Goal: Task Accomplishment & Management: Manage account settings

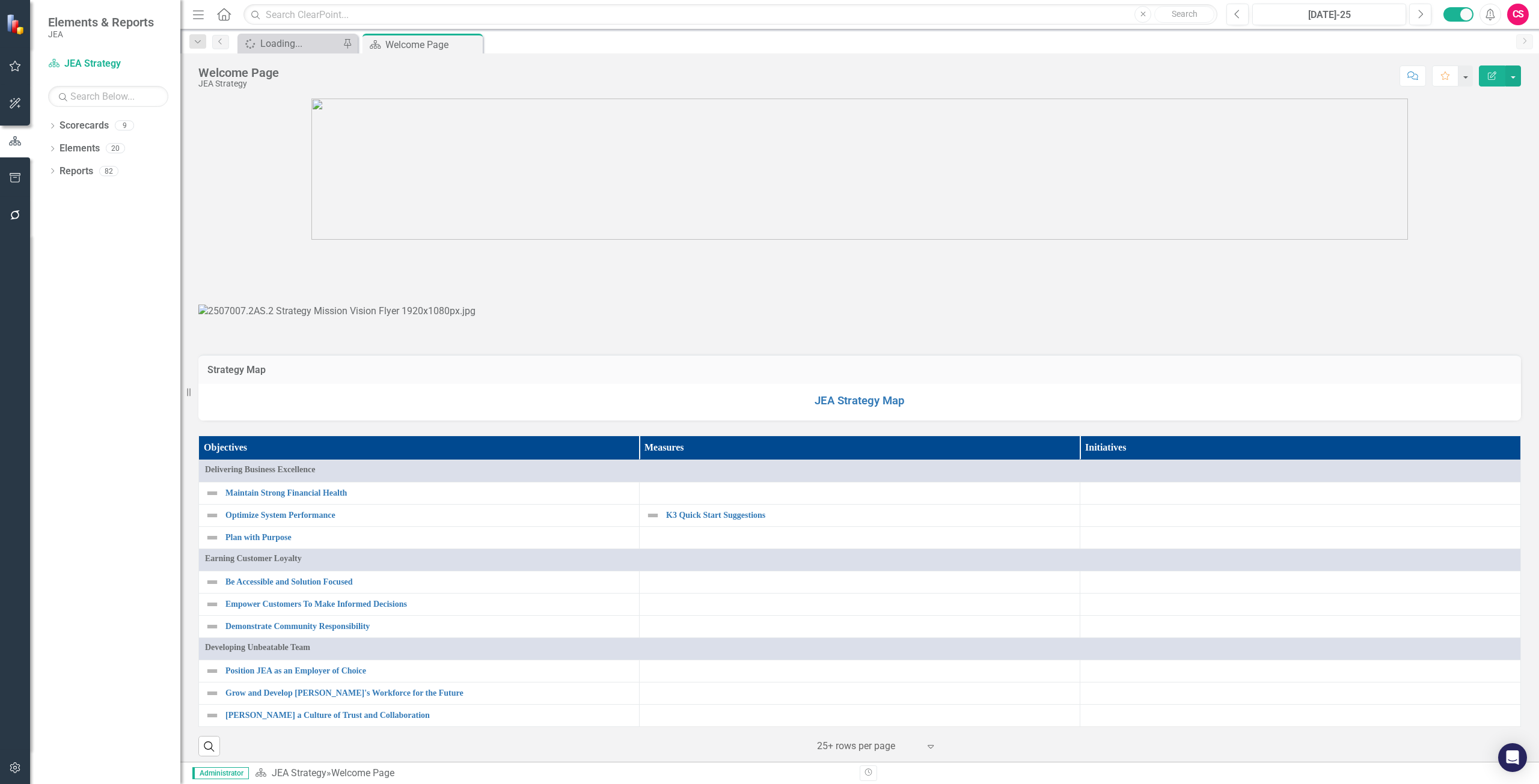
click at [11, 771] on icon "button" at bounding box center [14, 767] width 10 height 11
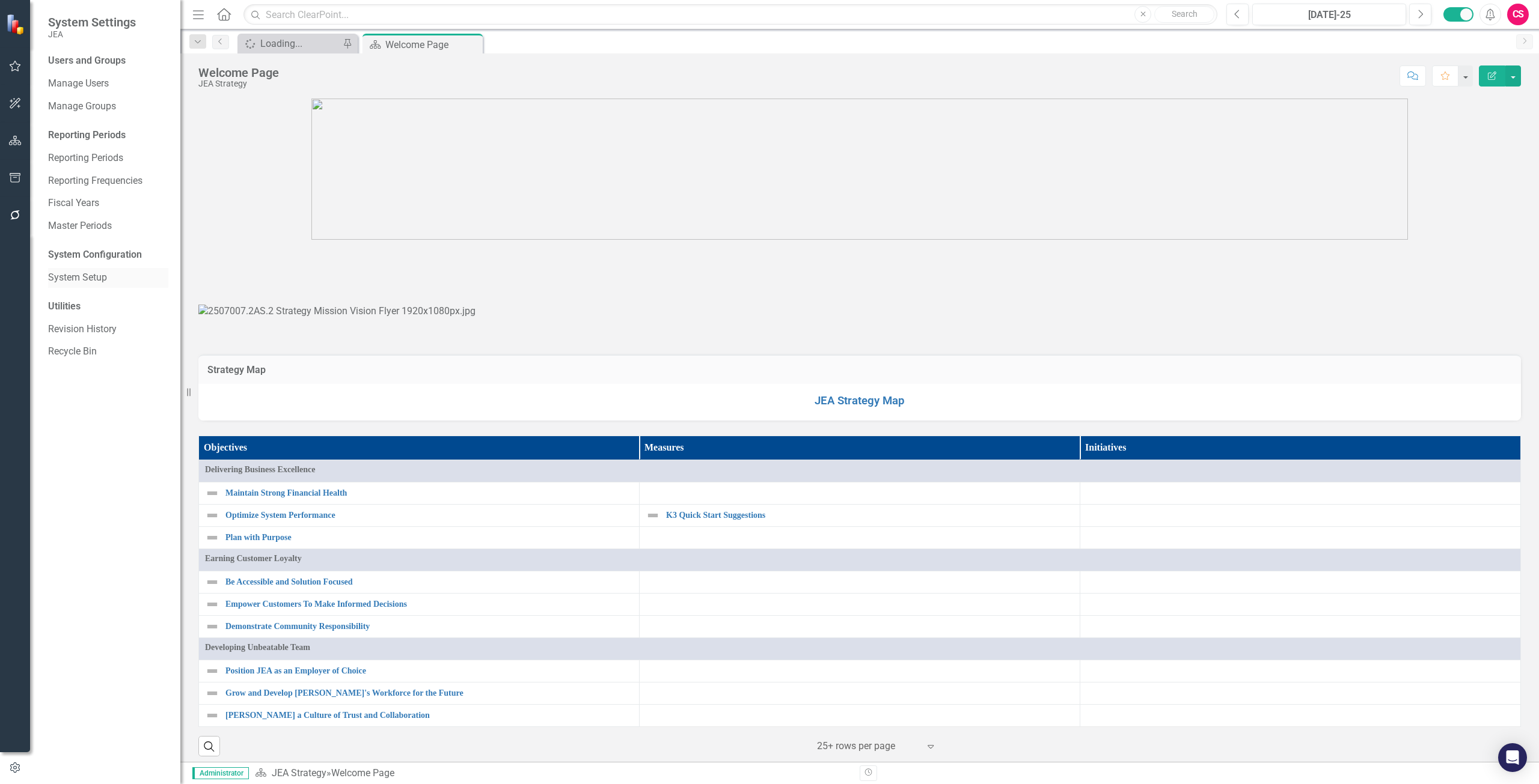
click at [88, 278] on link "System Setup" at bounding box center [108, 278] width 120 height 14
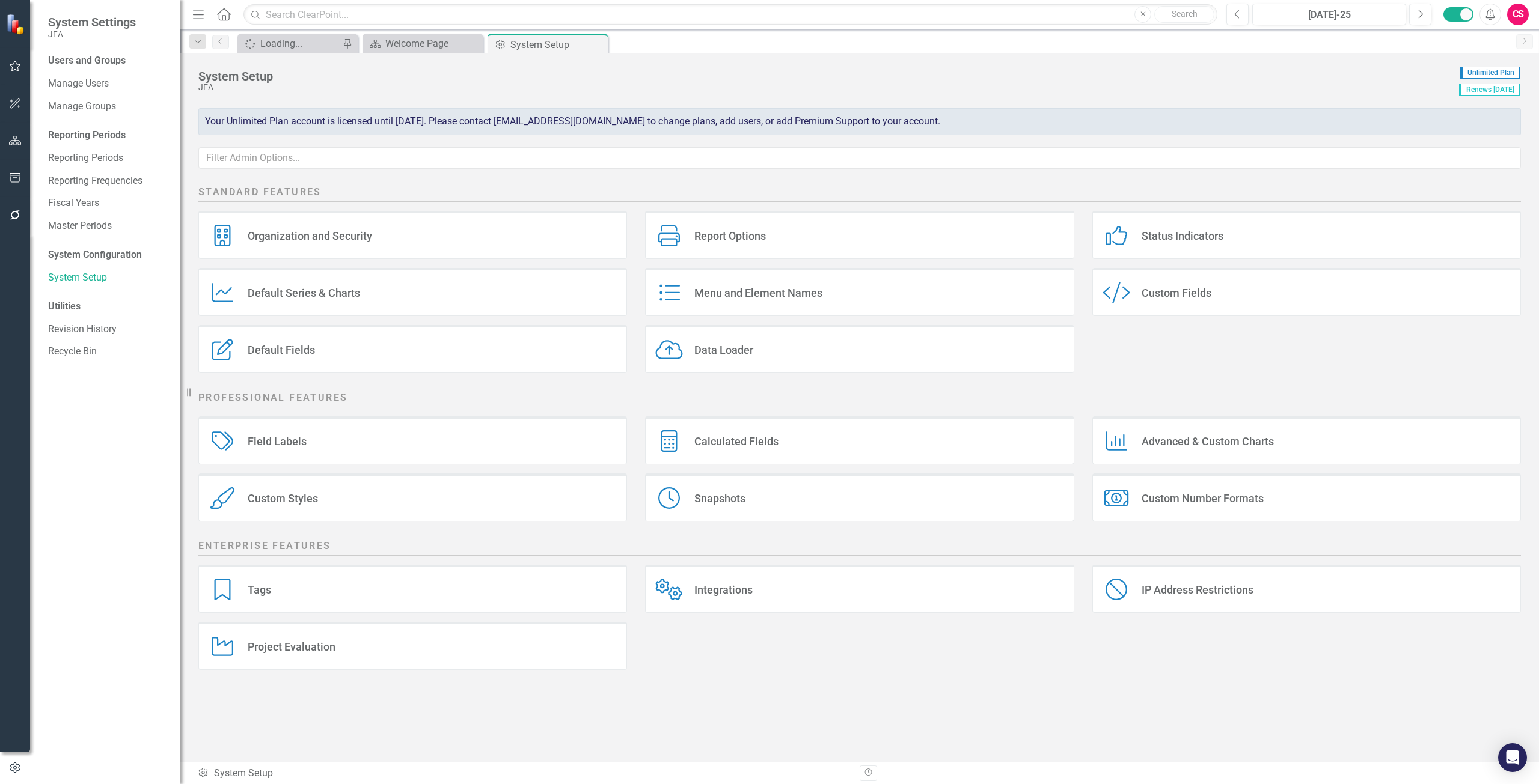
click at [784, 362] on div "Data Loader Data Loader" at bounding box center [859, 349] width 429 height 48
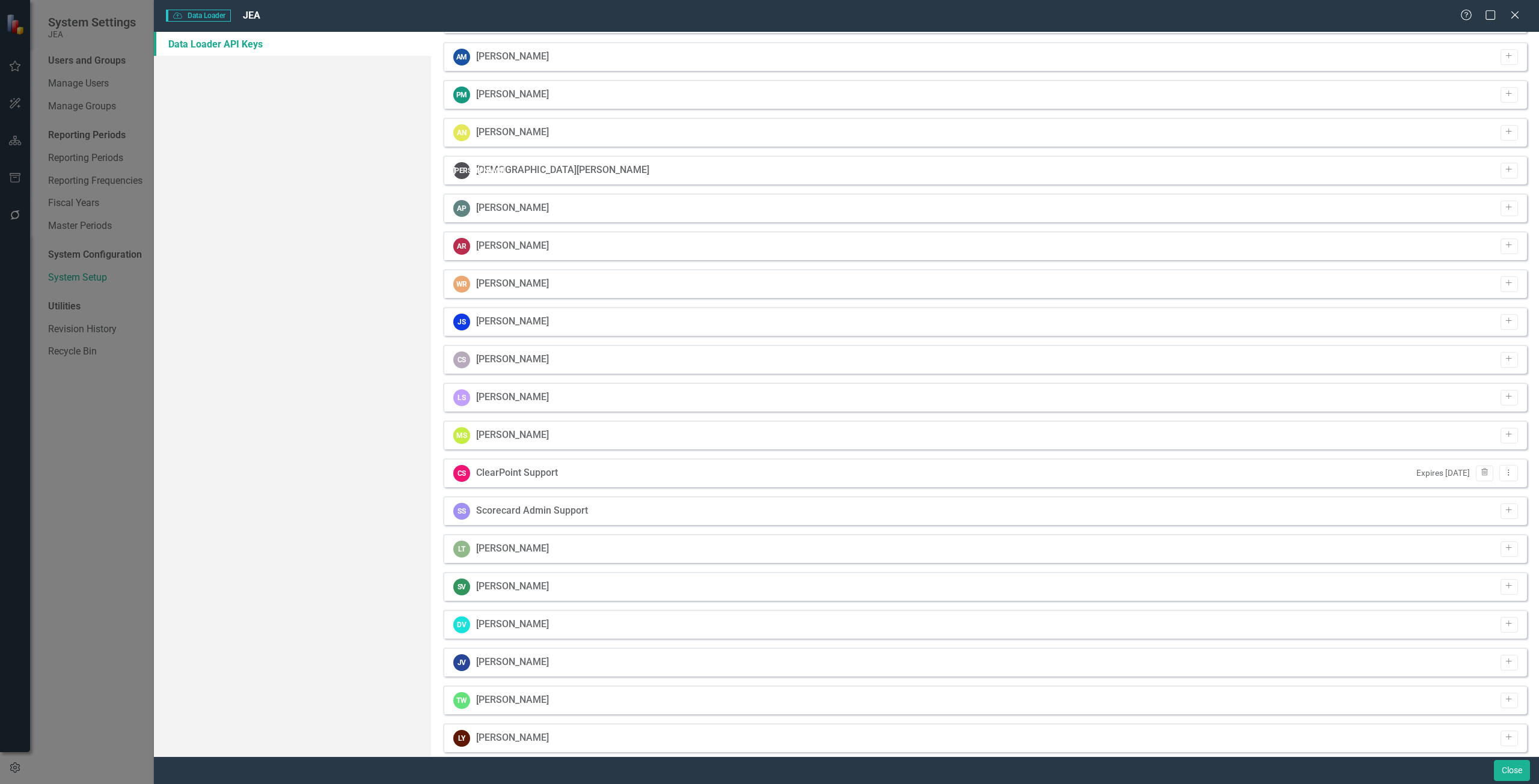
scroll to position [915, 0]
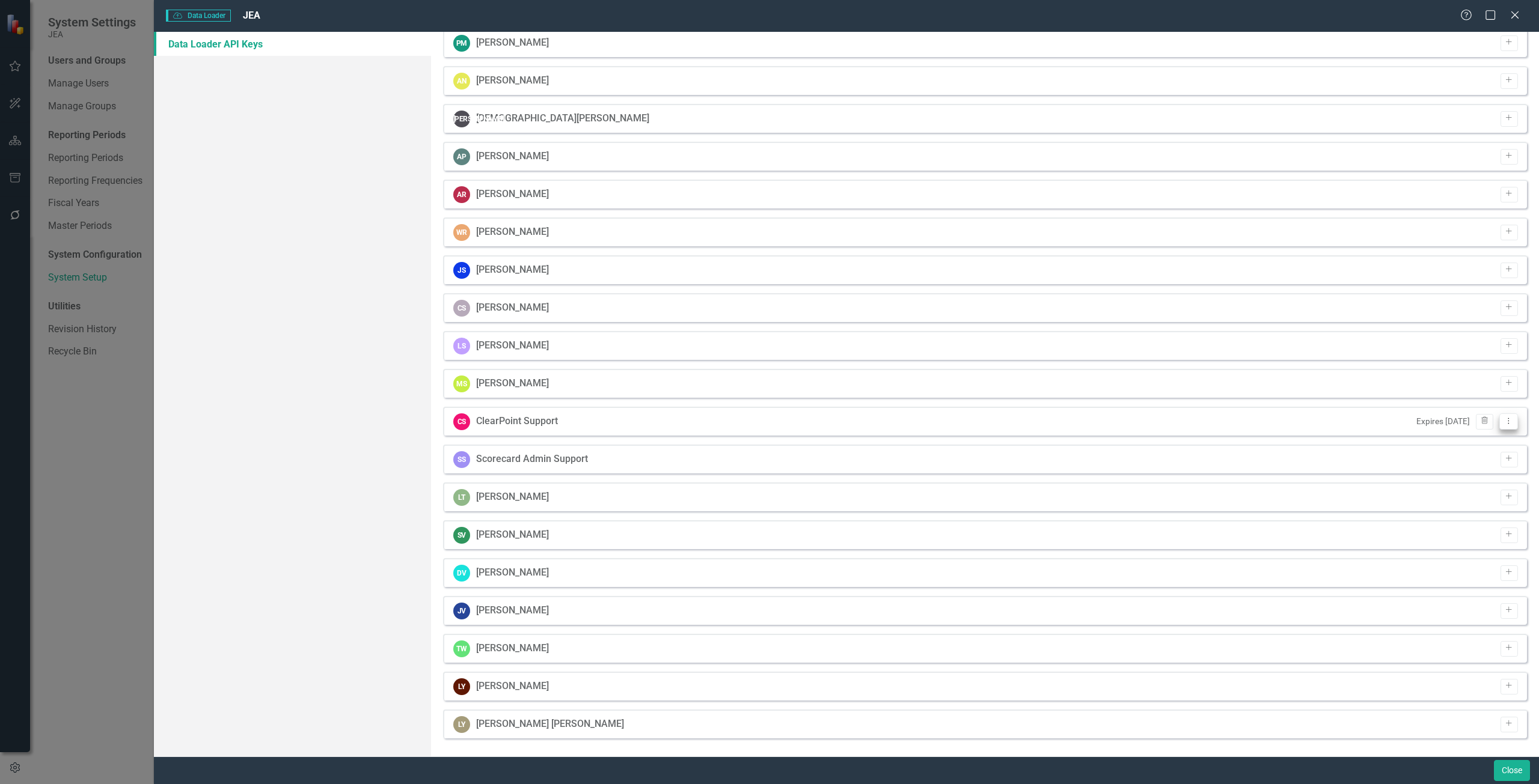
click at [1503, 423] on icon "Dropdown Menu" at bounding box center [1508, 421] width 10 height 8
click at [1428, 445] on icon "API Key" at bounding box center [1426, 441] width 12 height 9
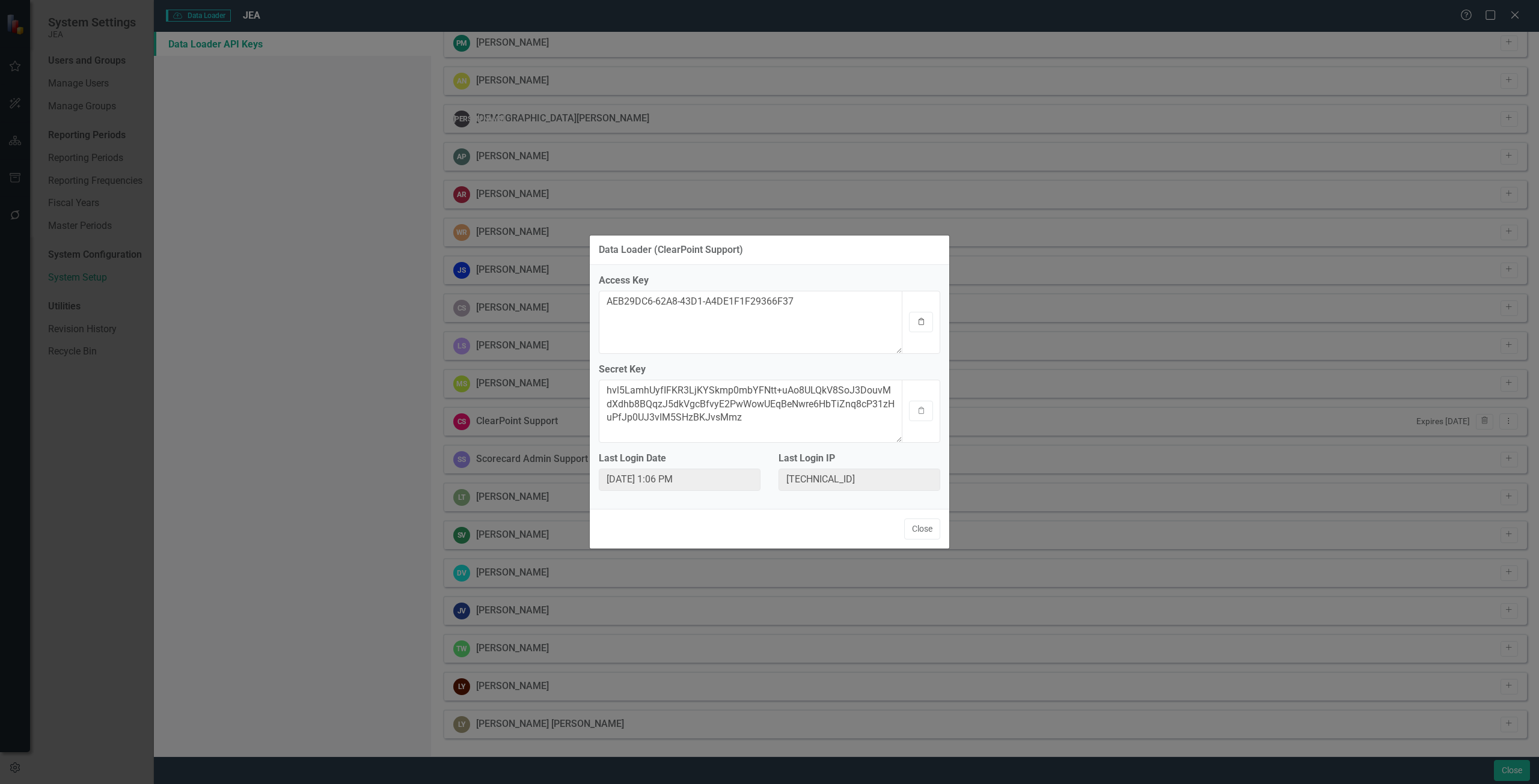
click at [922, 320] on icon "Clipboard" at bounding box center [921, 322] width 9 height 7
click at [920, 410] on icon "Clipboard" at bounding box center [921, 411] width 9 height 7
click at [905, 531] on button "Close" at bounding box center [922, 529] width 36 height 21
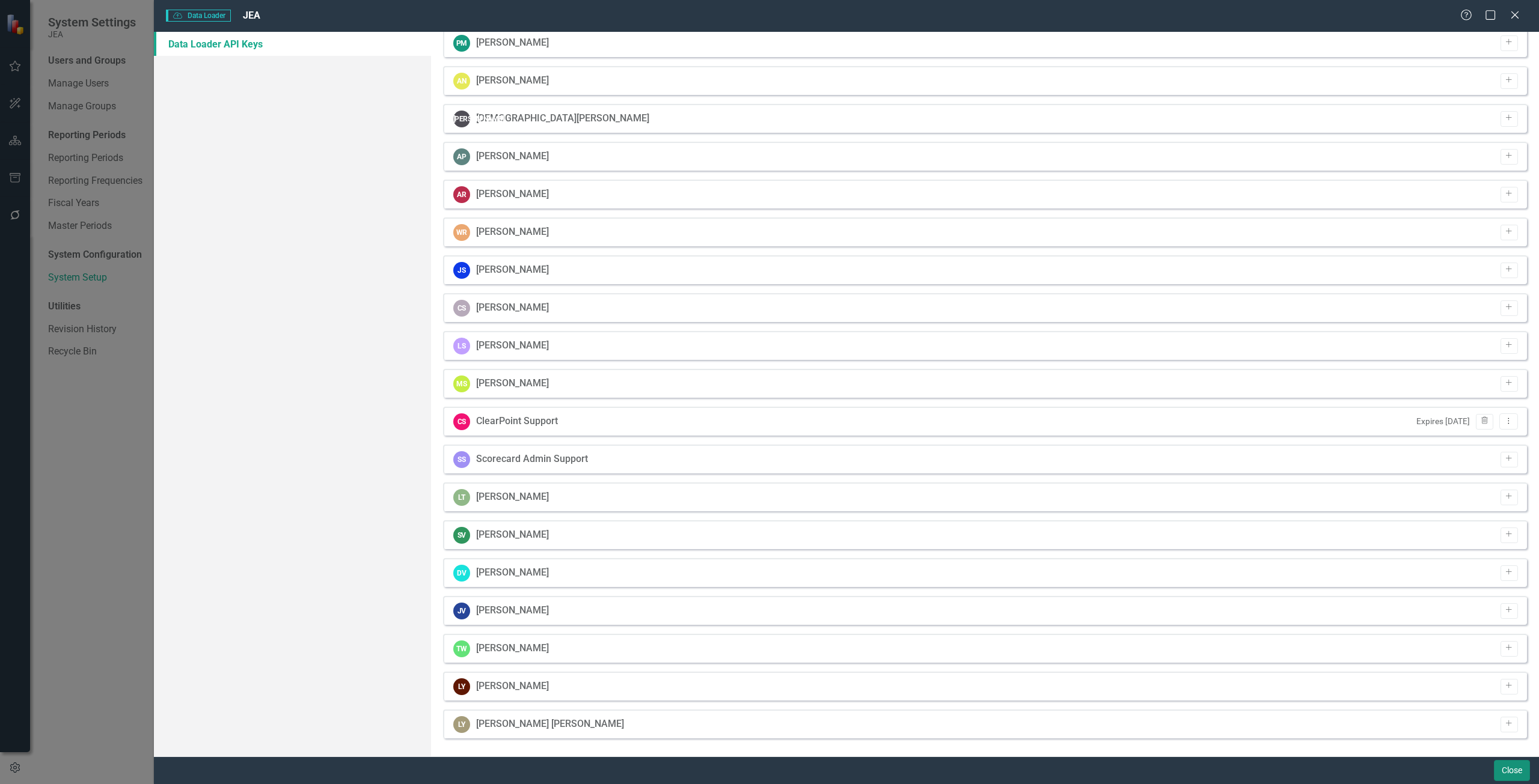
click at [1512, 774] on button "Close" at bounding box center [1512, 771] width 36 height 21
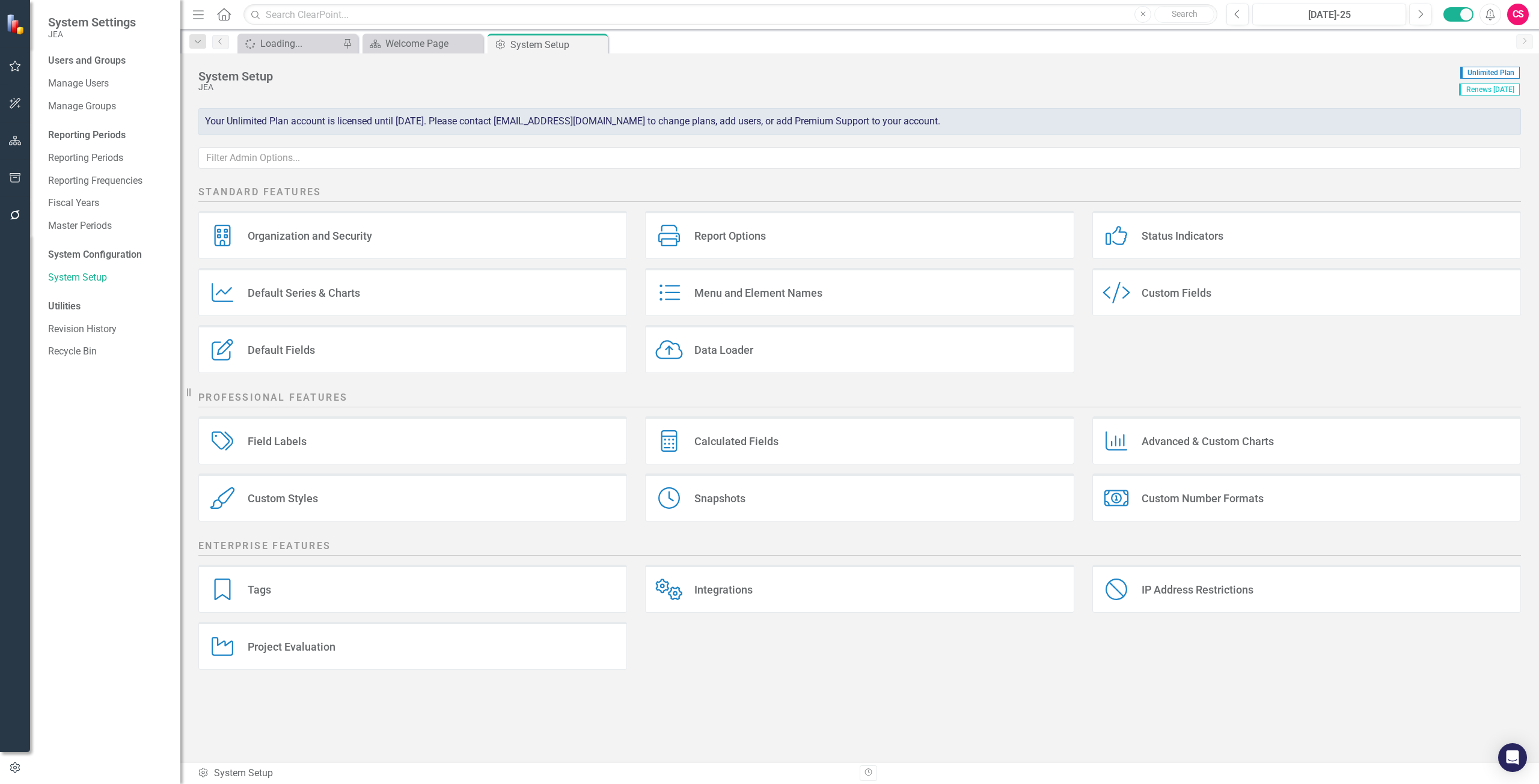
click at [9, 149] on button "button" at bounding box center [15, 141] width 27 height 25
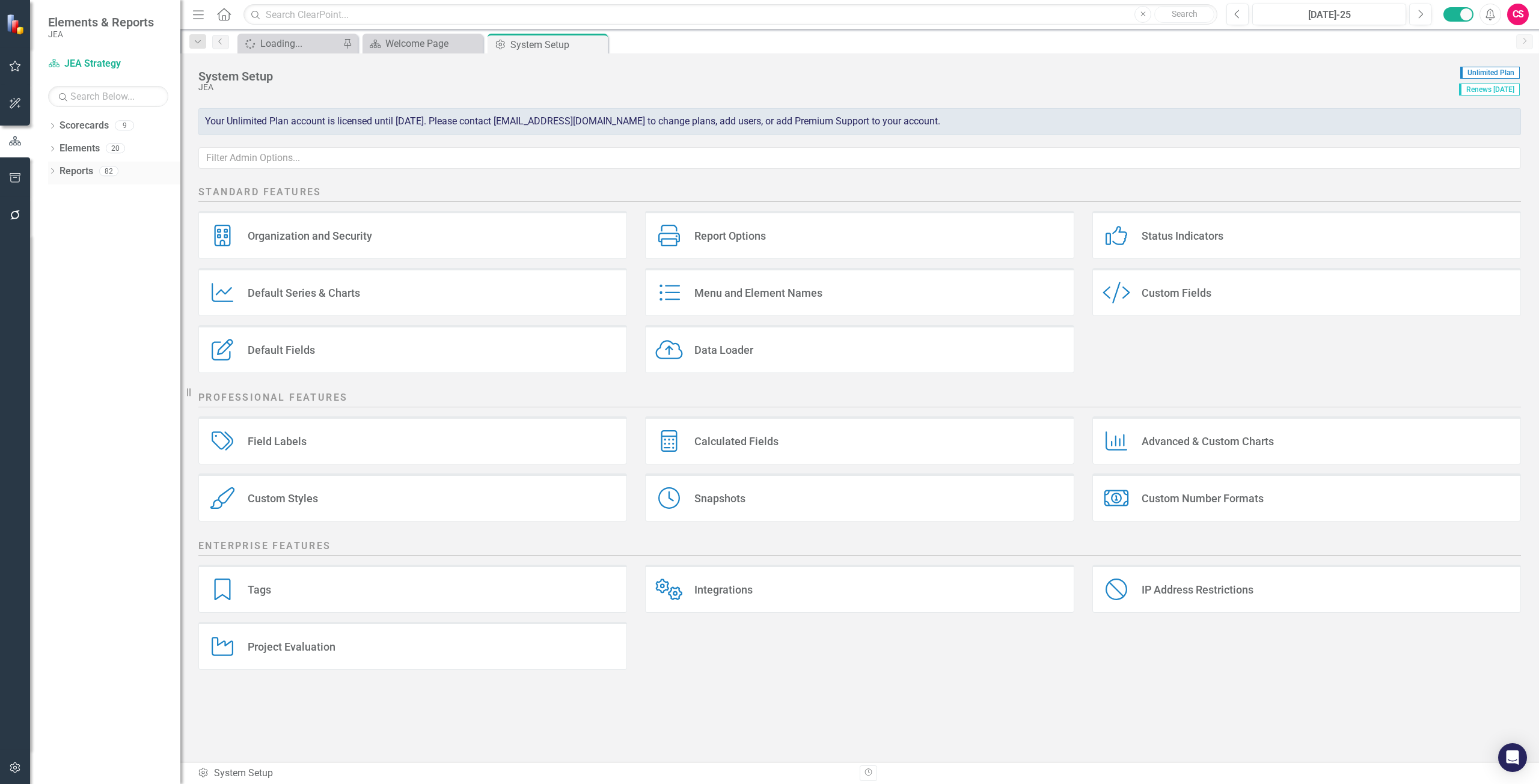
click at [80, 166] on link "Reports" at bounding box center [76, 171] width 34 height 14
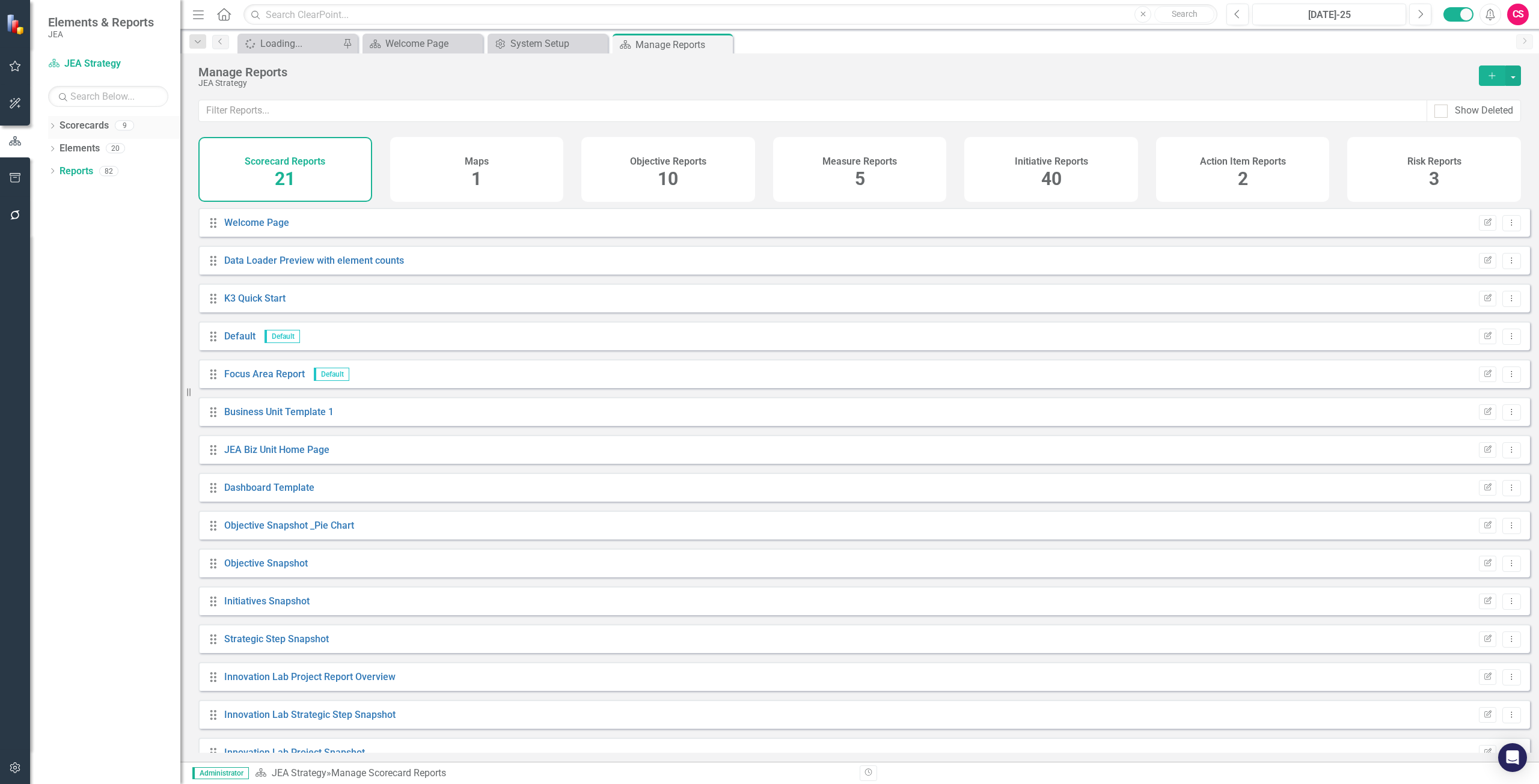
click at [80, 123] on link "Scorecards" at bounding box center [84, 125] width 49 height 14
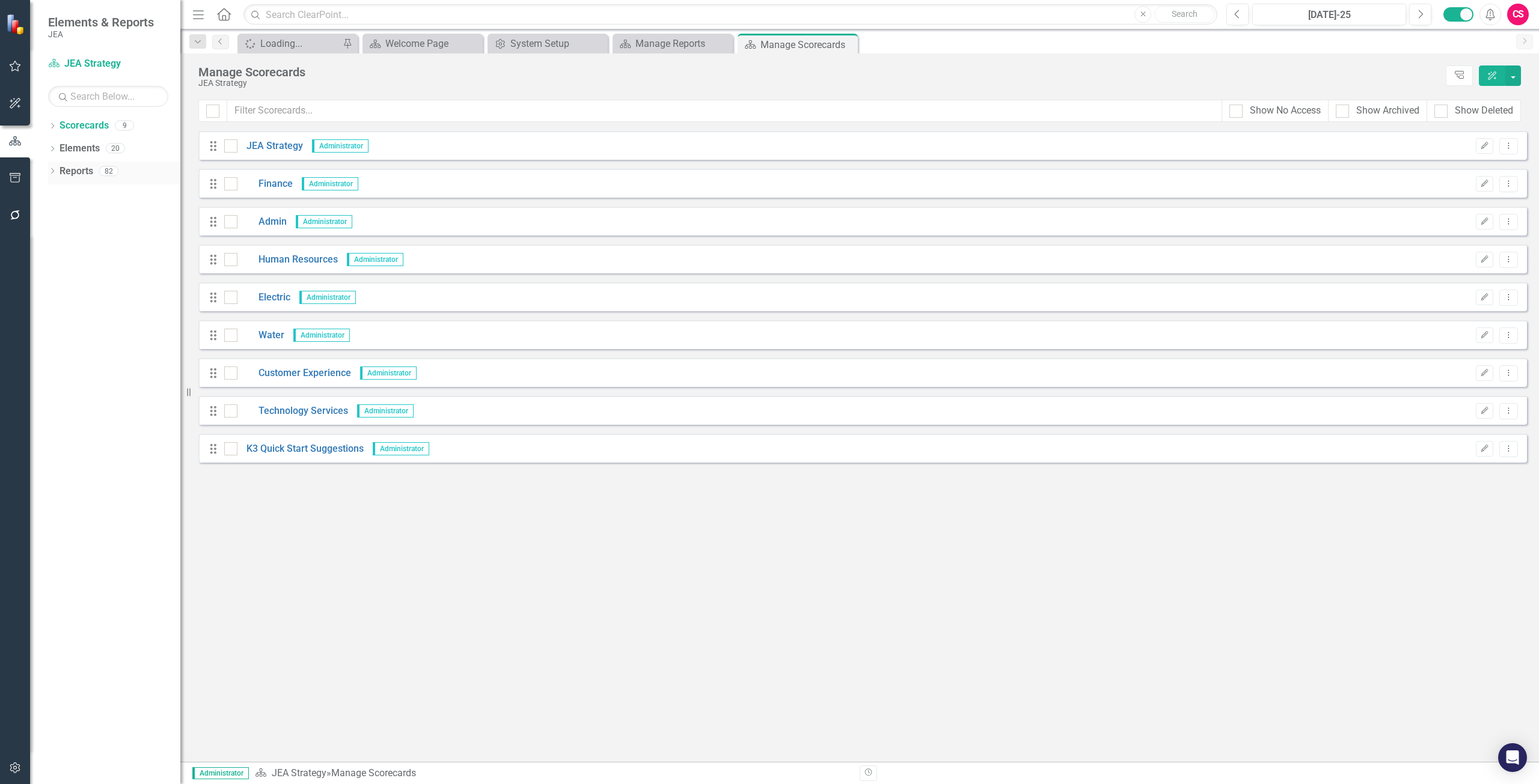
click at [74, 164] on link "Reports" at bounding box center [76, 171] width 34 height 14
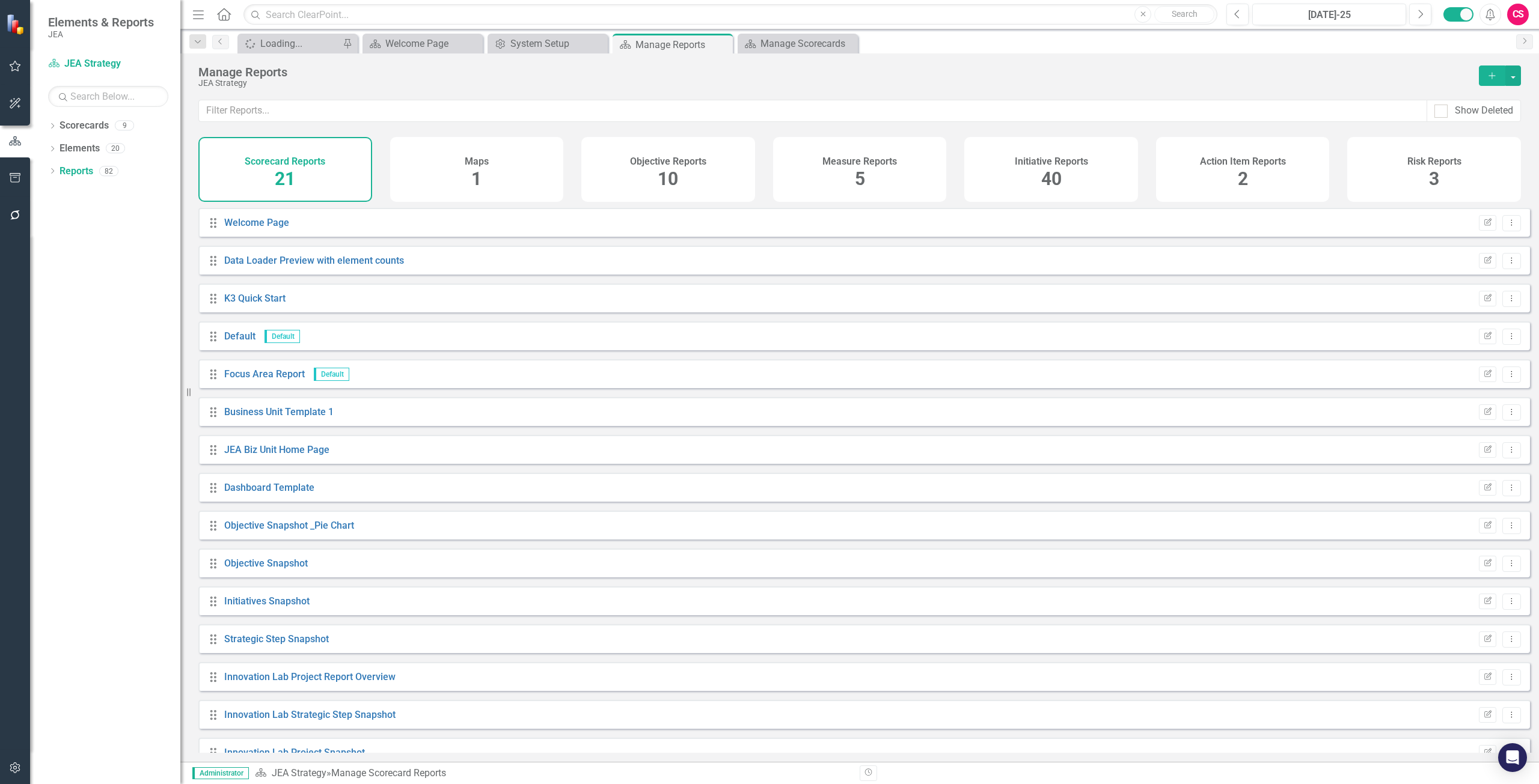
click at [1012, 170] on div "Initiative Reports 40" at bounding box center [1051, 170] width 174 height 65
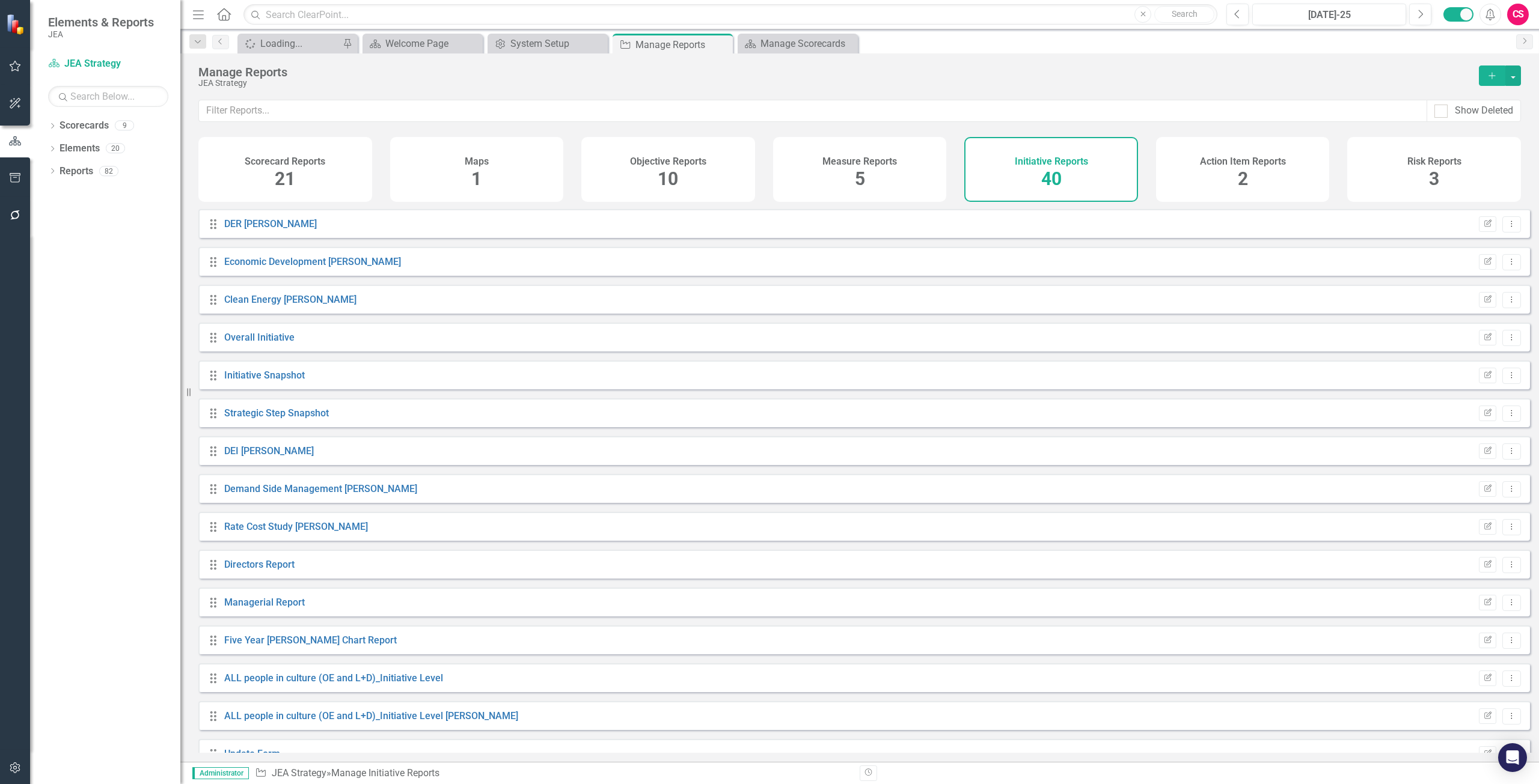
scroll to position [969, 0]
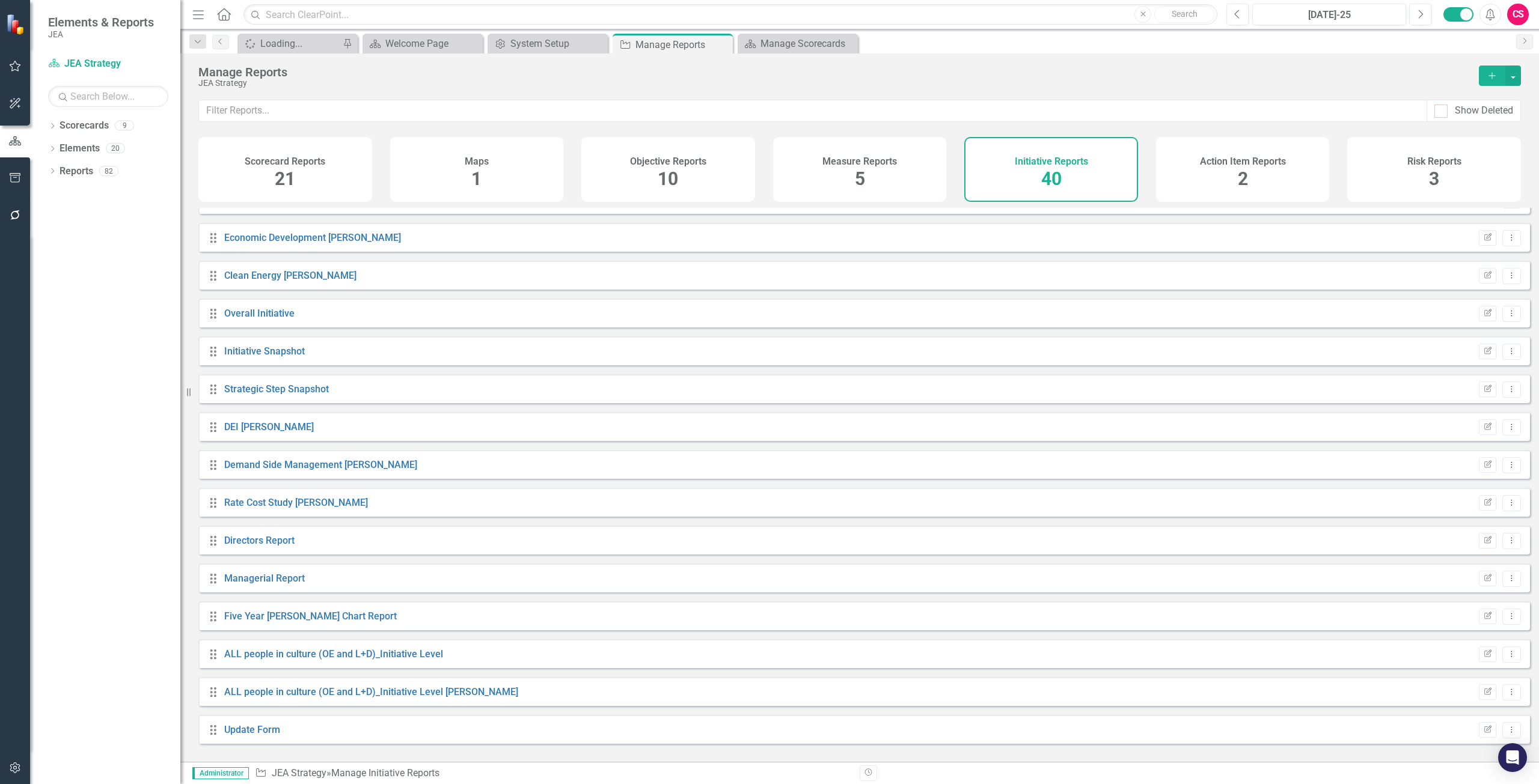
click at [876, 166] on h4 "Measure Reports" at bounding box center [859, 161] width 74 height 11
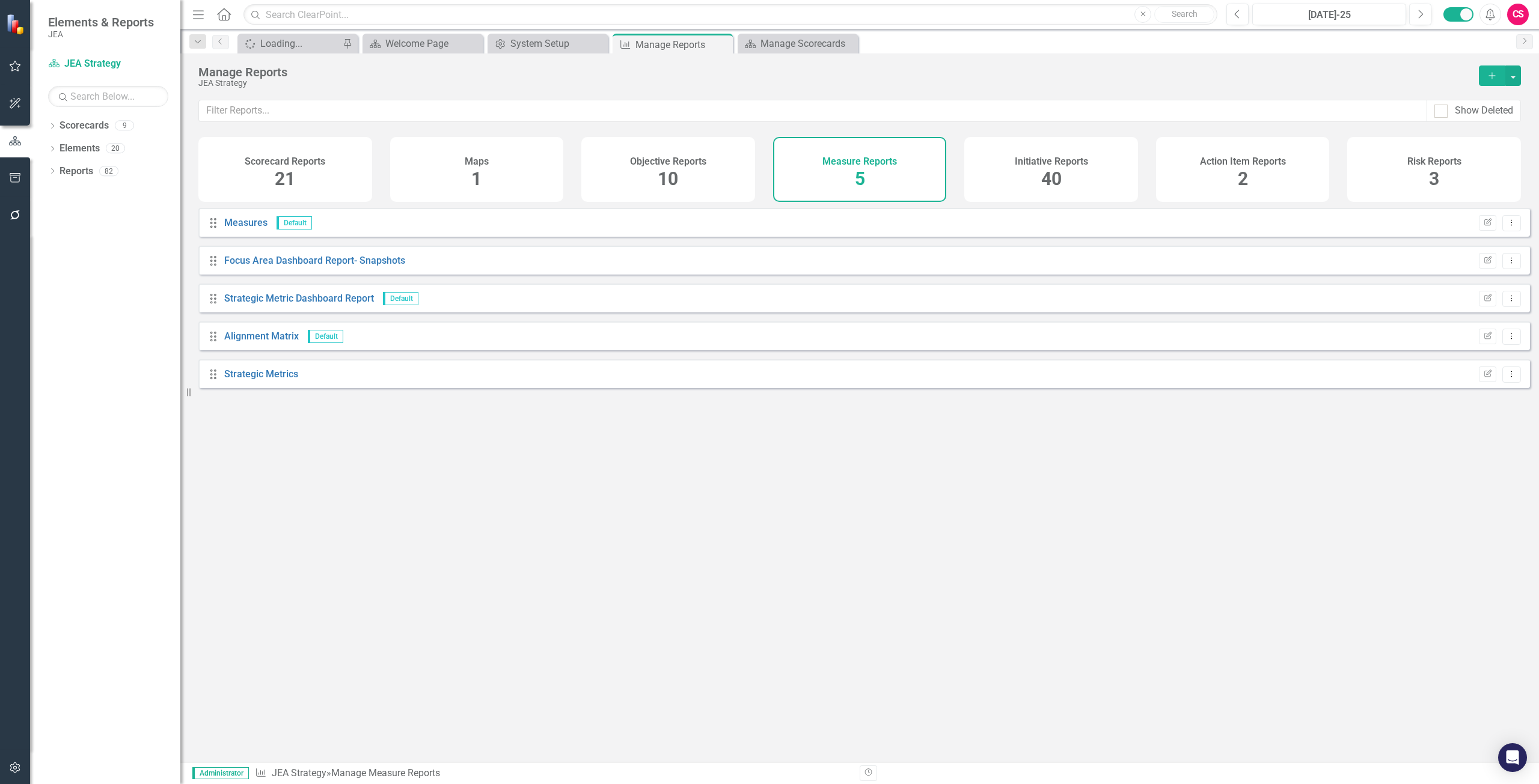
click at [753, 180] on div "Objective Reports 10" at bounding box center [668, 170] width 174 height 65
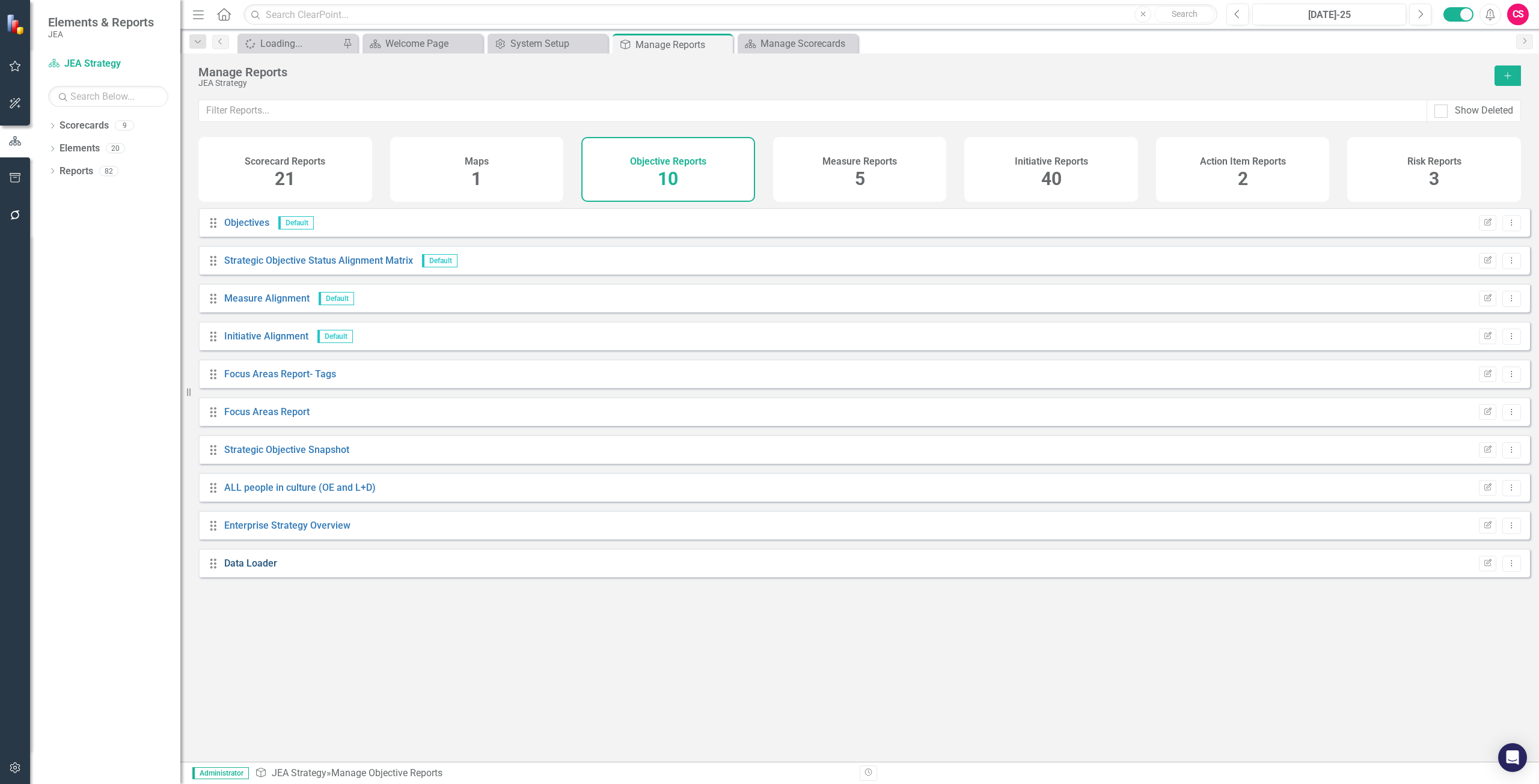
click at [262, 569] on link "Data Loader" at bounding box center [251, 563] width 53 height 11
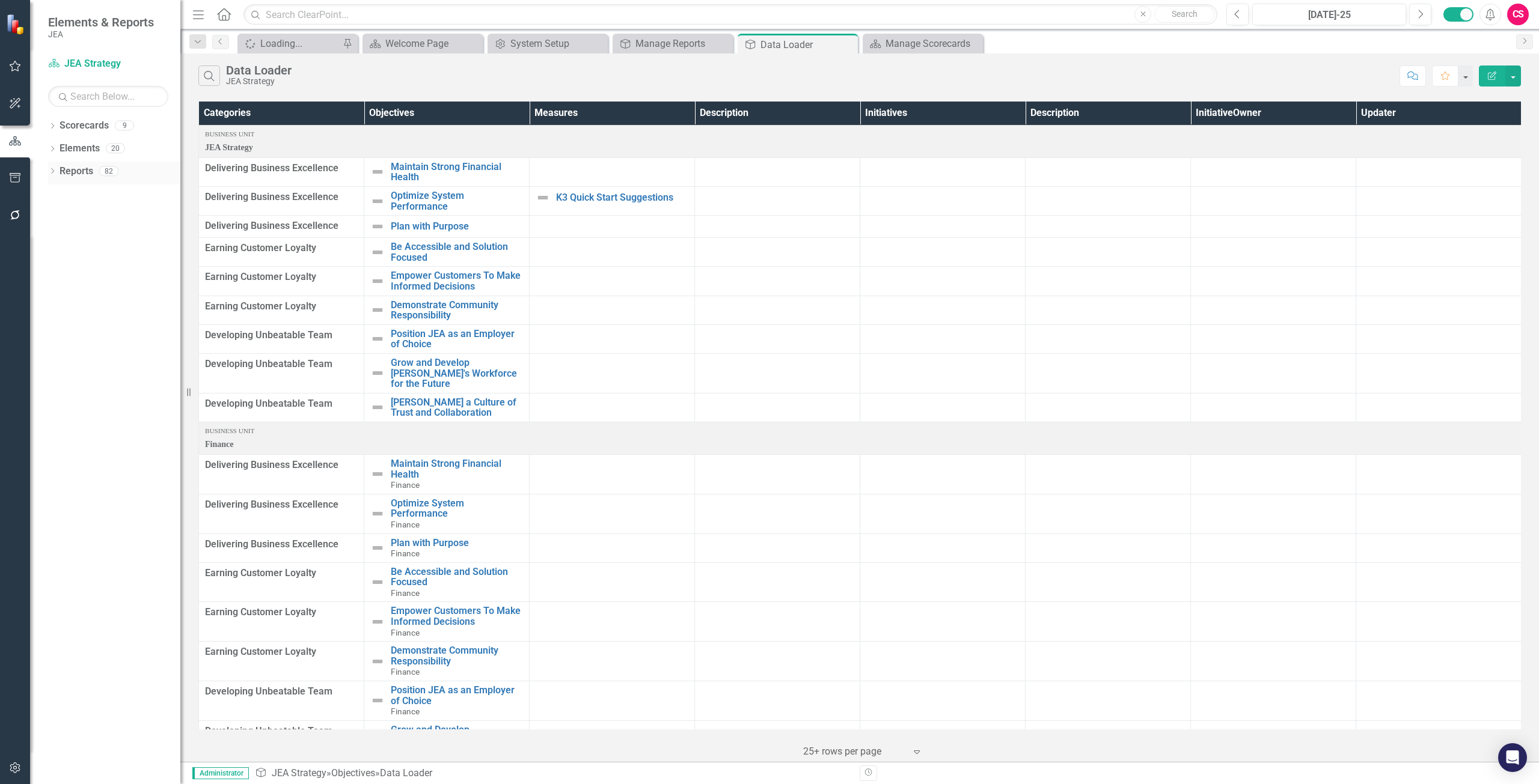
click at [63, 181] on div "Reports" at bounding box center [76, 172] width 34 height 20
click at [72, 168] on link "Reports" at bounding box center [76, 171] width 34 height 14
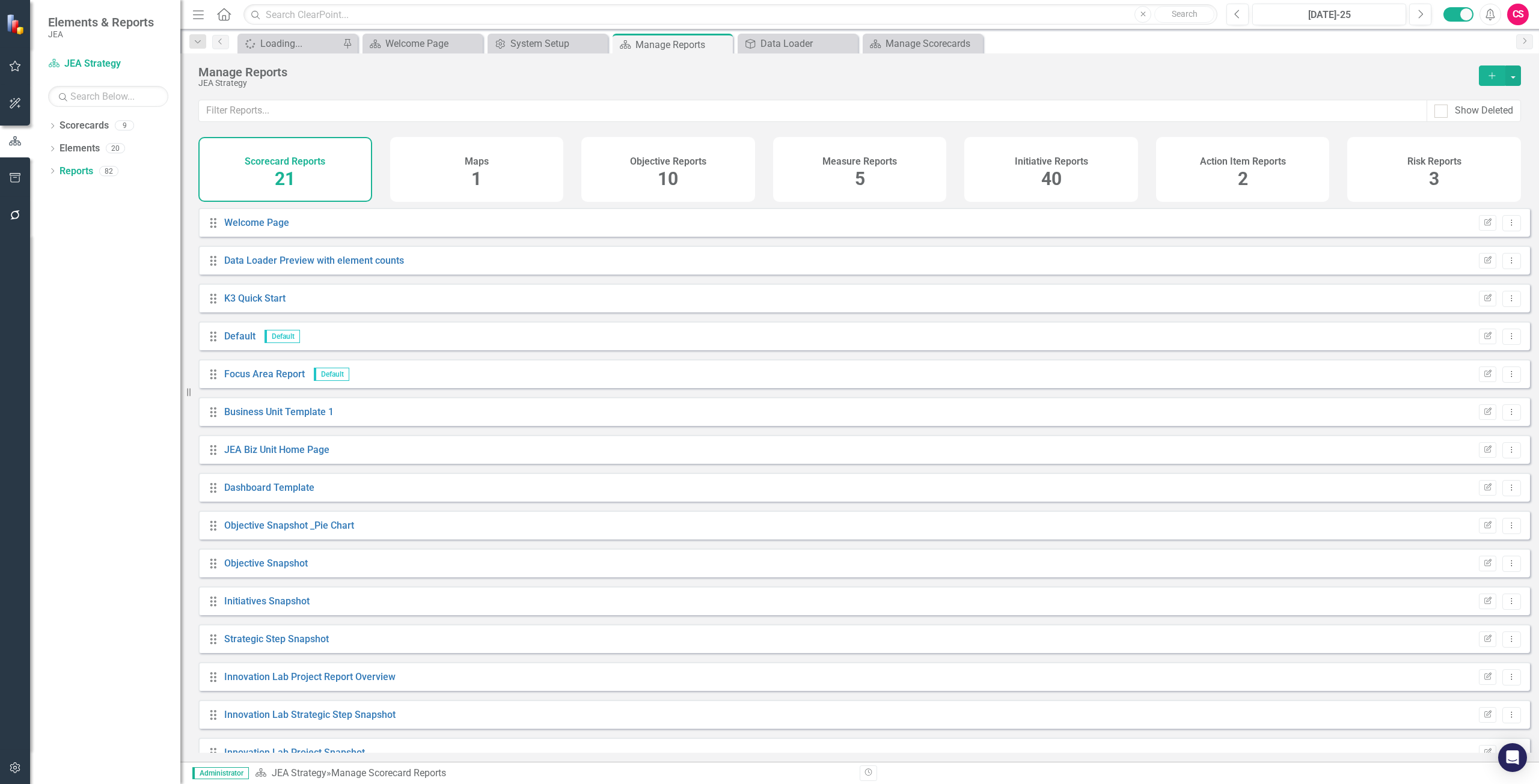
click at [654, 177] on div "Objective Reports 10" at bounding box center [668, 170] width 174 height 65
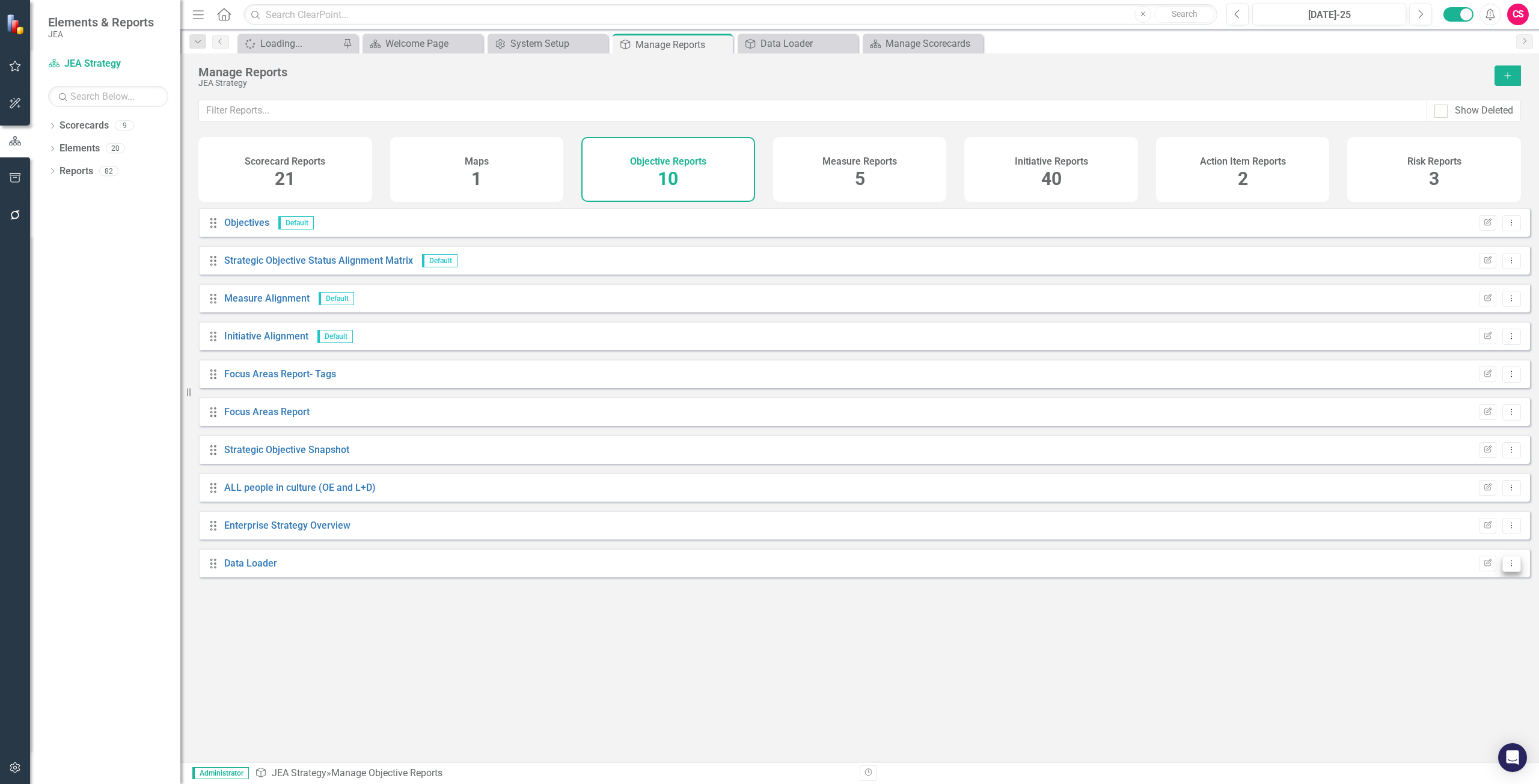
click at [1502, 567] on button "Dropdown Menu" at bounding box center [1512, 564] width 19 height 16
click at [1455, 639] on link "Copy Duplicate Report" at bounding box center [1461, 637] width 99 height 23
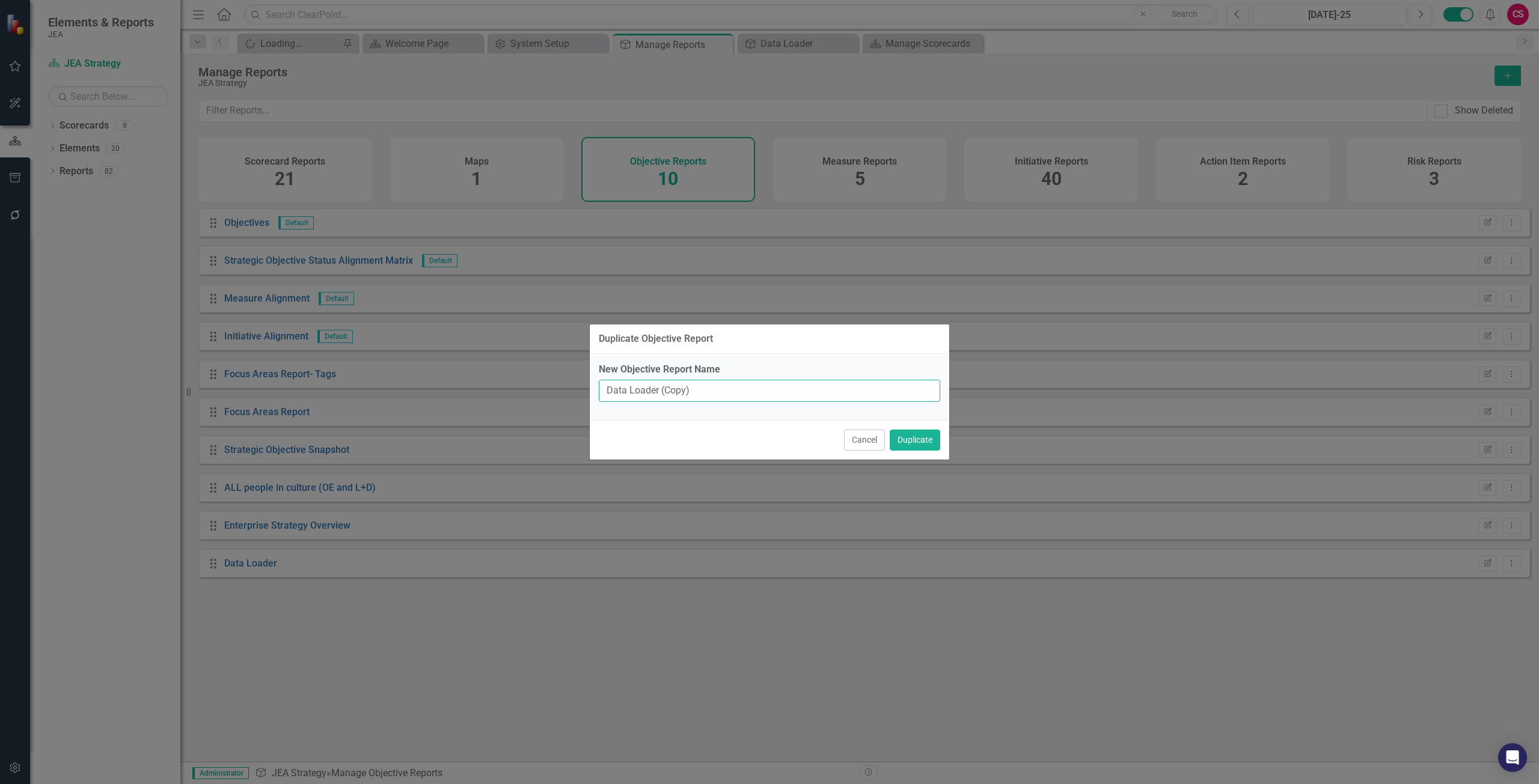
drag, startPoint x: 718, startPoint y: 392, endPoint x: 666, endPoint y: 401, distance: 52.8
click at [666, 401] on input "Data Loader (Copy)" at bounding box center [769, 391] width 341 height 23
type input "Data Loader template"
click at [915, 433] on button "Duplicate" at bounding box center [915, 440] width 50 height 21
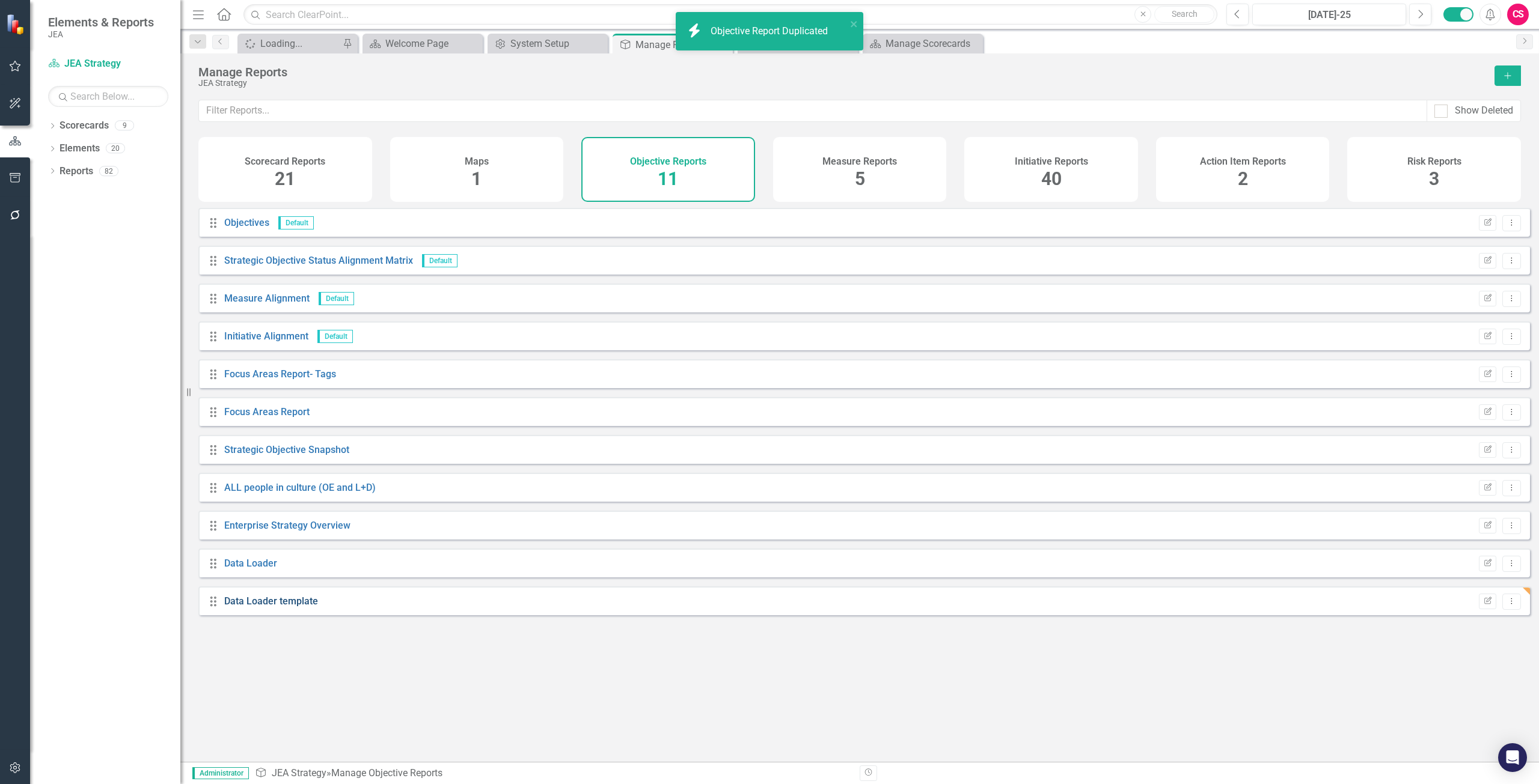
click at [252, 607] on link "Data Loader template" at bounding box center [271, 601] width 94 height 11
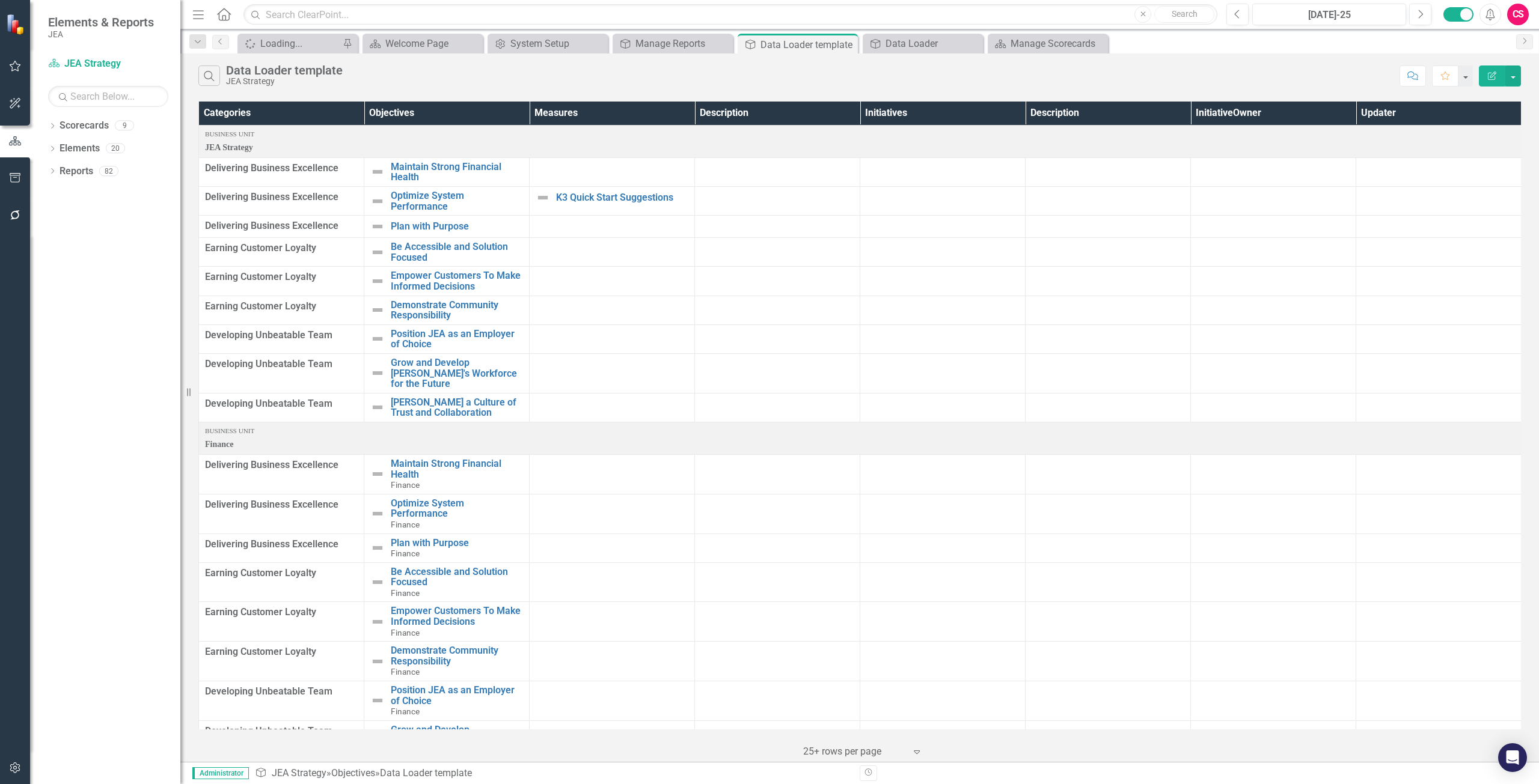
click at [1485, 74] on button "Edit Report" at bounding box center [1492, 76] width 27 height 21
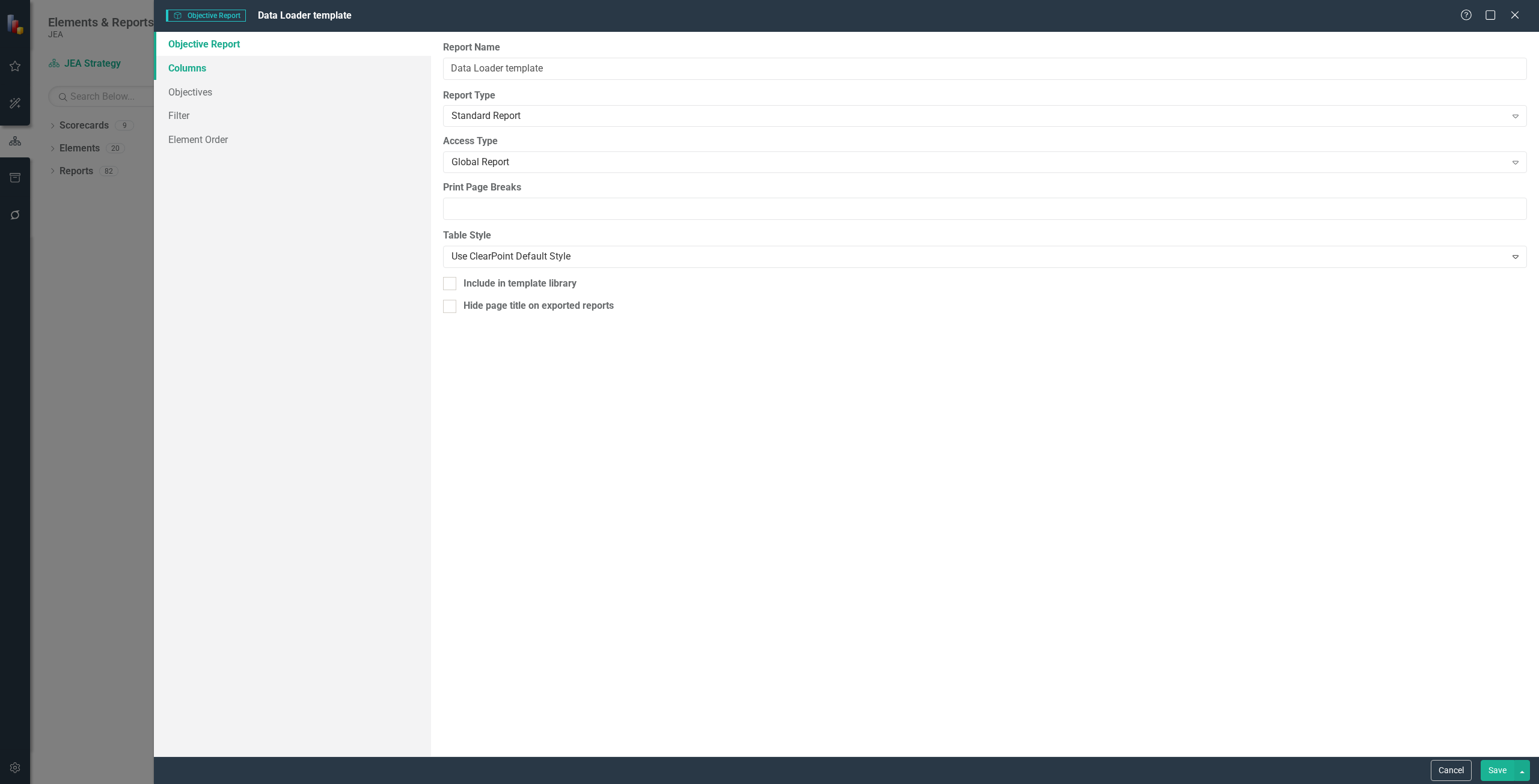
click at [250, 65] on link "Columns" at bounding box center [293, 68] width 277 height 24
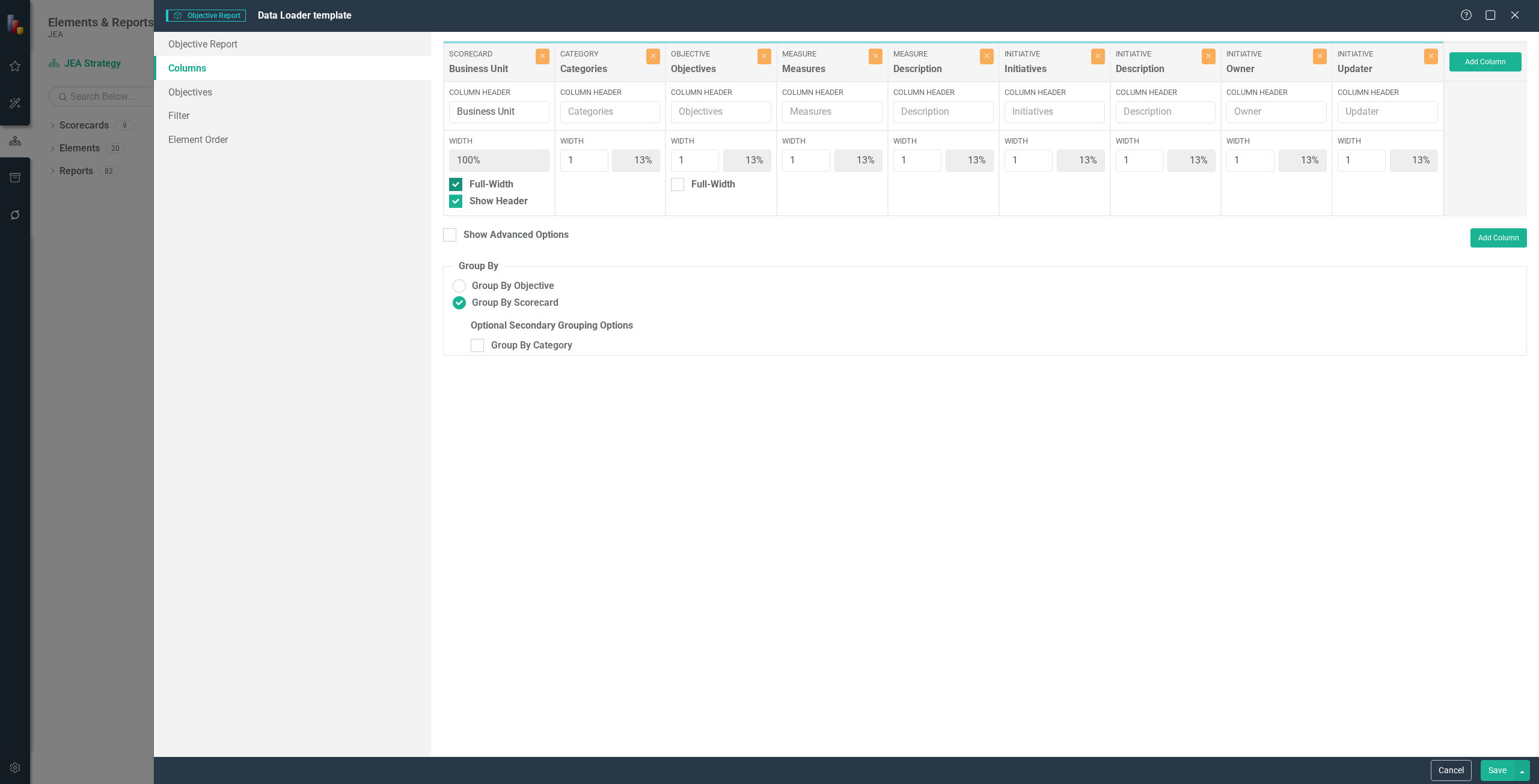
click at [482, 182] on div "Full-Width" at bounding box center [491, 184] width 44 height 14
click at [457, 182] on input "Full-Width" at bounding box center [453, 182] width 8 height 8
checkbox input "false"
type input "11%"
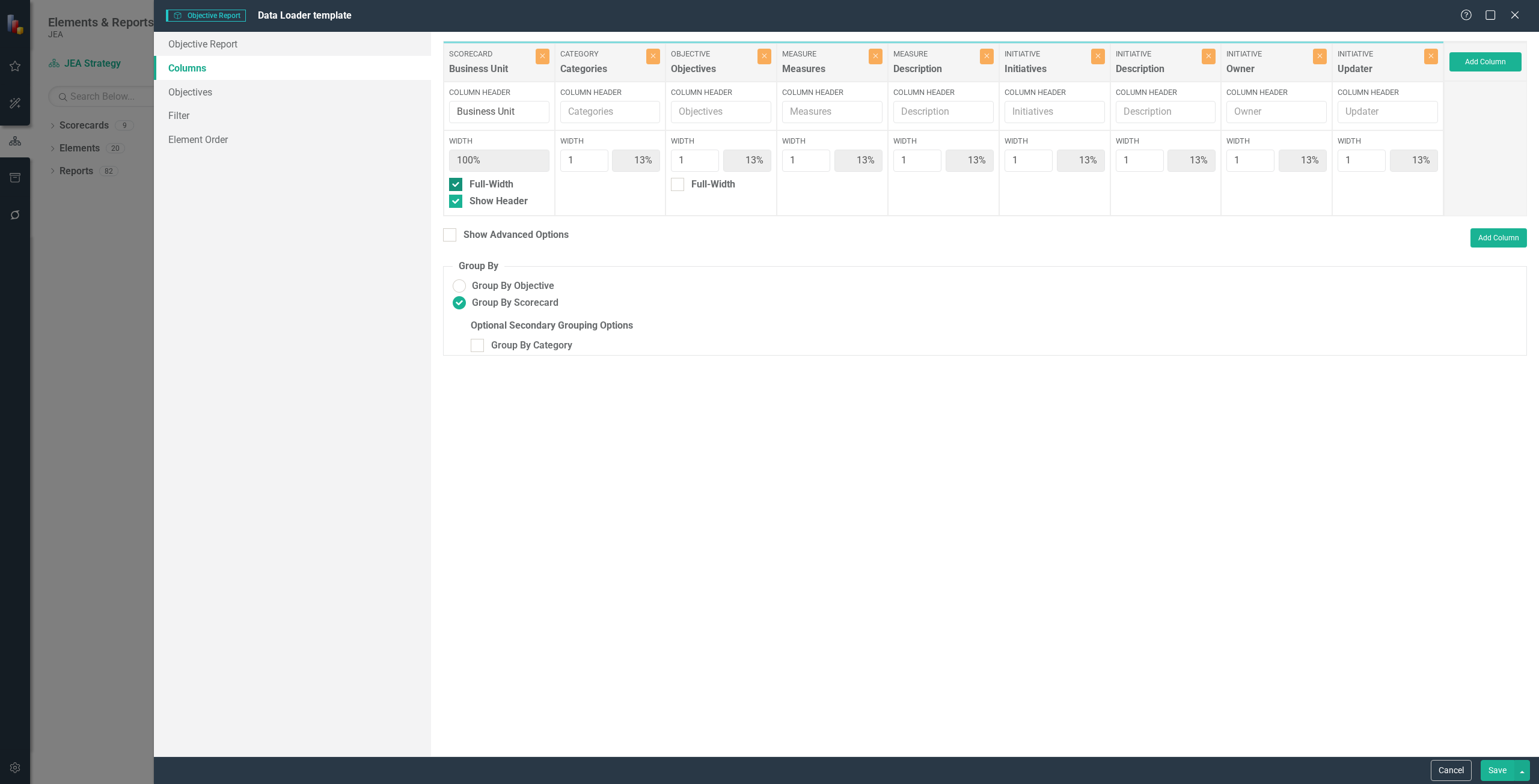
type input "11%"
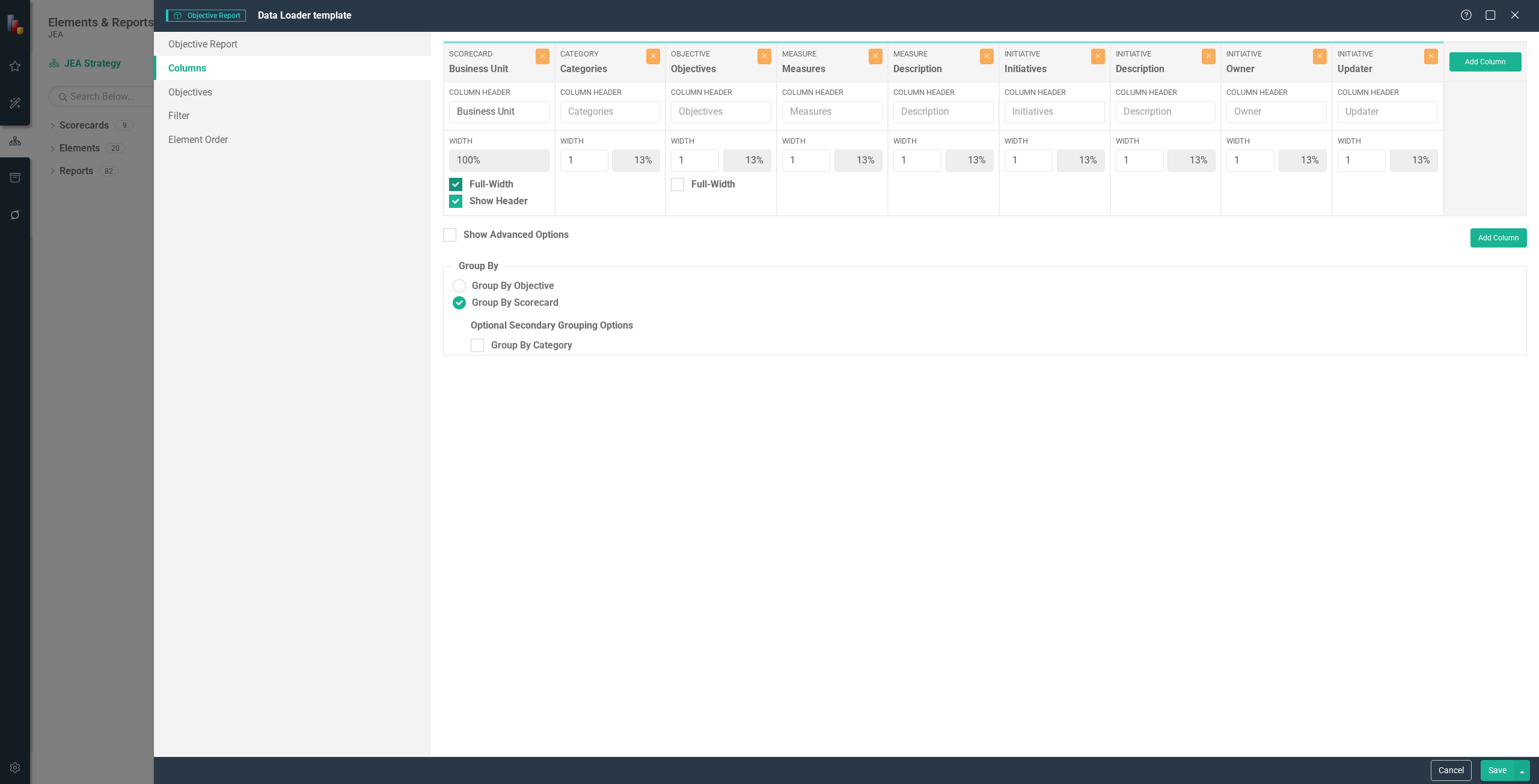
type input "11%"
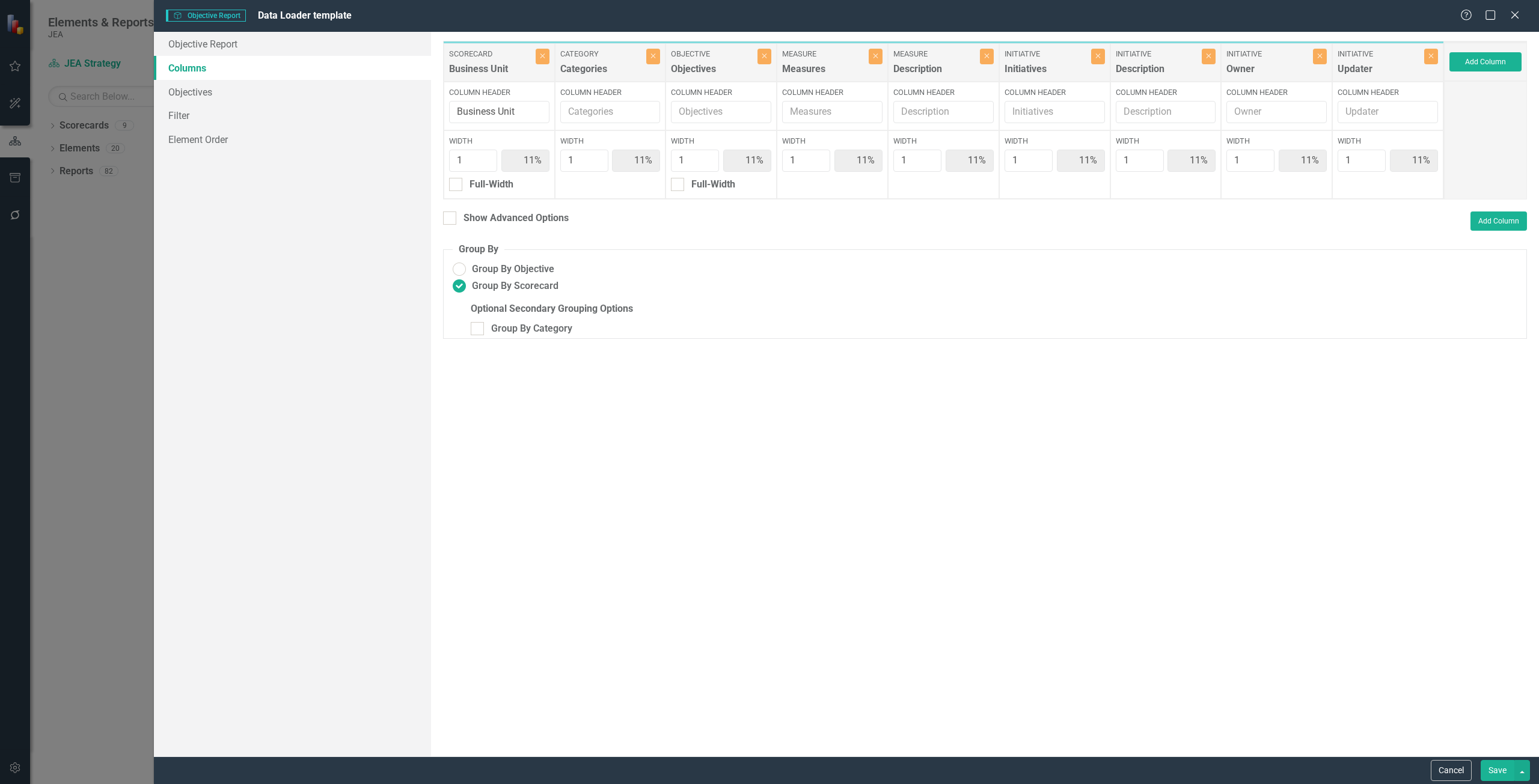
click at [1494, 769] on button "Save" at bounding box center [1497, 771] width 34 height 21
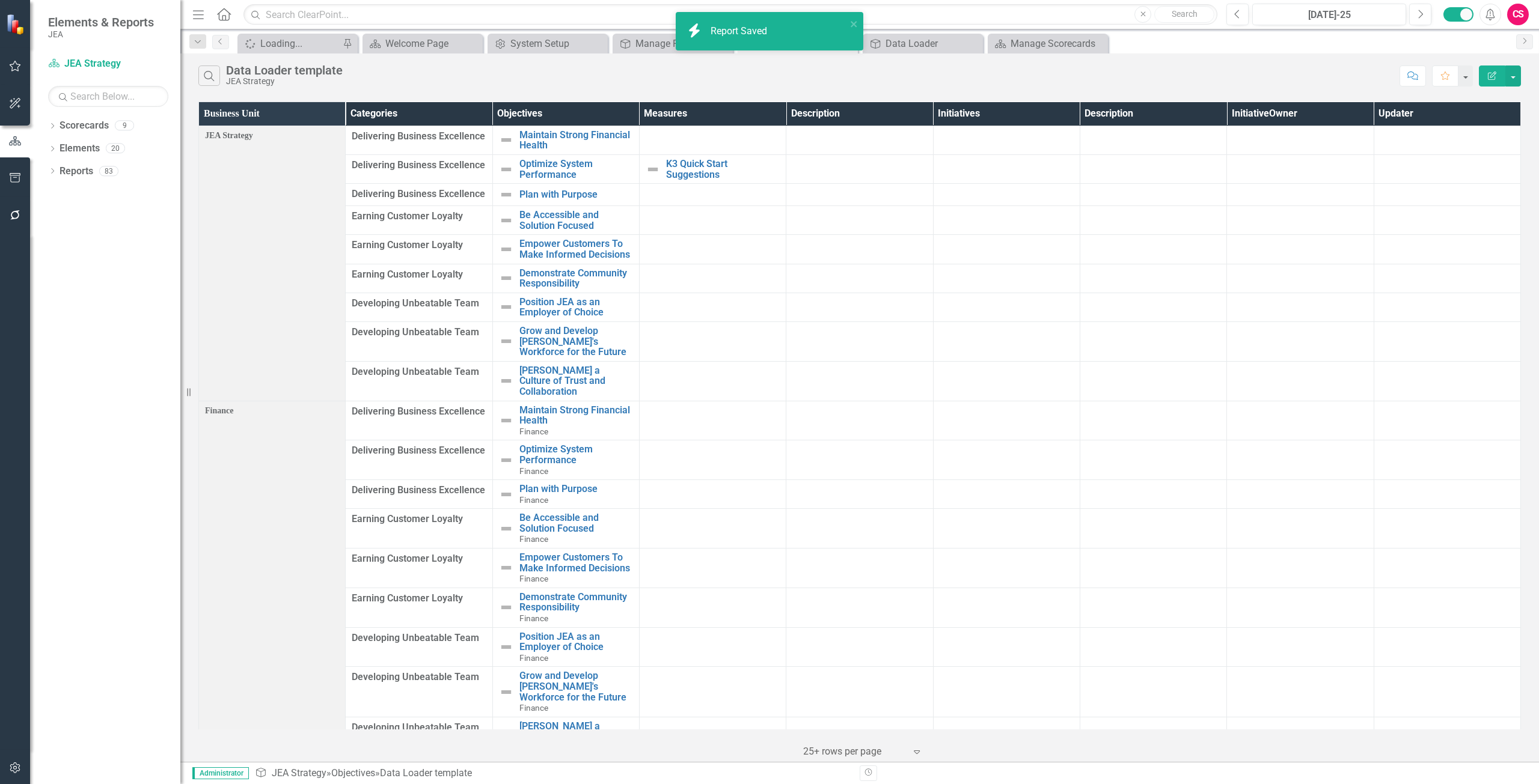
click at [1483, 70] on button "Edit Report" at bounding box center [1492, 76] width 27 height 21
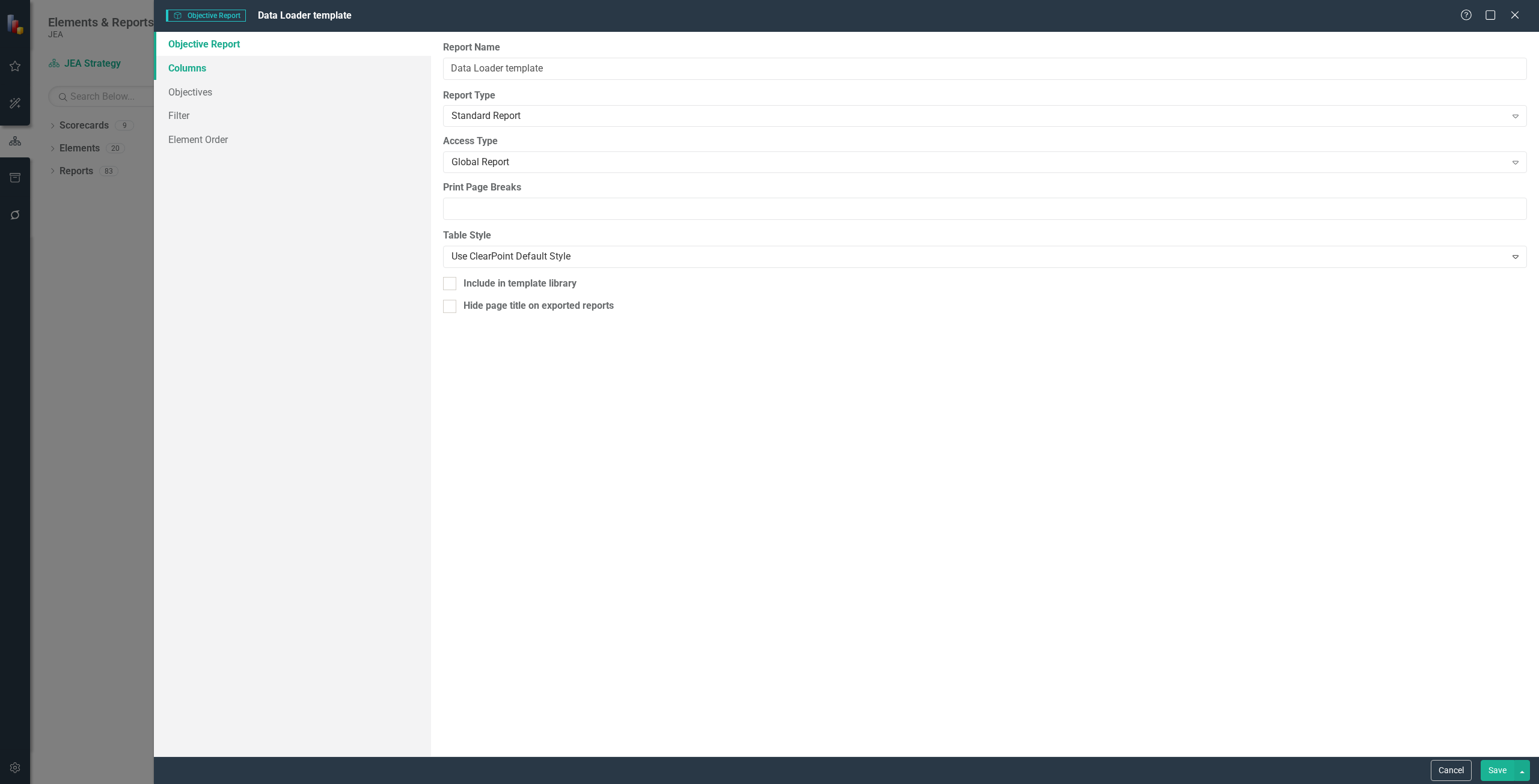
click at [332, 65] on link "Columns" at bounding box center [293, 68] width 277 height 24
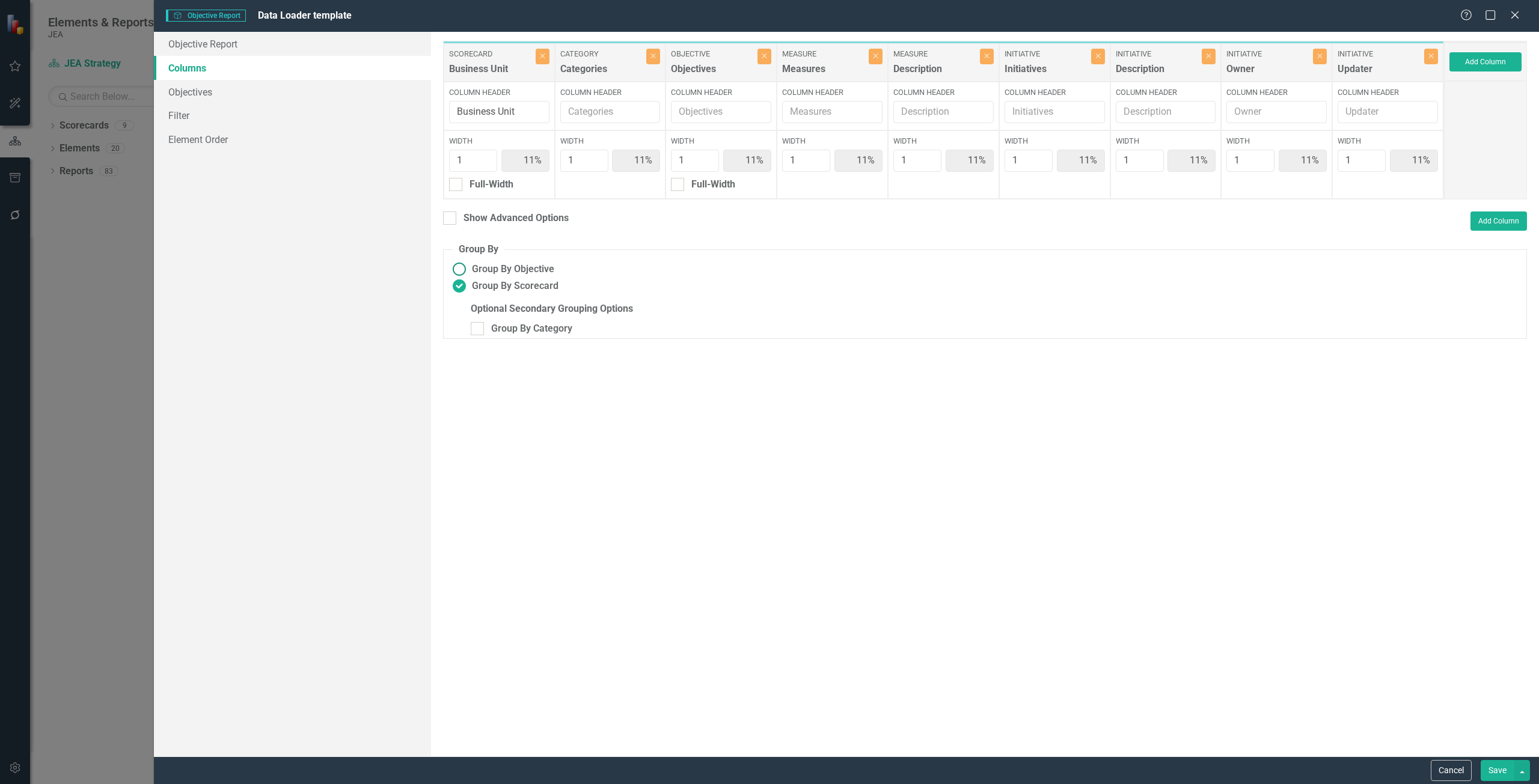
click at [468, 269] on ins at bounding box center [459, 269] width 19 height 19
click at [468, 269] on input "Group By Objective" at bounding box center [459, 269] width 19 height 19
radio input "true"
click at [1502, 777] on button "Save" at bounding box center [1497, 771] width 34 height 21
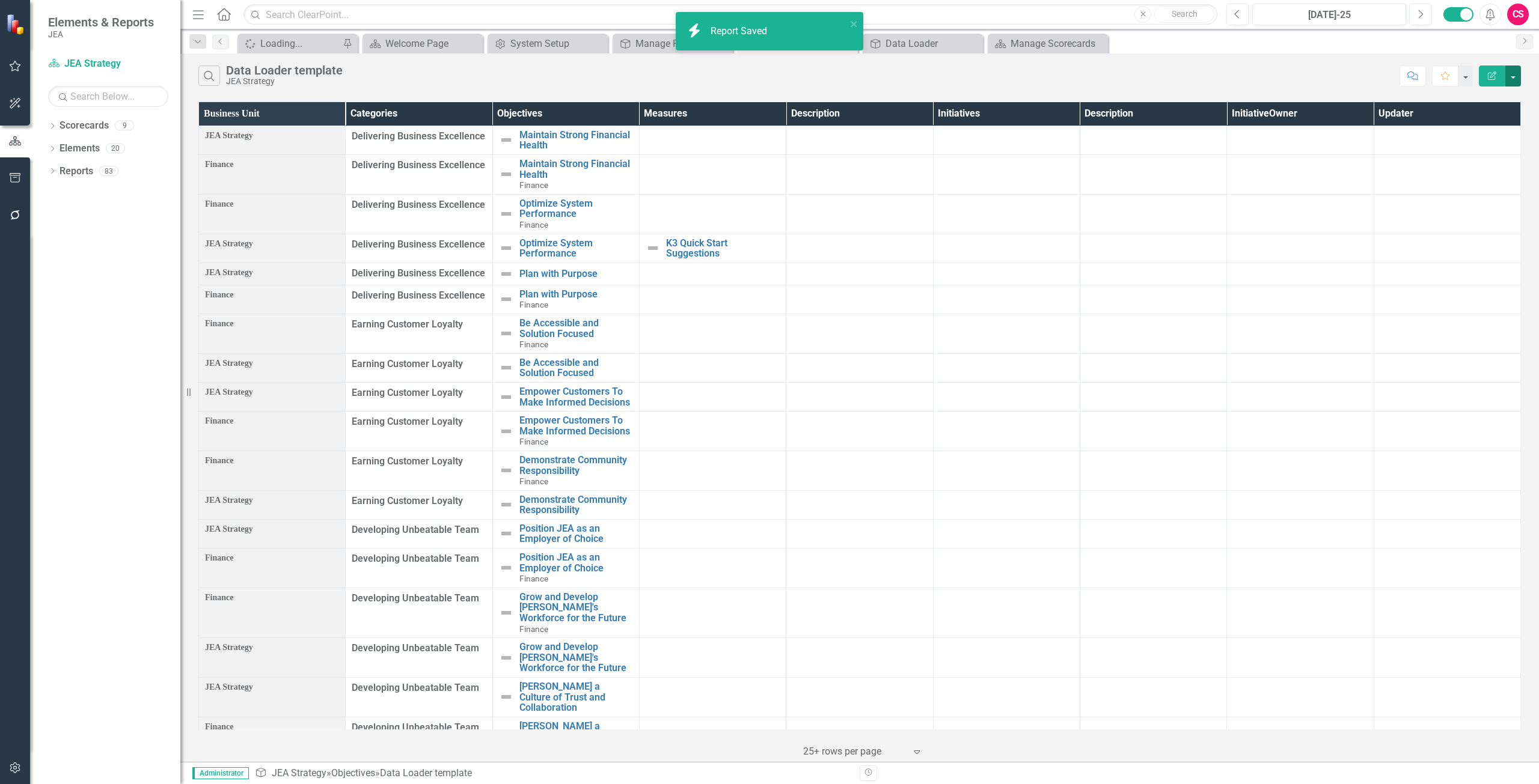
click at [1516, 74] on button "button" at bounding box center [1513, 76] width 16 height 21
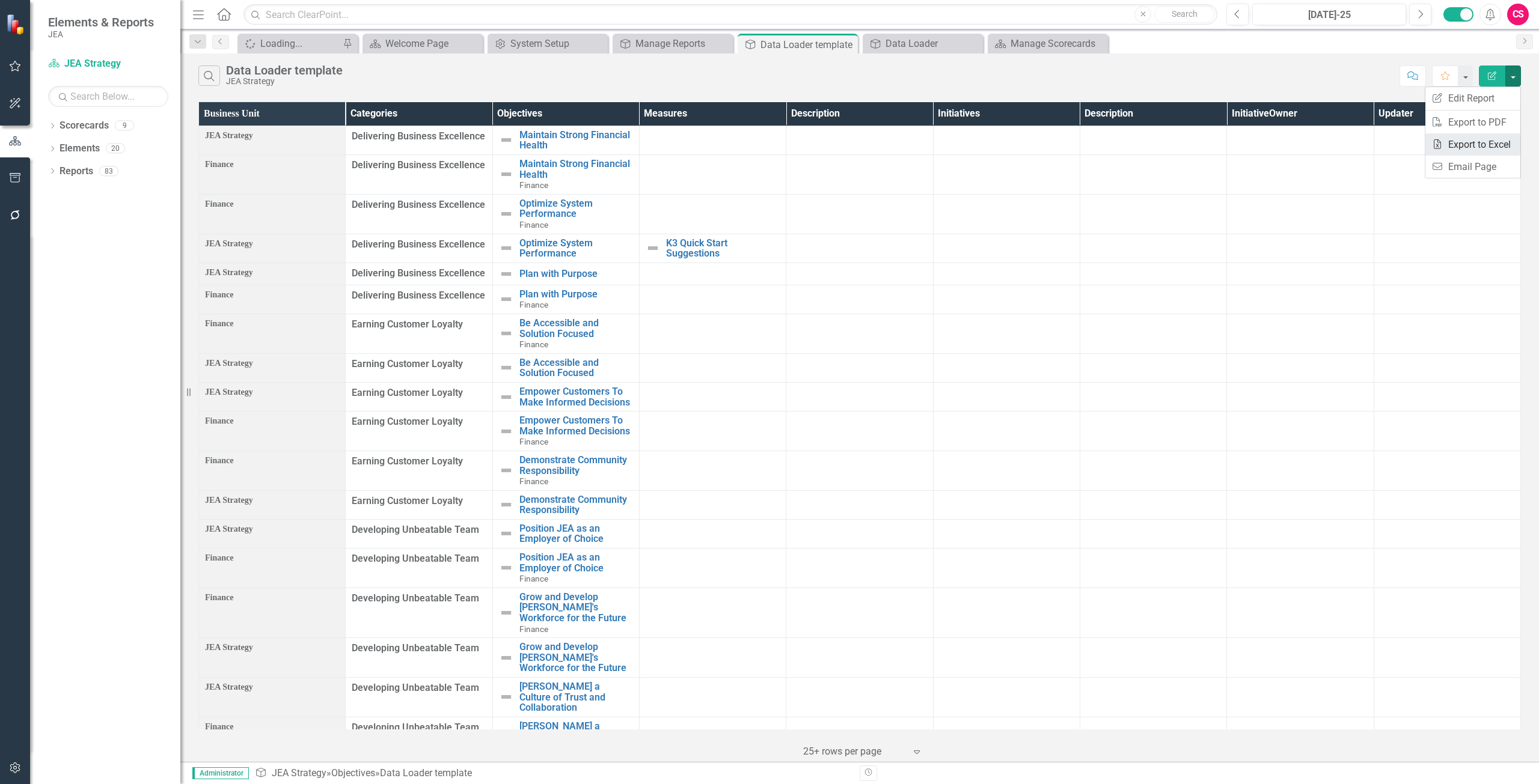
click at [1469, 138] on link "Excel Export to Excel" at bounding box center [1473, 145] width 95 height 23
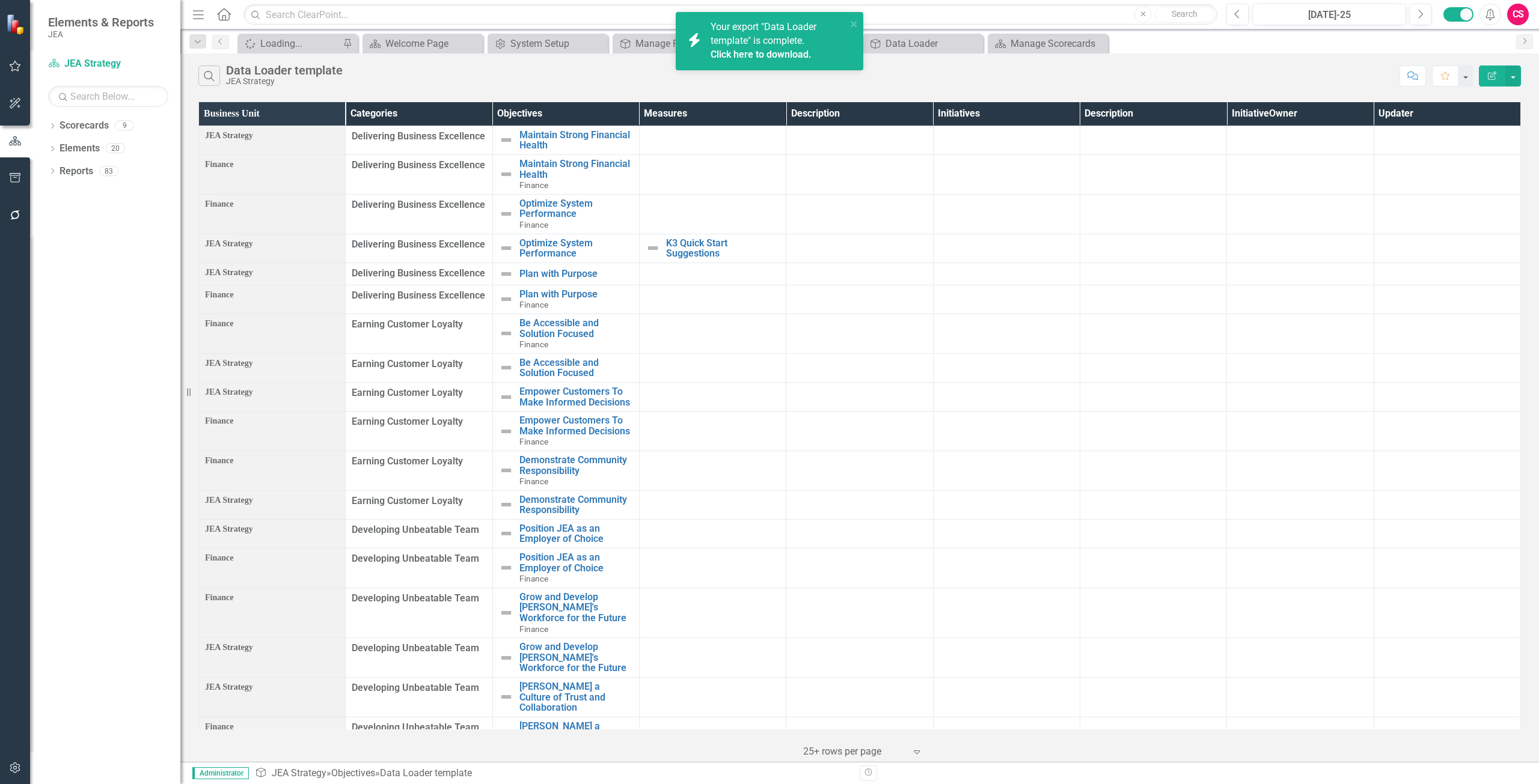
click at [711, 53] on link "Click here to download." at bounding box center [761, 54] width 101 height 11
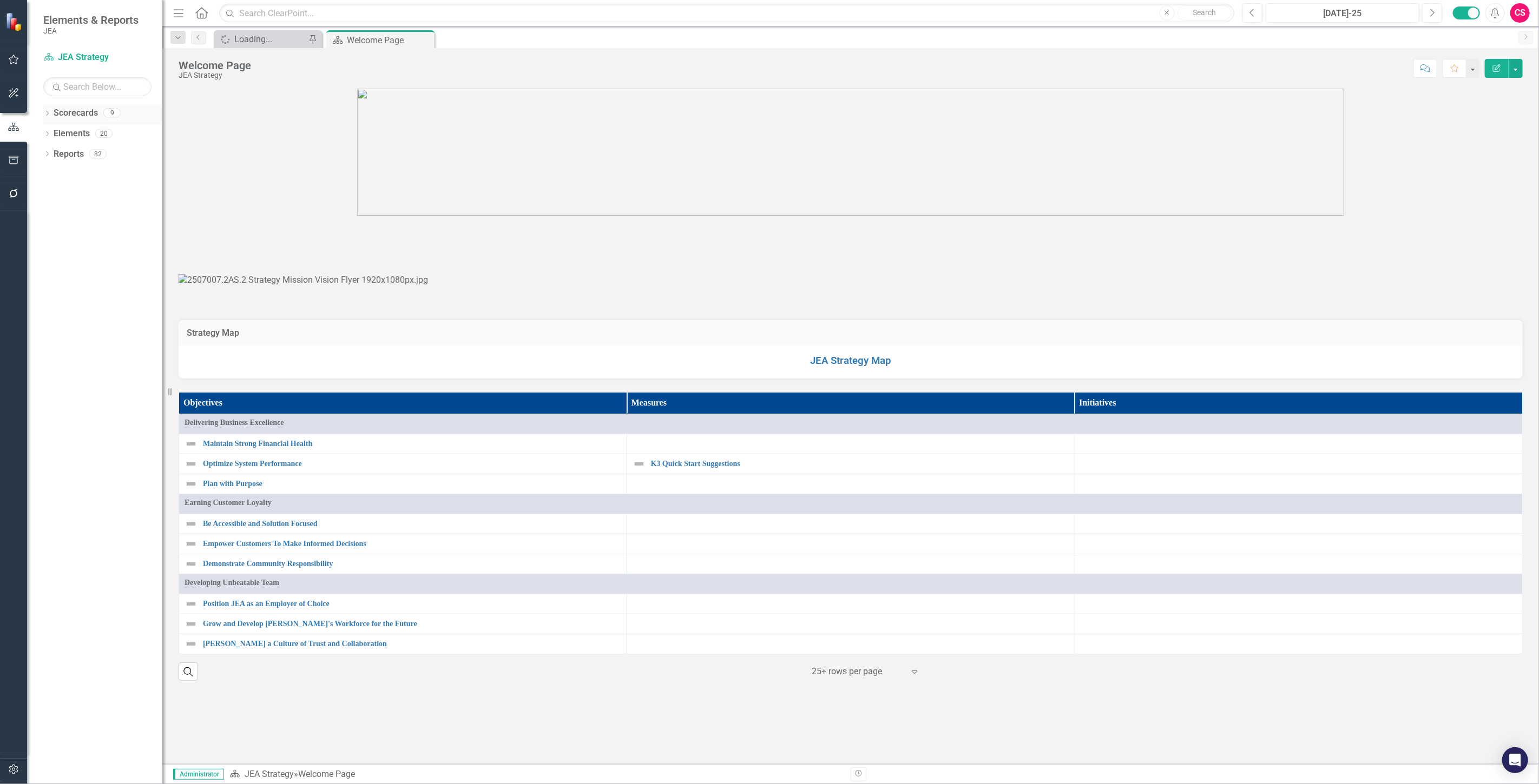
click at [83, 112] on link "Scorecards" at bounding box center [76, 113] width 44 height 13
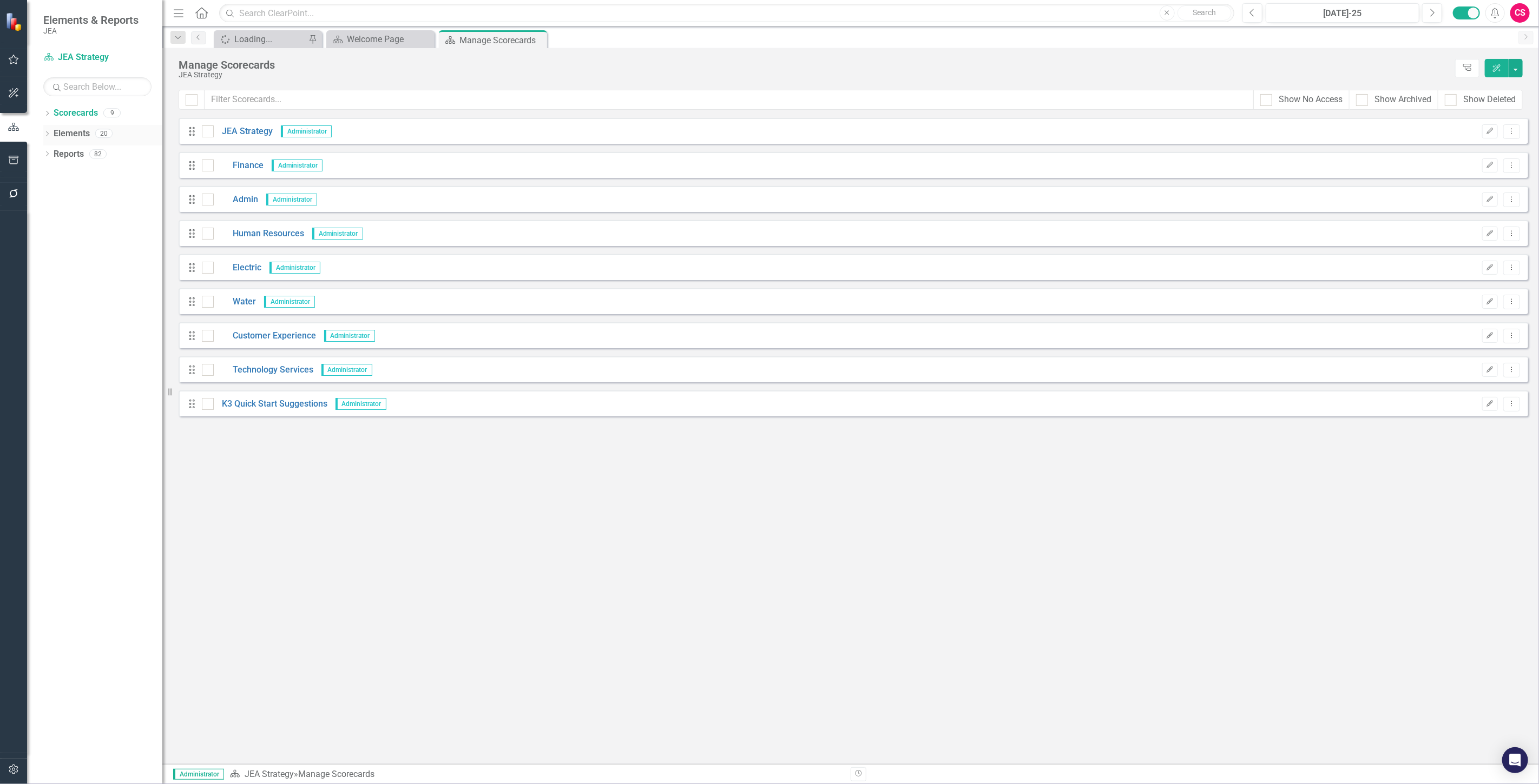
click at [70, 131] on link "Elements" at bounding box center [72, 134] width 36 height 13
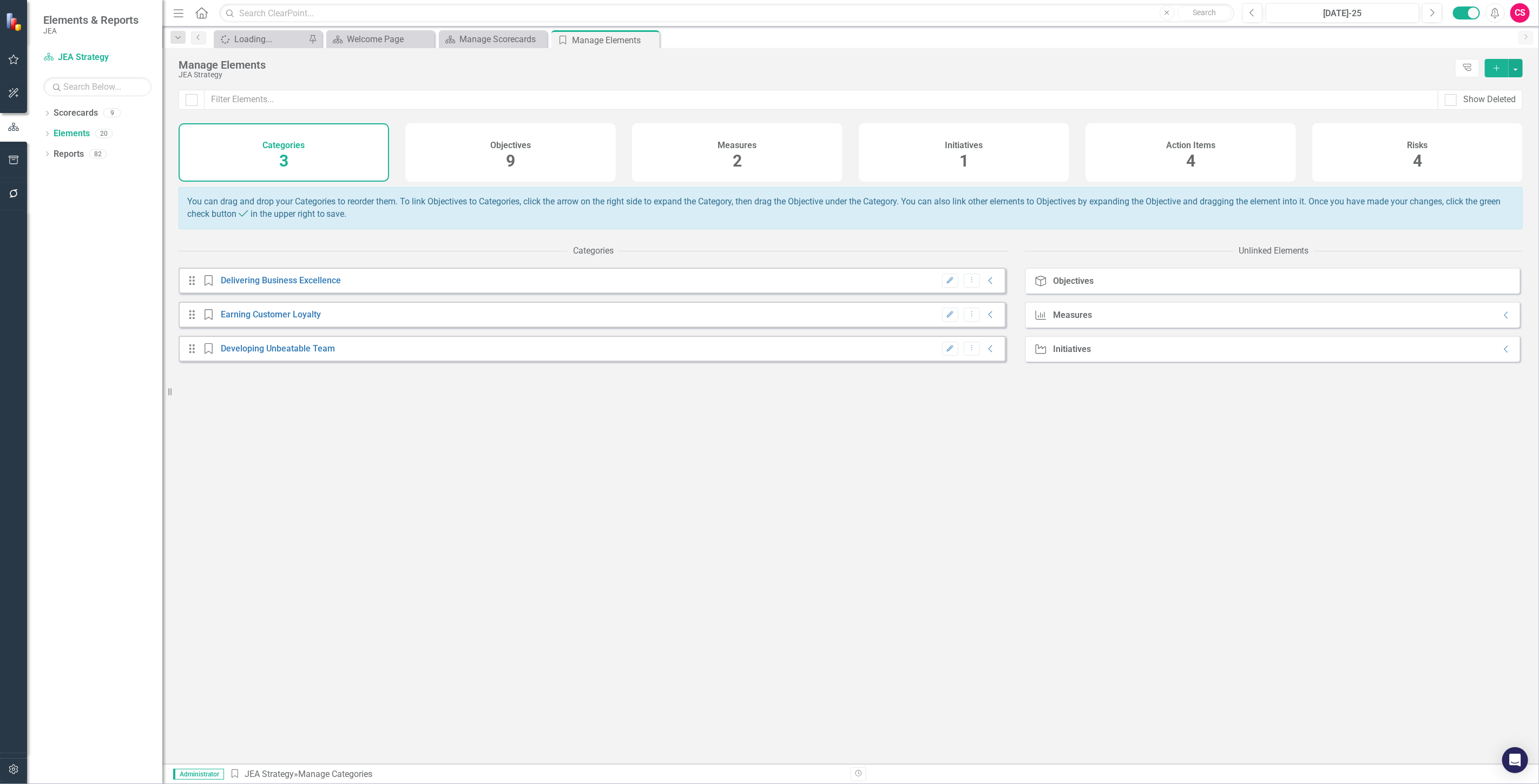
click at [885, 164] on div "Initiatives 1" at bounding box center [964, 153] width 210 height 59
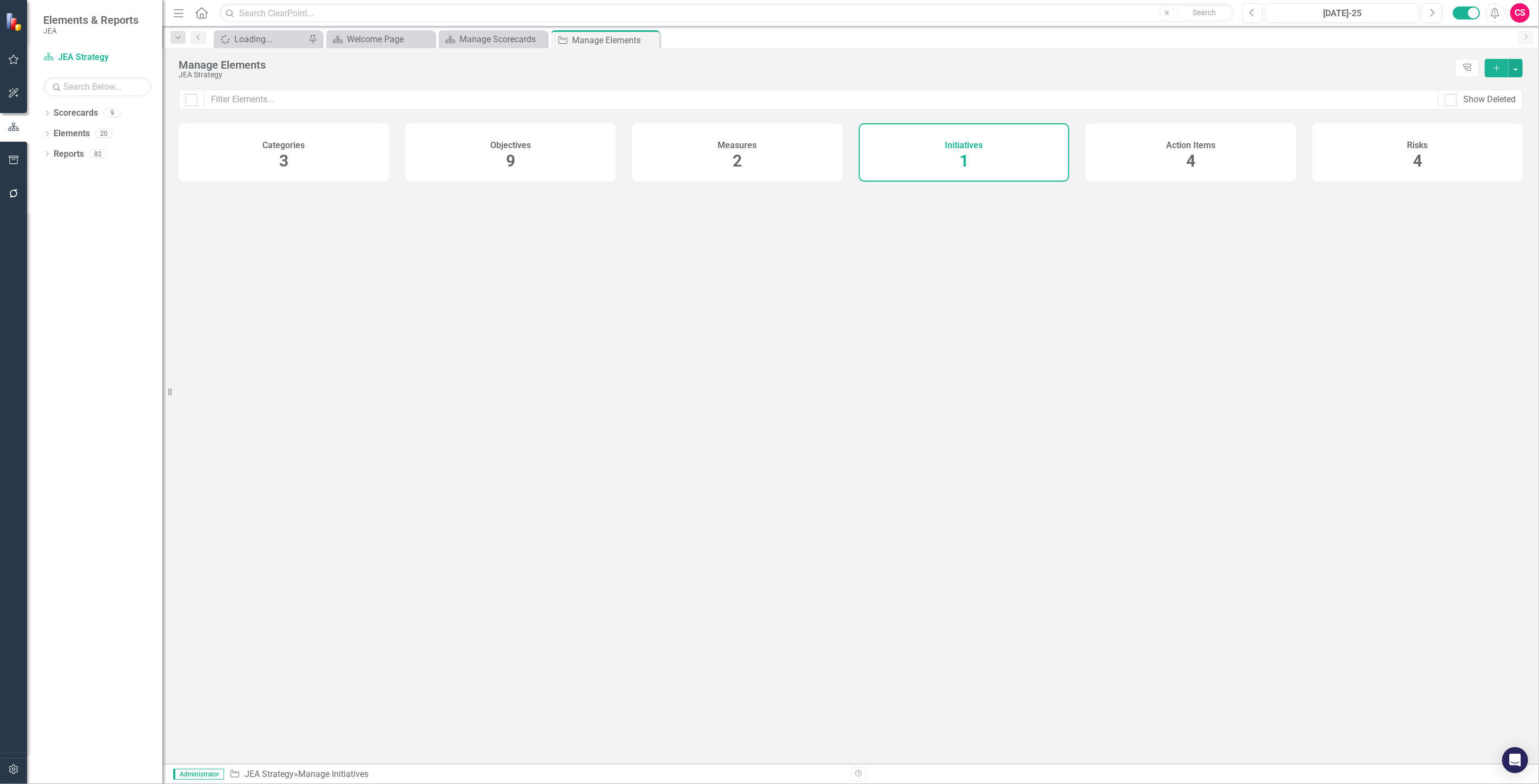
click at [728, 167] on div "Measures 2" at bounding box center [737, 153] width 210 height 59
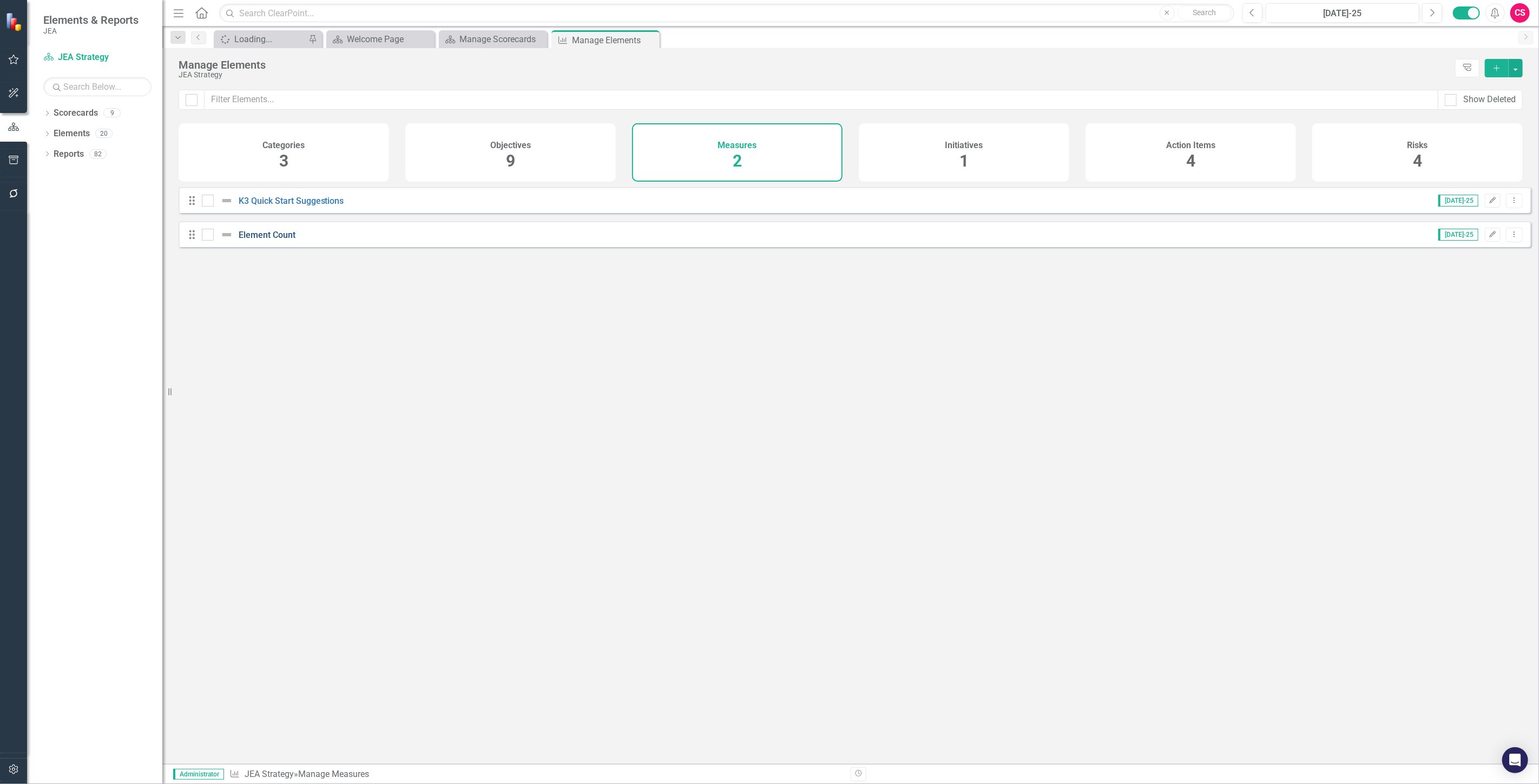
click at [260, 238] on link "Element Count" at bounding box center [266, 235] width 57 height 10
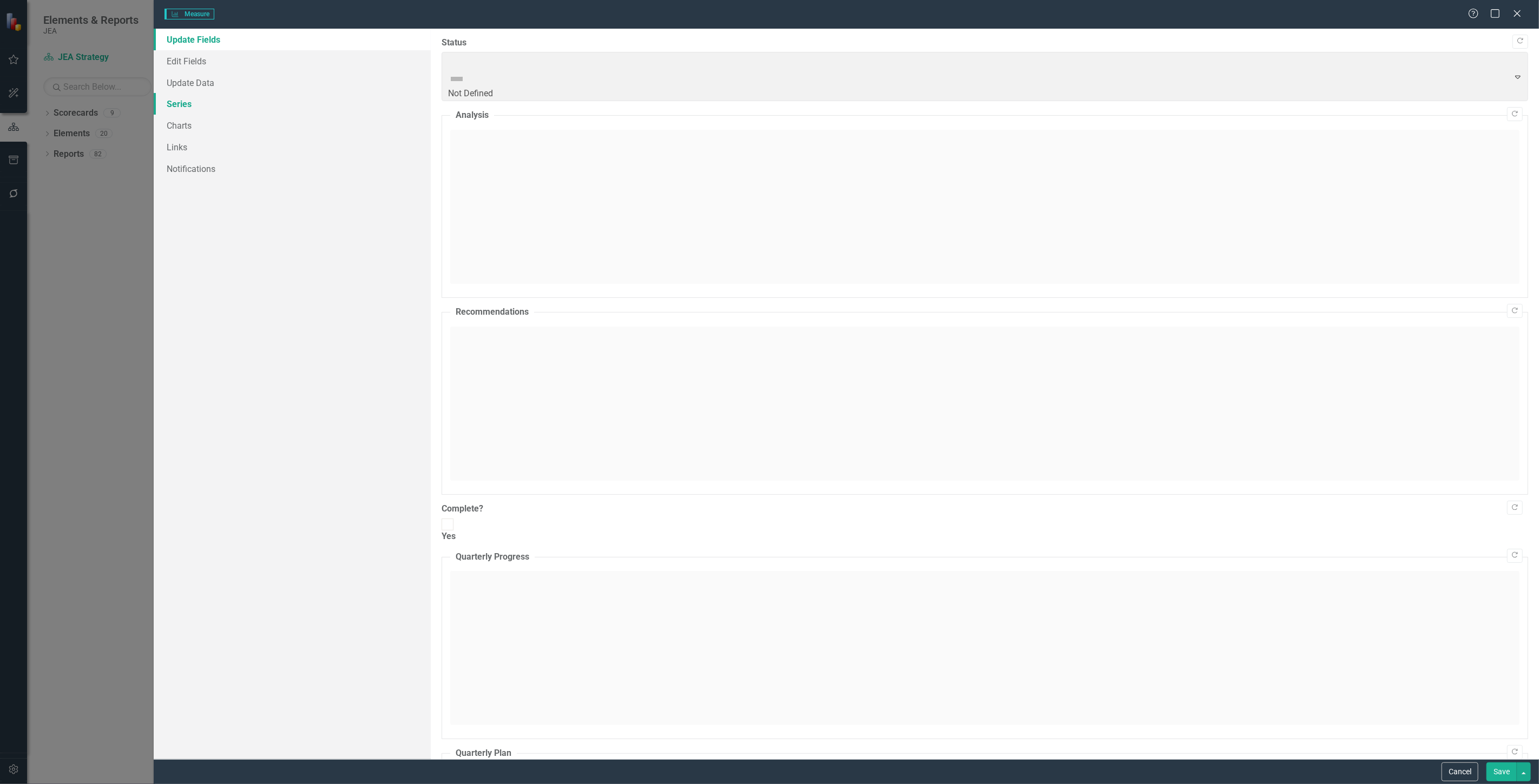
click at [258, 98] on link "Series" at bounding box center [292, 104] width 277 height 21
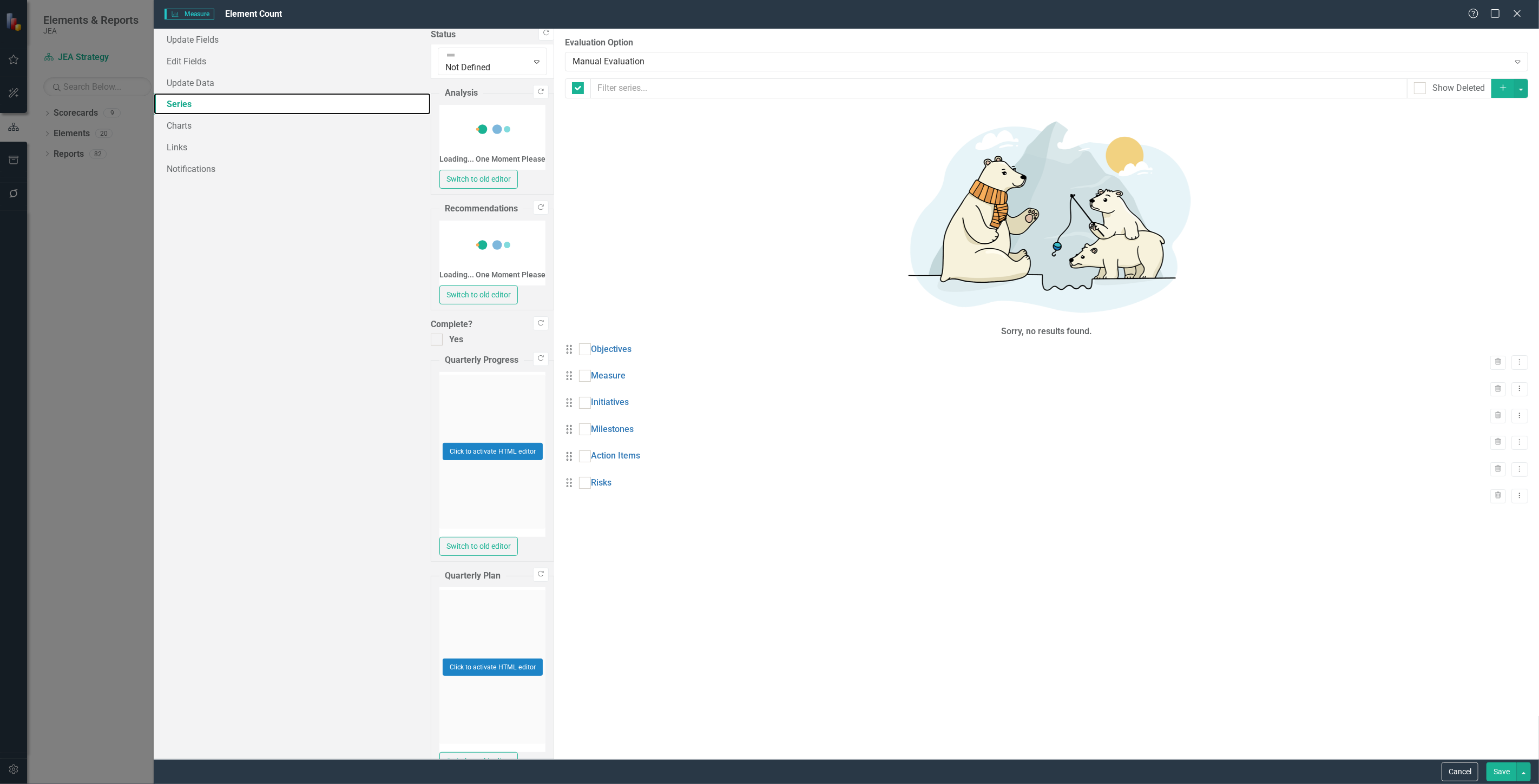
checkbox input "false"
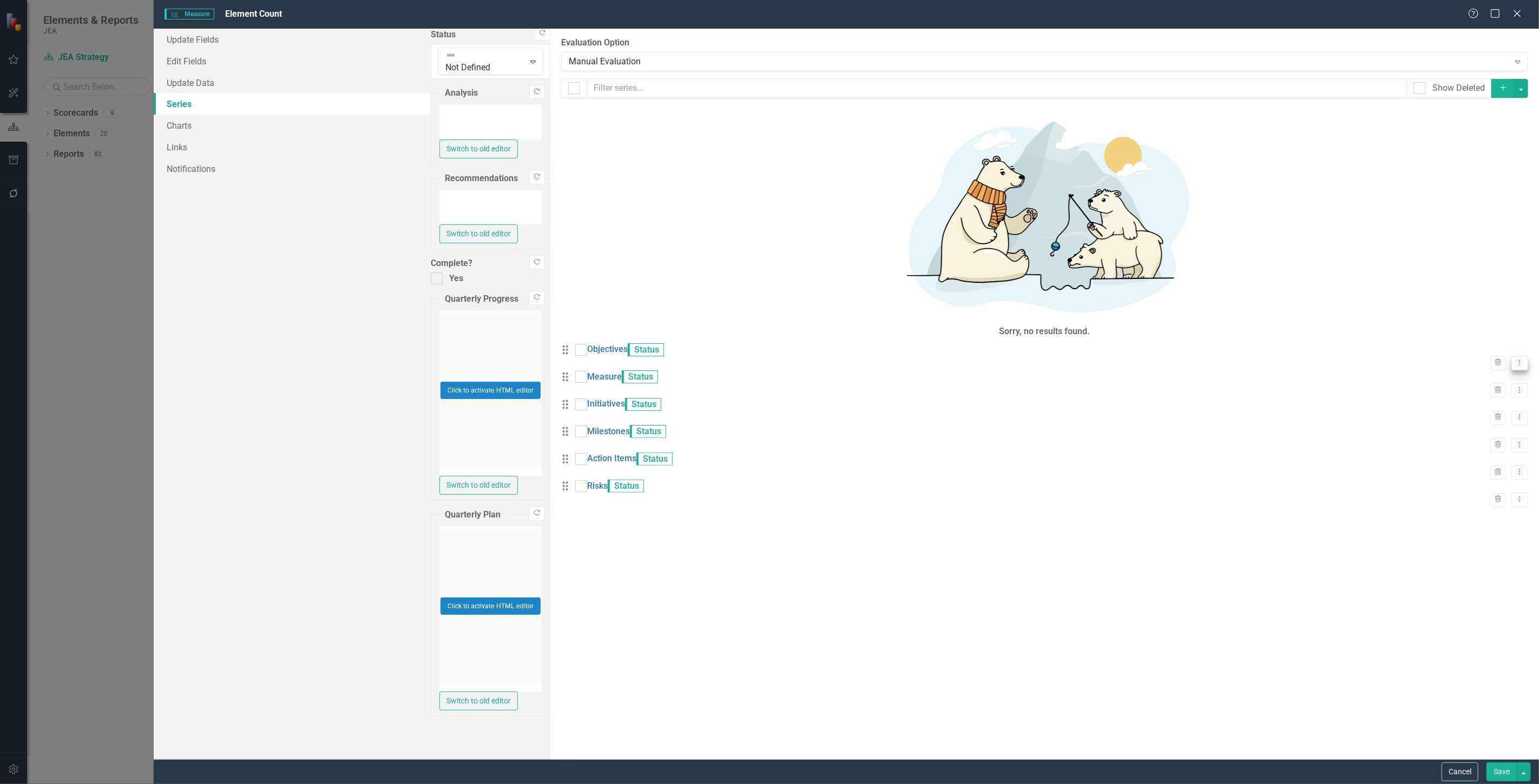
click at [1512, 356] on button "Dropdown Menu" at bounding box center [1520, 364] width 17 height 14
click at [1446, 139] on link "Edit Edit Measure Series" at bounding box center [1458, 137] width 123 height 20
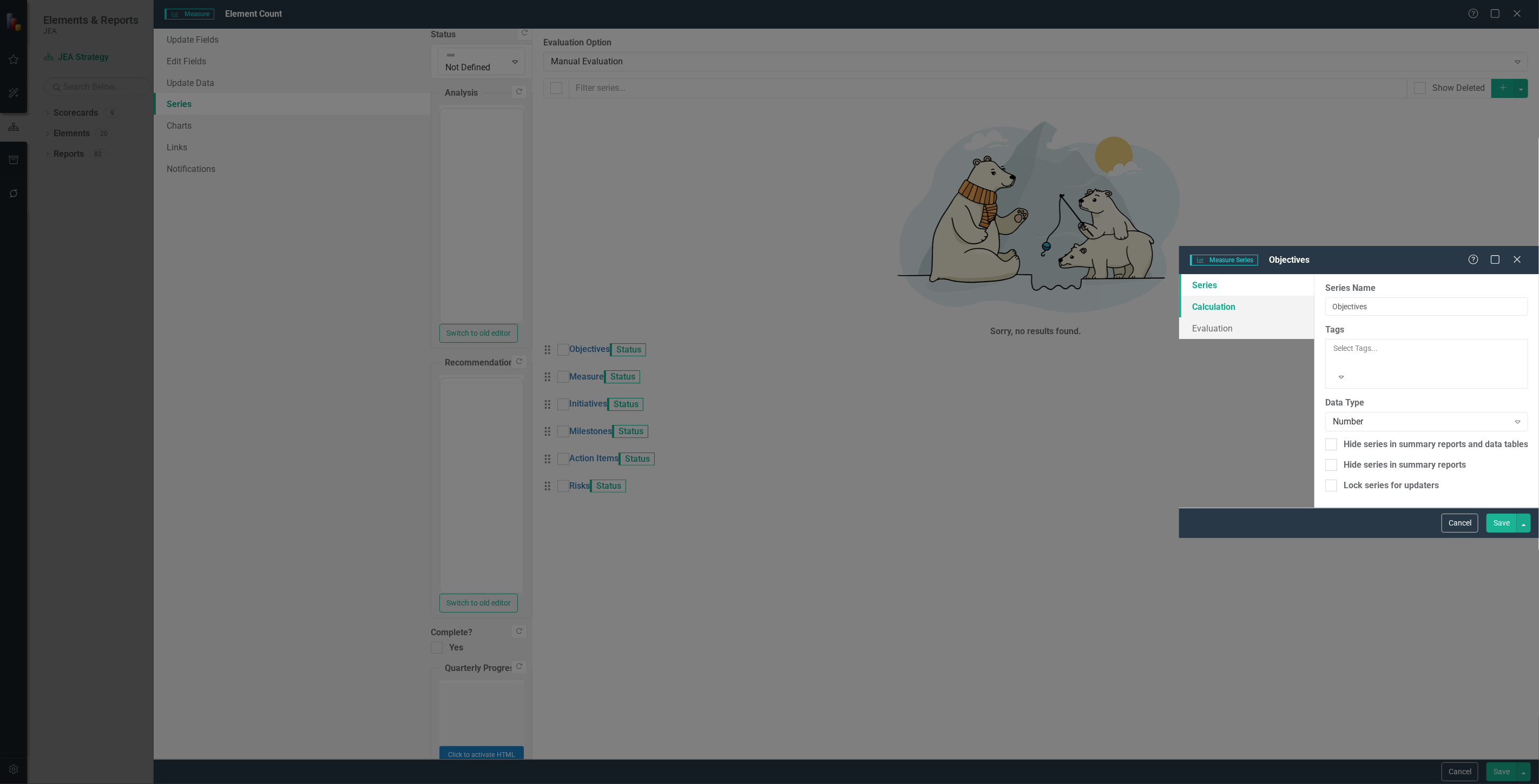
click at [1179, 296] on link "Calculation" at bounding box center [1247, 306] width 135 height 21
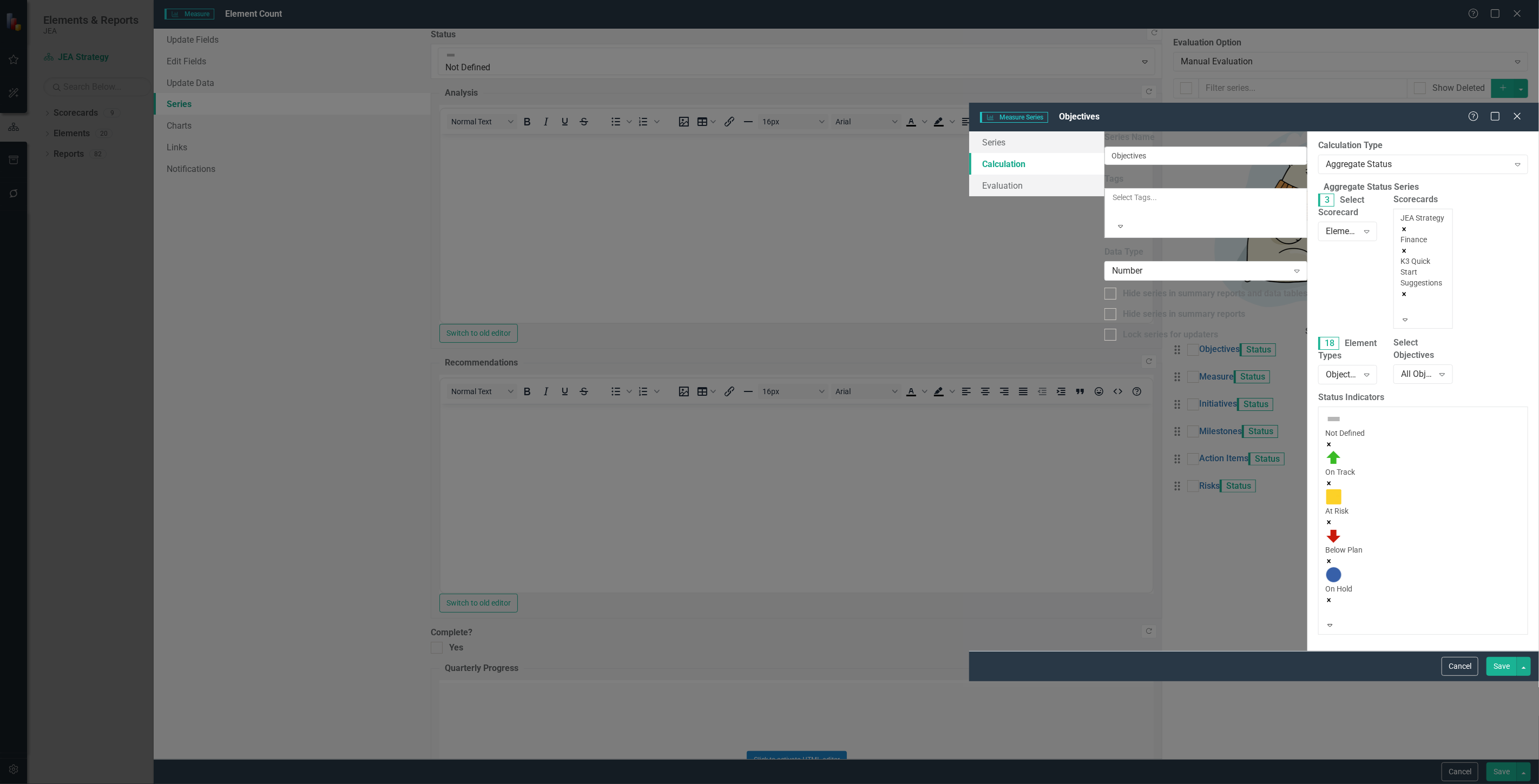
click at [1402, 300] on div at bounding box center [1402, 307] width 2 height 13
click at [1124, 783] on div "Admin" at bounding box center [770, 790] width 1539 height 13
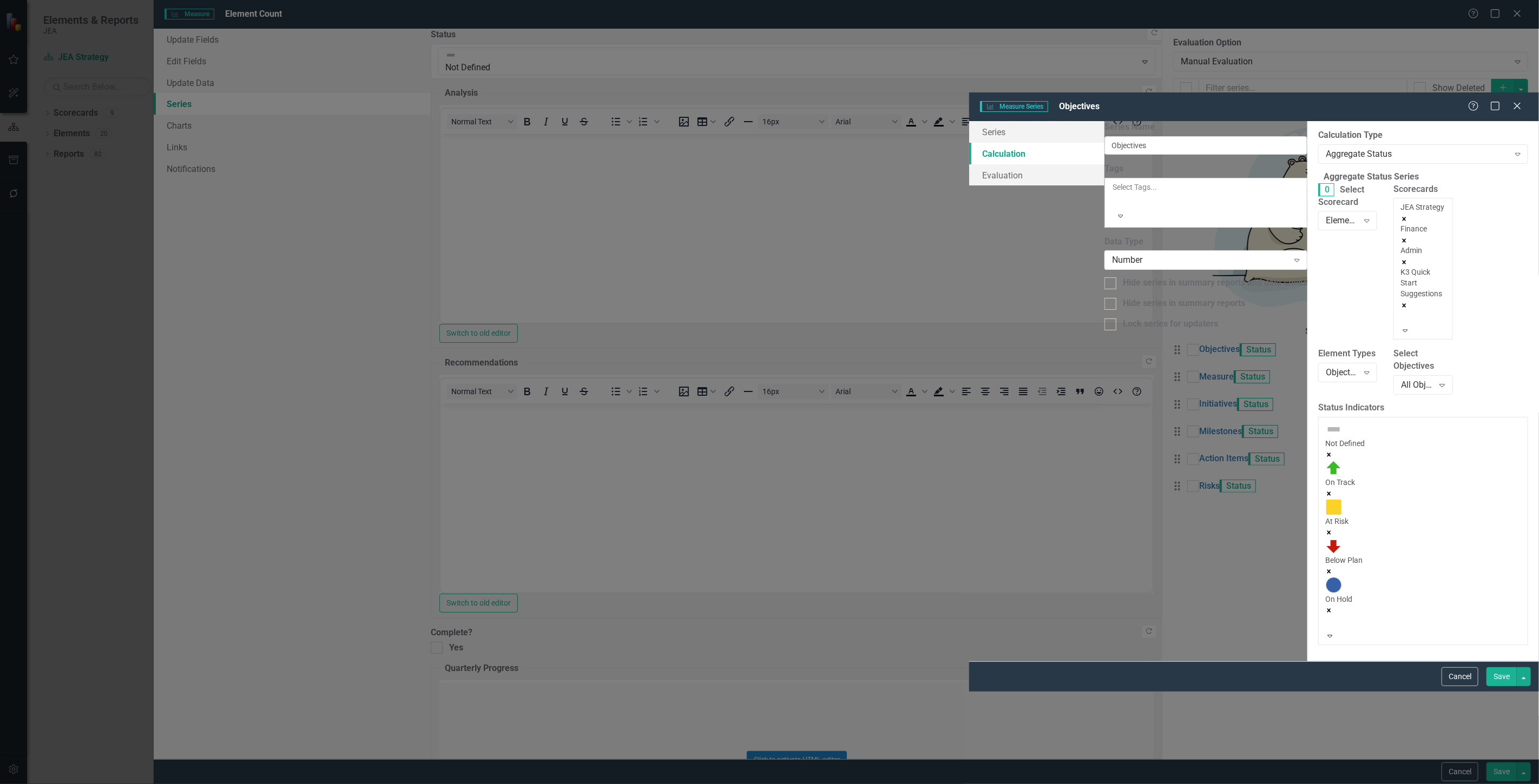
click at [1400, 202] on div "JEA Strategy Finance Admin K3 Quick Start Suggestions" at bounding box center [1422, 263] width 45 height 124
click at [1103, 783] on div "Human Resources" at bounding box center [770, 790] width 1539 height 13
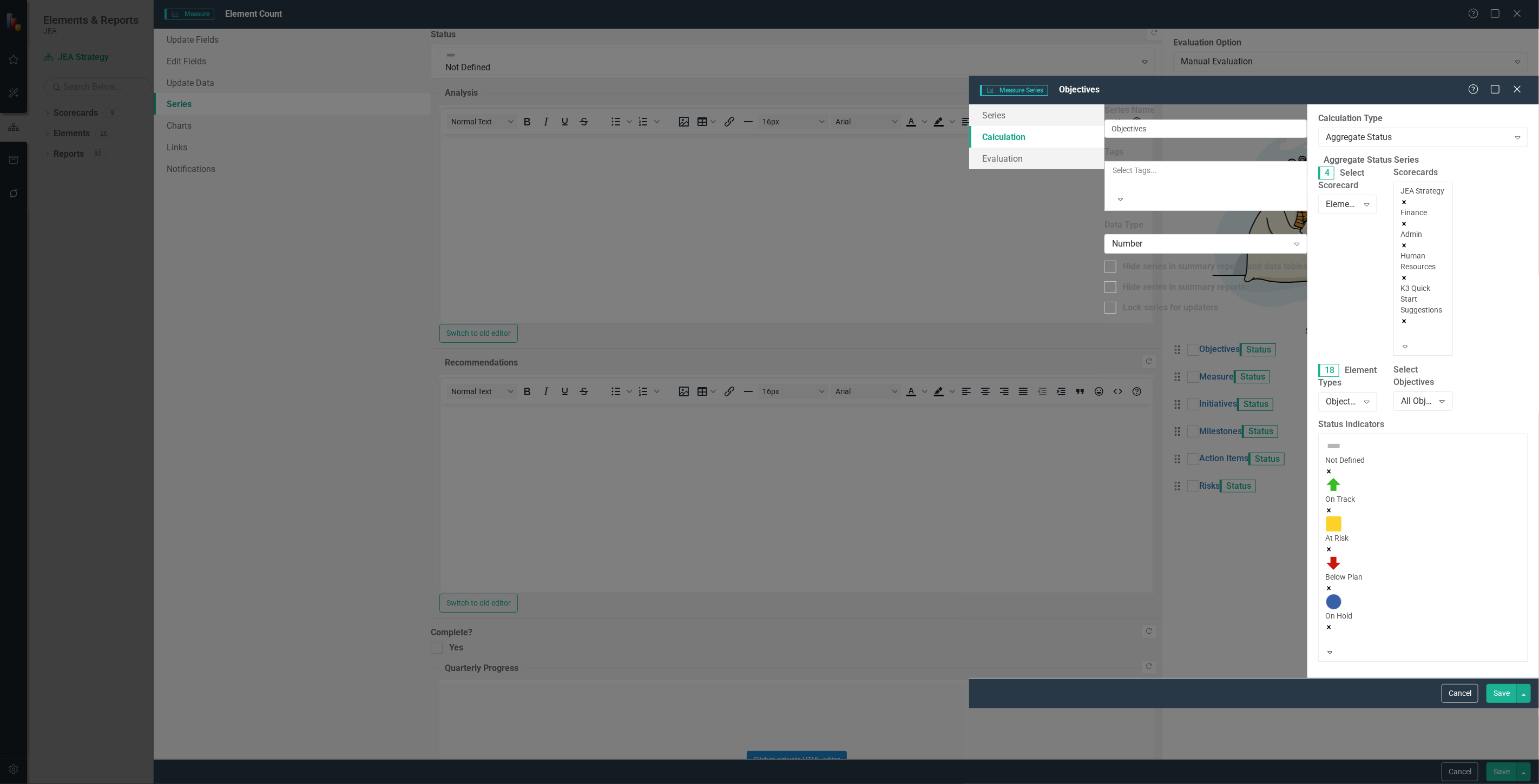
click at [1402, 327] on div at bounding box center [1402, 334] width 2 height 13
click at [1096, 783] on div "Electric" at bounding box center [770, 790] width 1539 height 13
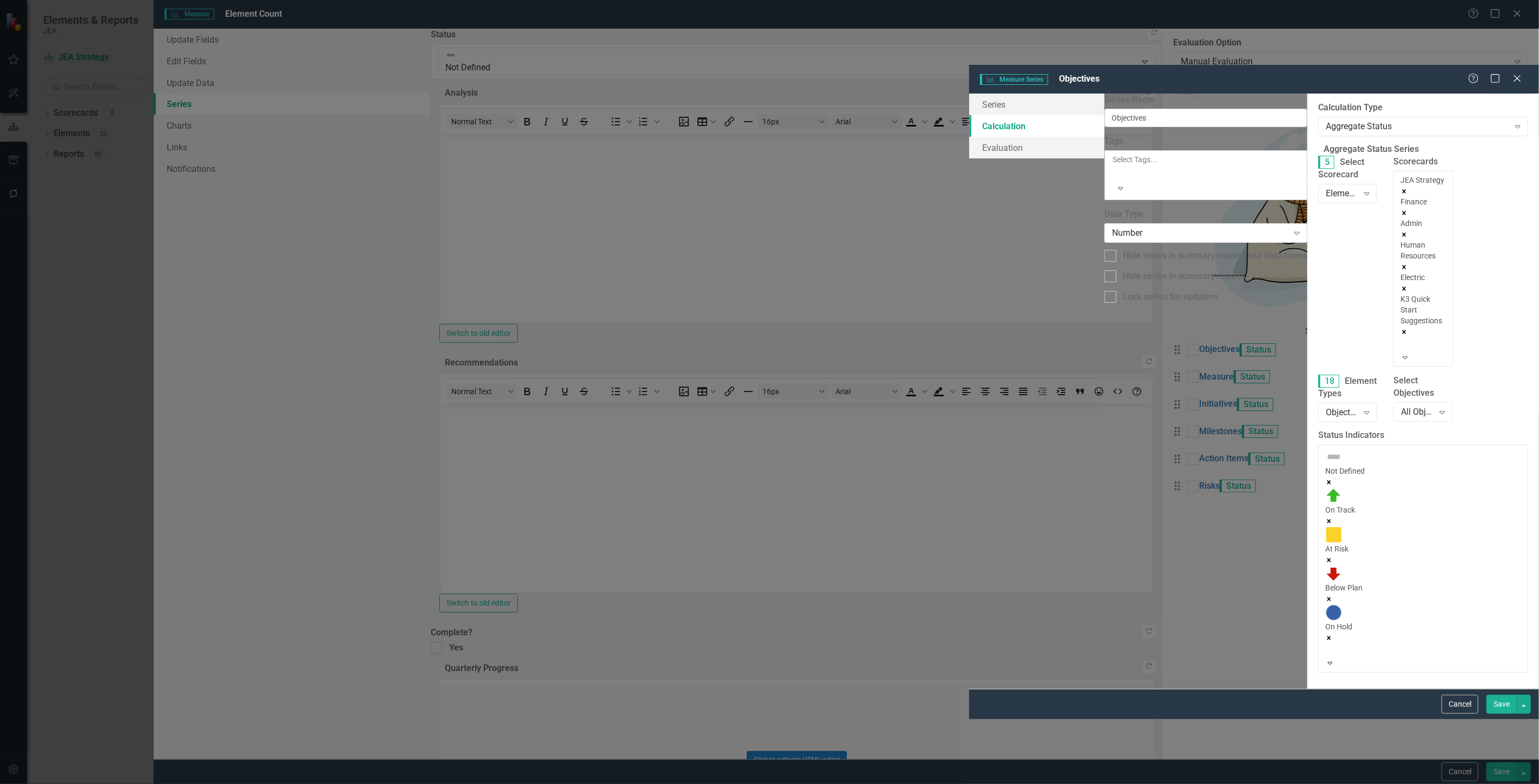
click at [1402, 338] on div at bounding box center [1402, 345] width 2 height 13
click at [1095, 783] on div "Water" at bounding box center [770, 790] width 1539 height 13
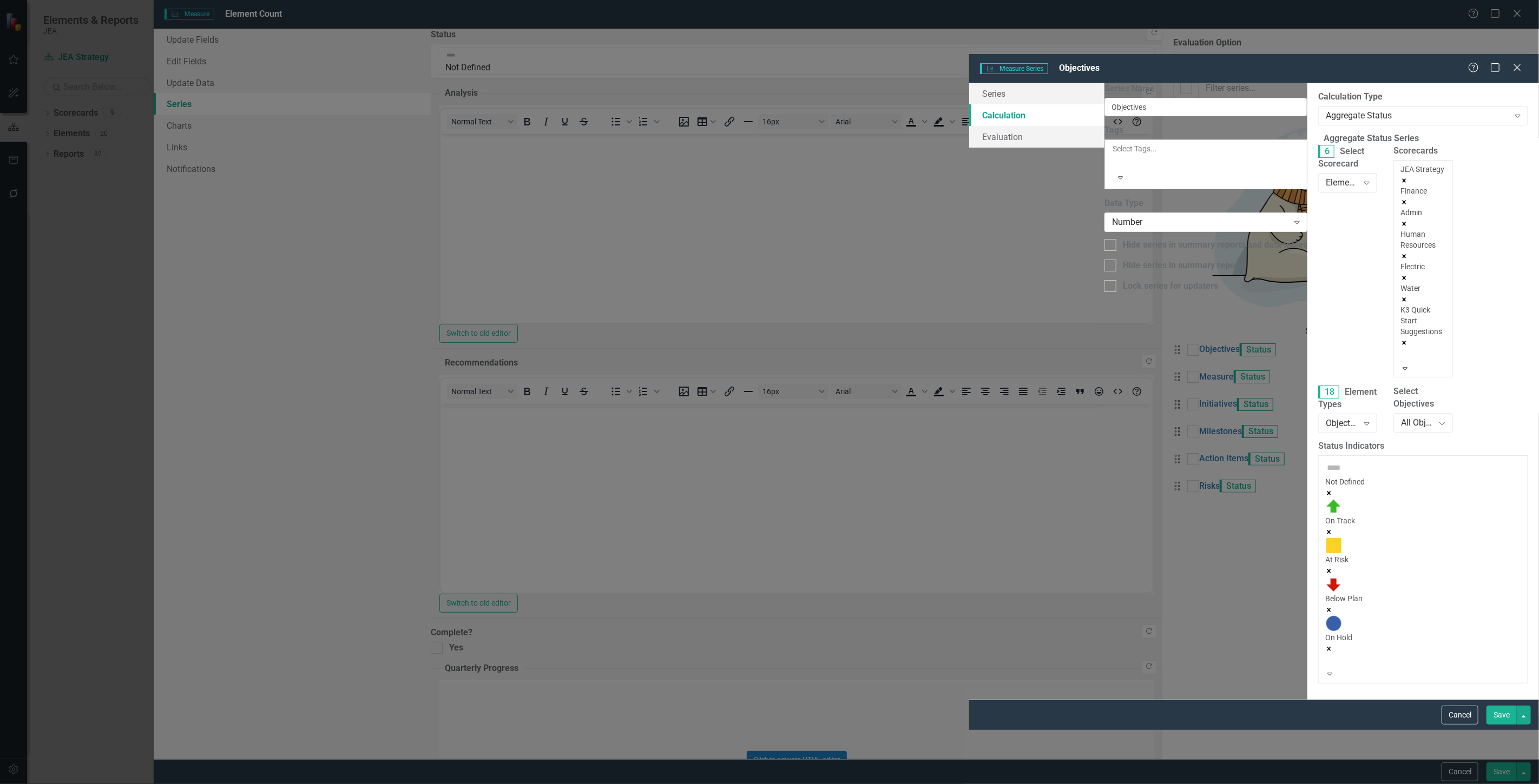
click at [1402, 349] on div at bounding box center [1402, 355] width 2 height 13
click at [1104, 783] on div "Customer Experience" at bounding box center [770, 790] width 1539 height 13
click at [1400, 165] on div "JEA Strategy Finance Admin Human Resources Electric Water K3 Quick Start Sugges…" at bounding box center [1422, 263] width 45 height 199
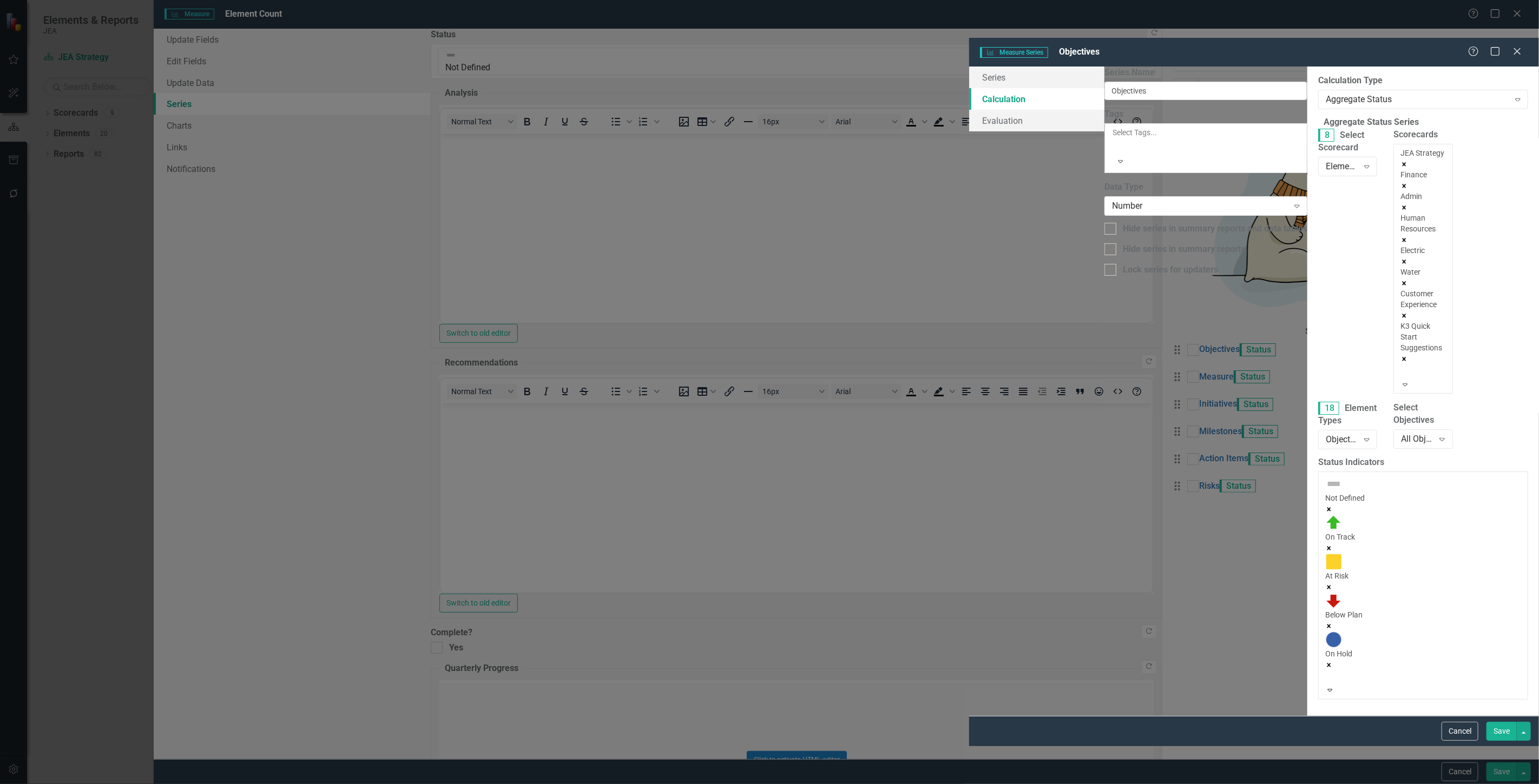
click at [1097, 783] on div "Technology Services" at bounding box center [770, 790] width 1539 height 13
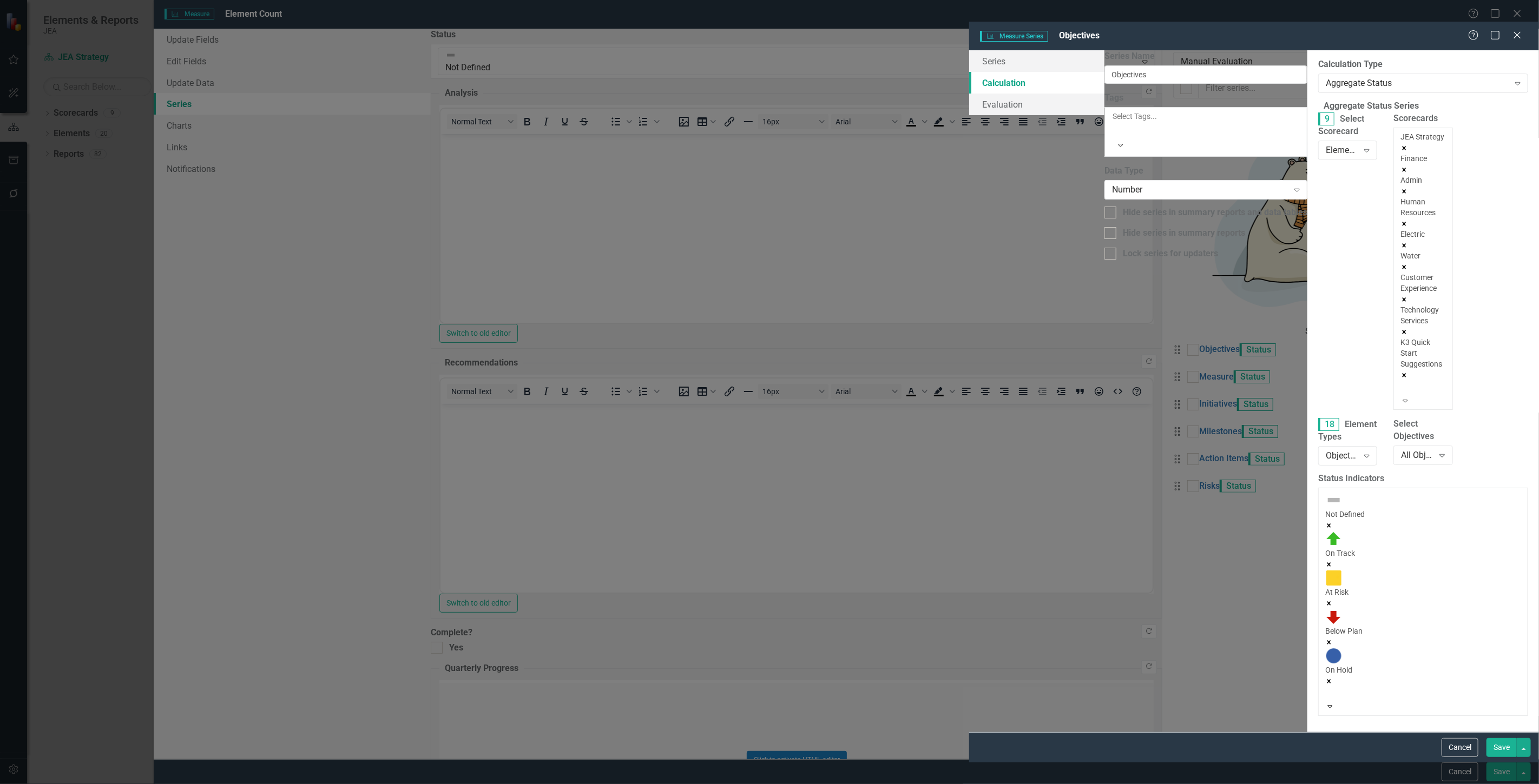
click at [1487, 757] on button "Save" at bounding box center [1501, 748] width 30 height 19
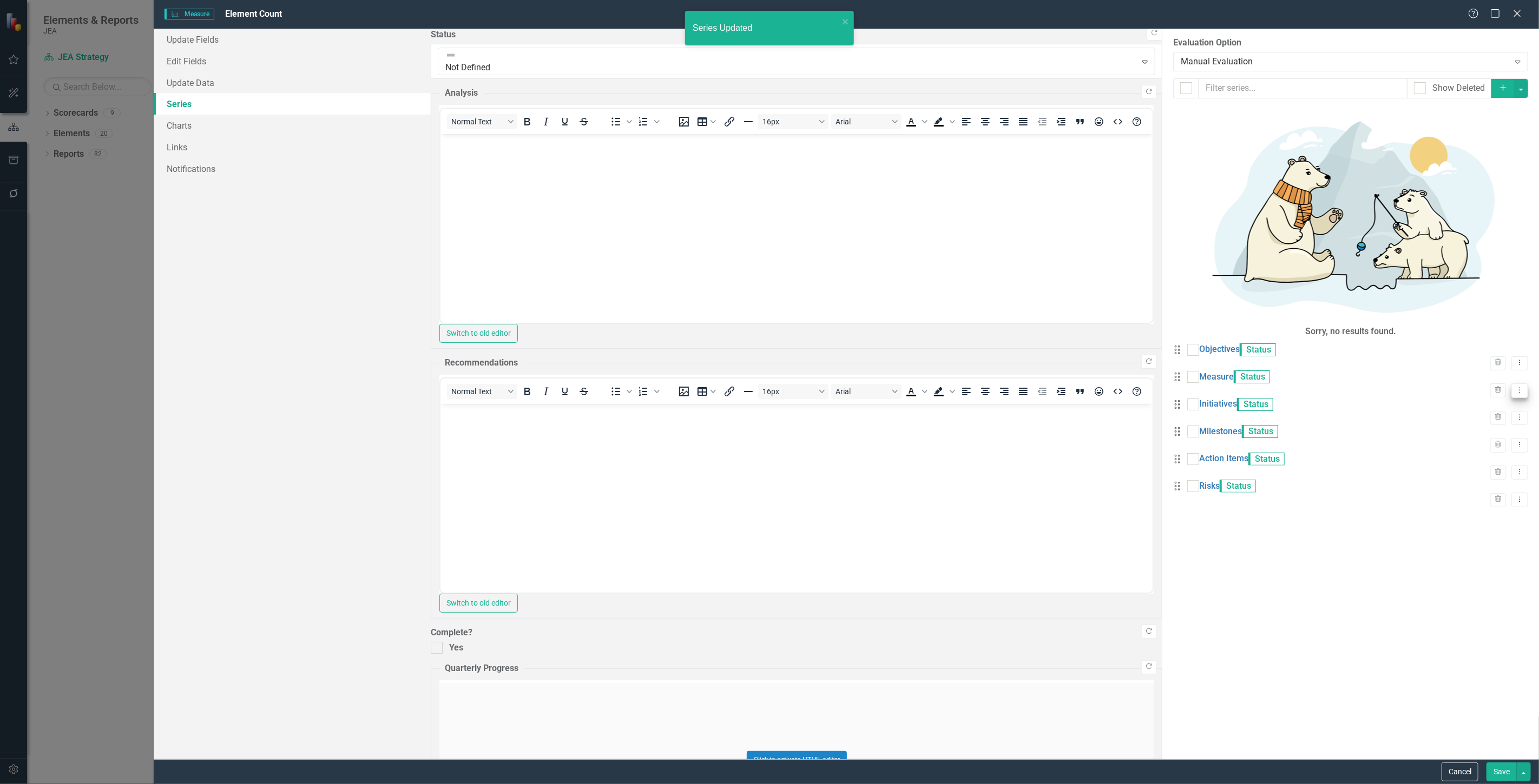
click at [1515, 387] on icon "Dropdown Menu" at bounding box center [1519, 391] width 9 height 7
click at [1431, 173] on link "Edit Edit Measure Series" at bounding box center [1458, 172] width 123 height 20
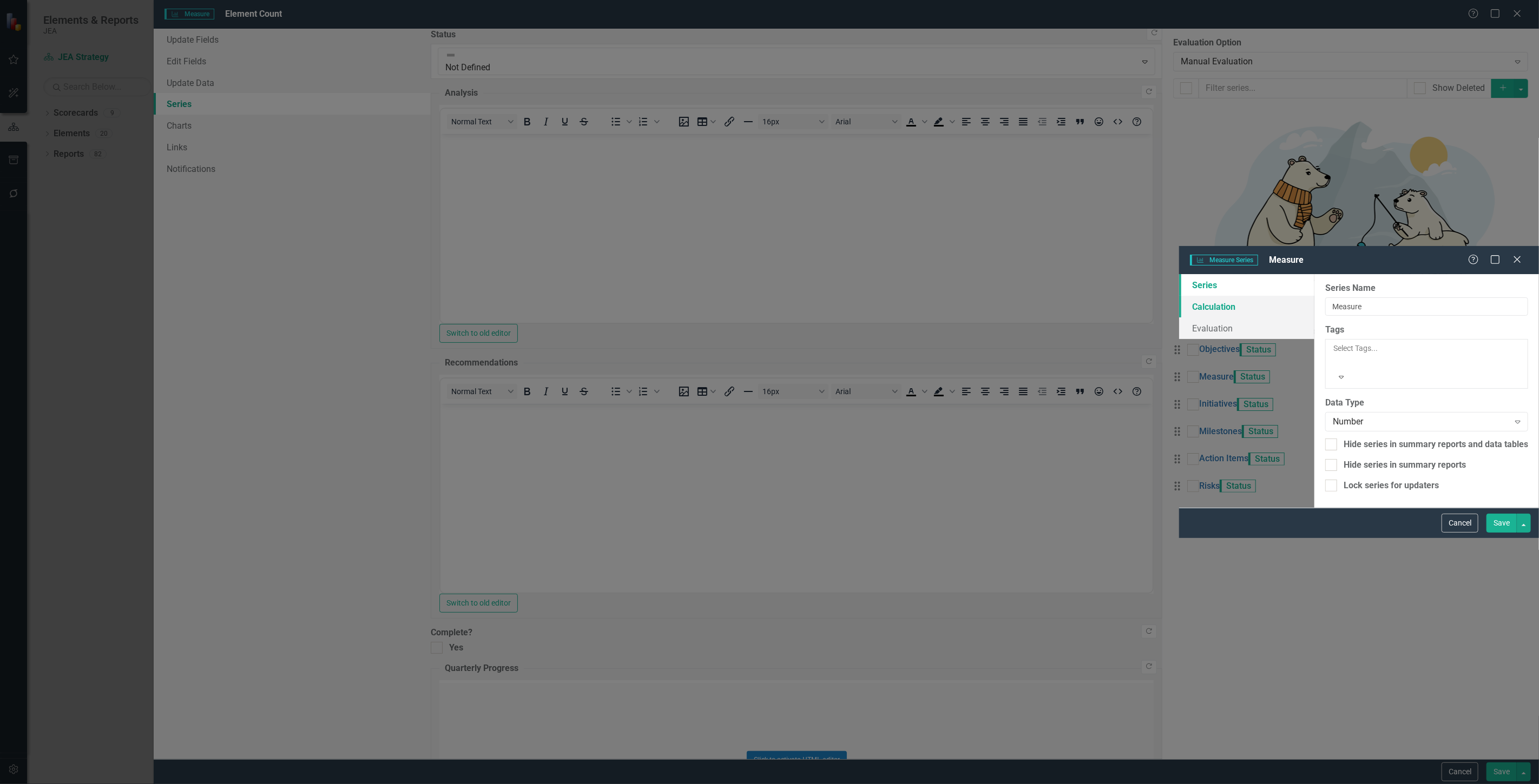
click at [1179, 296] on link "Calculation" at bounding box center [1247, 306] width 135 height 21
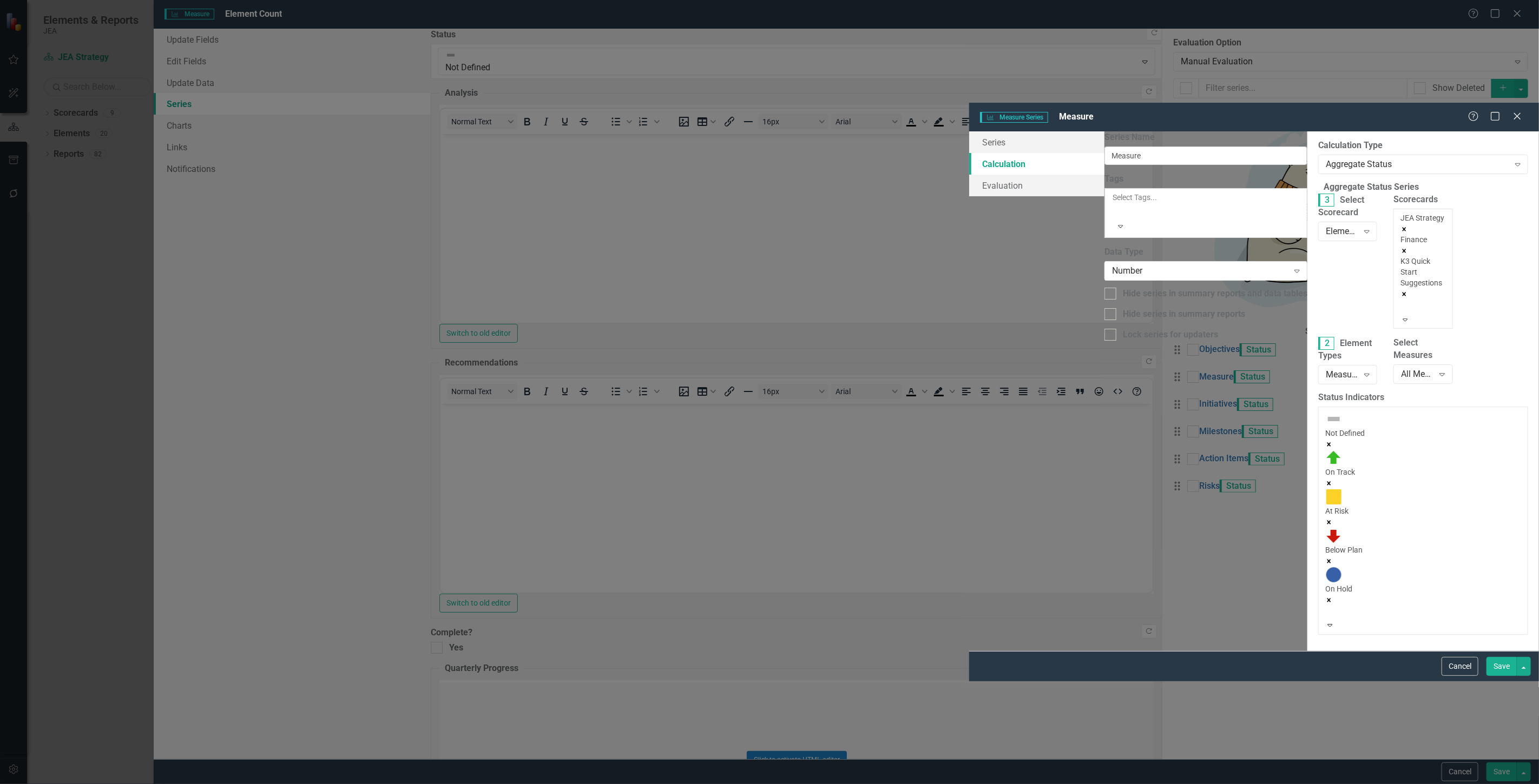
click at [1402, 300] on div at bounding box center [1402, 307] width 2 height 13
click at [1400, 213] on div "JEA Strategy Finance K3 Quick Start Suggestions" at bounding box center [1422, 263] width 45 height 102
click at [1402, 300] on div at bounding box center [1402, 307] width 2 height 13
click at [1037, 783] on div "Admin" at bounding box center [770, 790] width 1539 height 13
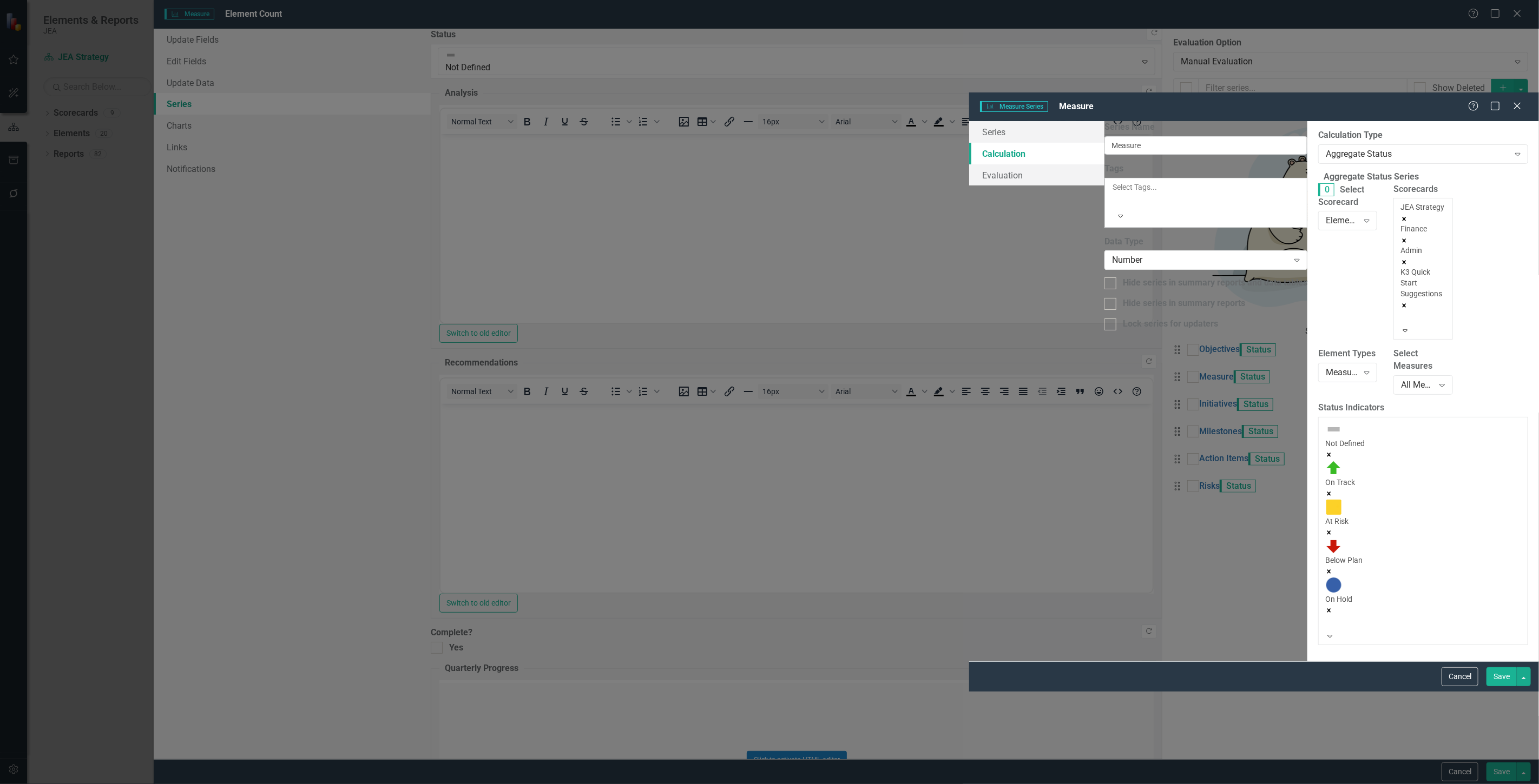
click at [1400, 202] on div "JEA Strategy Finance Admin K3 Quick Start Suggestions" at bounding box center [1422, 263] width 45 height 124
click at [1037, 783] on div "Human Resources" at bounding box center [770, 790] width 1539 height 13
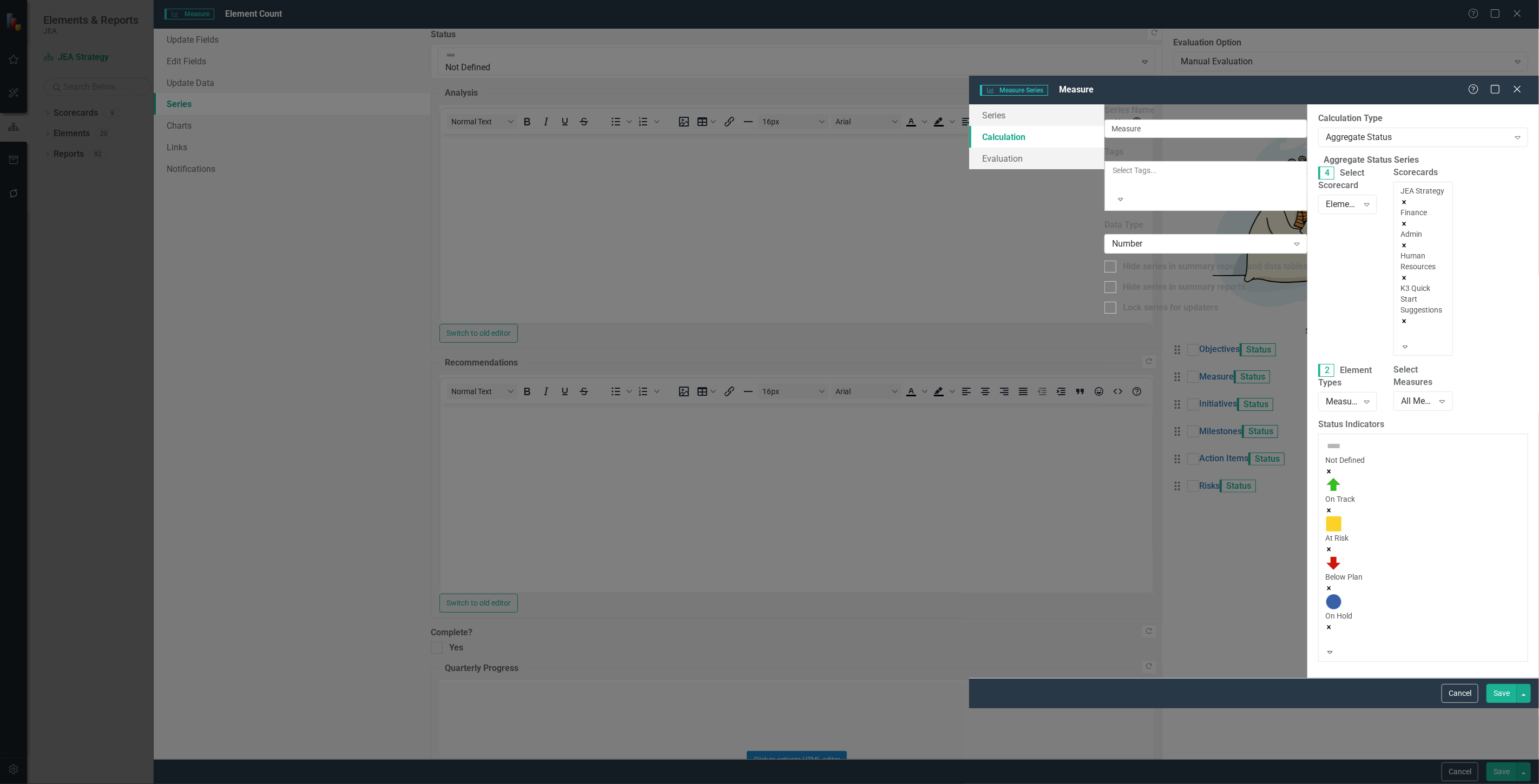
click at [1385, 172] on div "Scorecards option Human Resources, selected. JEA Strategy Finance Admin Human R…" at bounding box center [1423, 265] width 75 height 198
click at [1402, 327] on div at bounding box center [1402, 334] width 2 height 13
click at [1039, 783] on div "Electric" at bounding box center [770, 790] width 1539 height 13
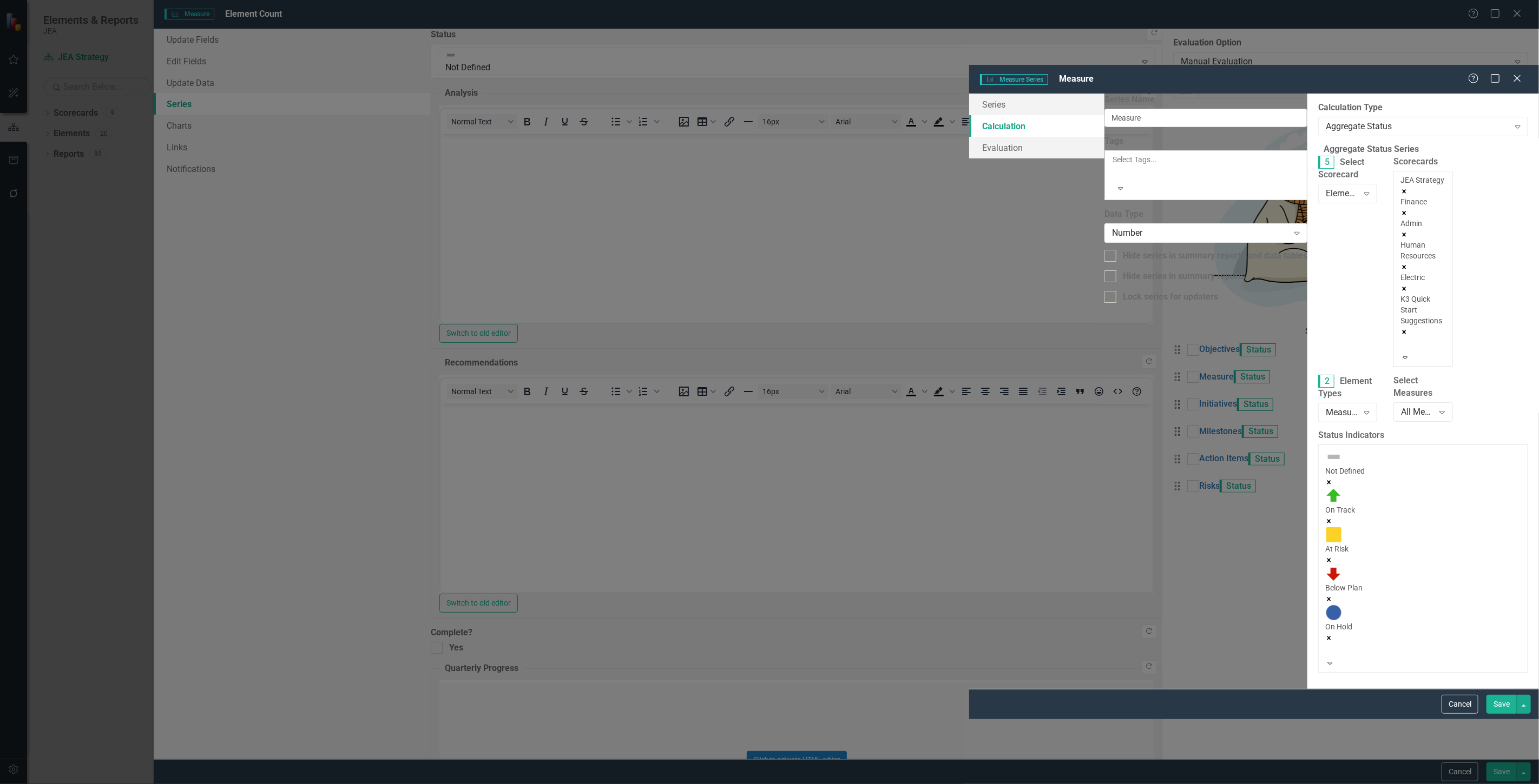
click at [1402, 338] on div at bounding box center [1402, 345] width 2 height 13
click at [1048, 783] on div "Water" at bounding box center [770, 790] width 1539 height 13
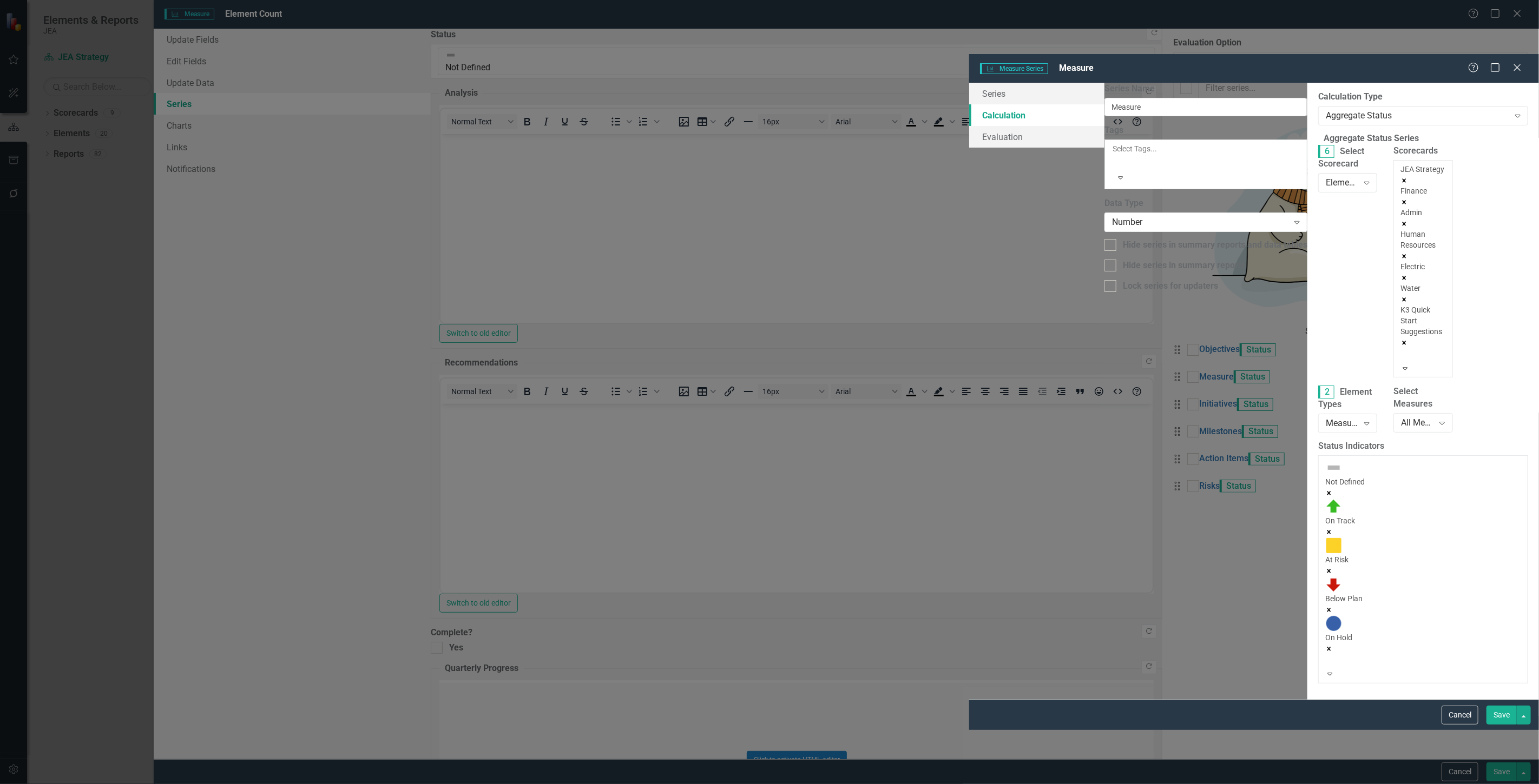
click at [1402, 349] on div at bounding box center [1402, 355] width 2 height 13
drag, startPoint x: 1045, startPoint y: 192, endPoint x: 1034, endPoint y: 165, distance: 29.2
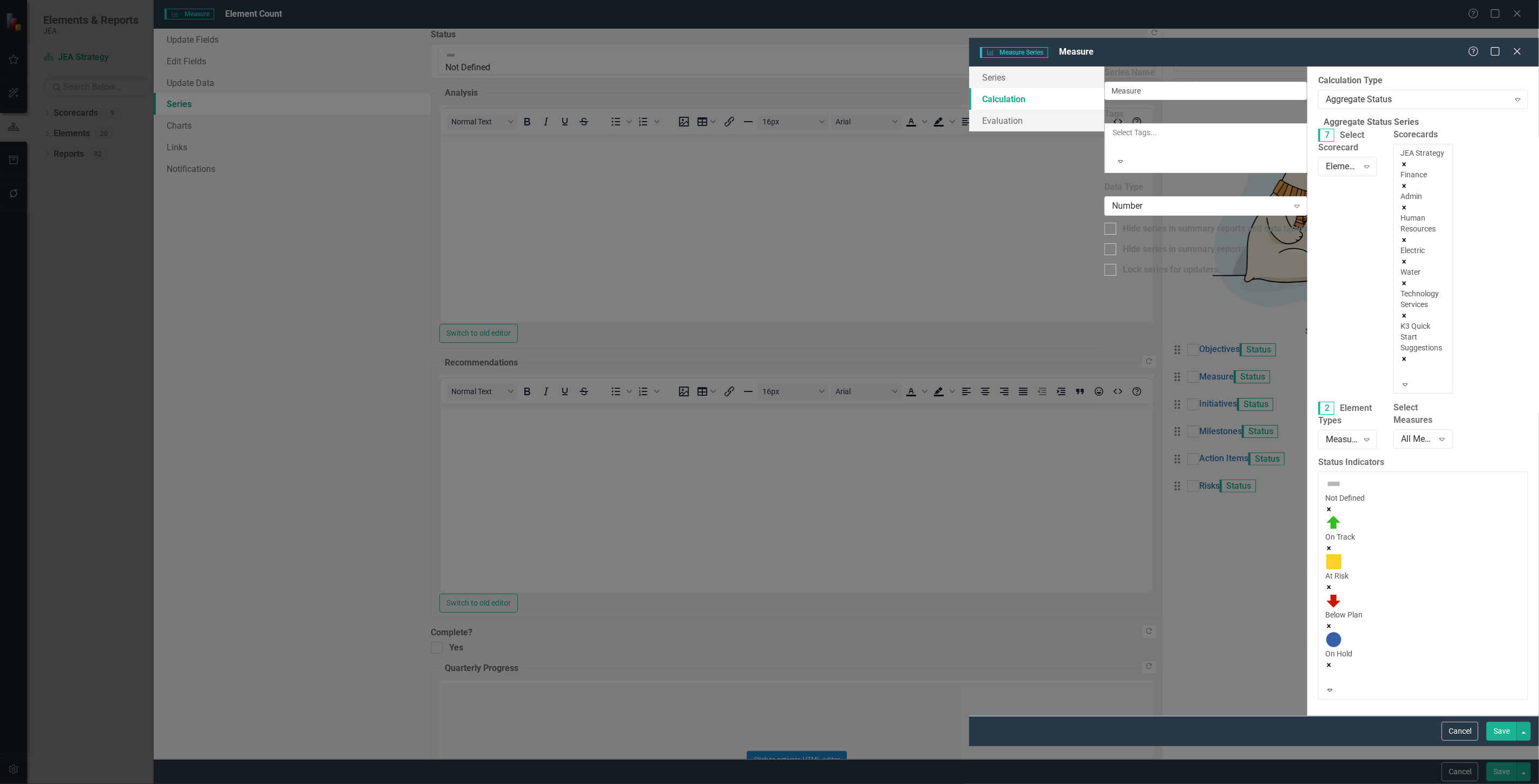
click at [1400, 164] on div "JEA Strategy Finance Admin Human Resources Electric Water Technology Services K…" at bounding box center [1422, 263] width 45 height 232
click at [1043, 783] on div "Customer Experience" at bounding box center [770, 790] width 1539 height 13
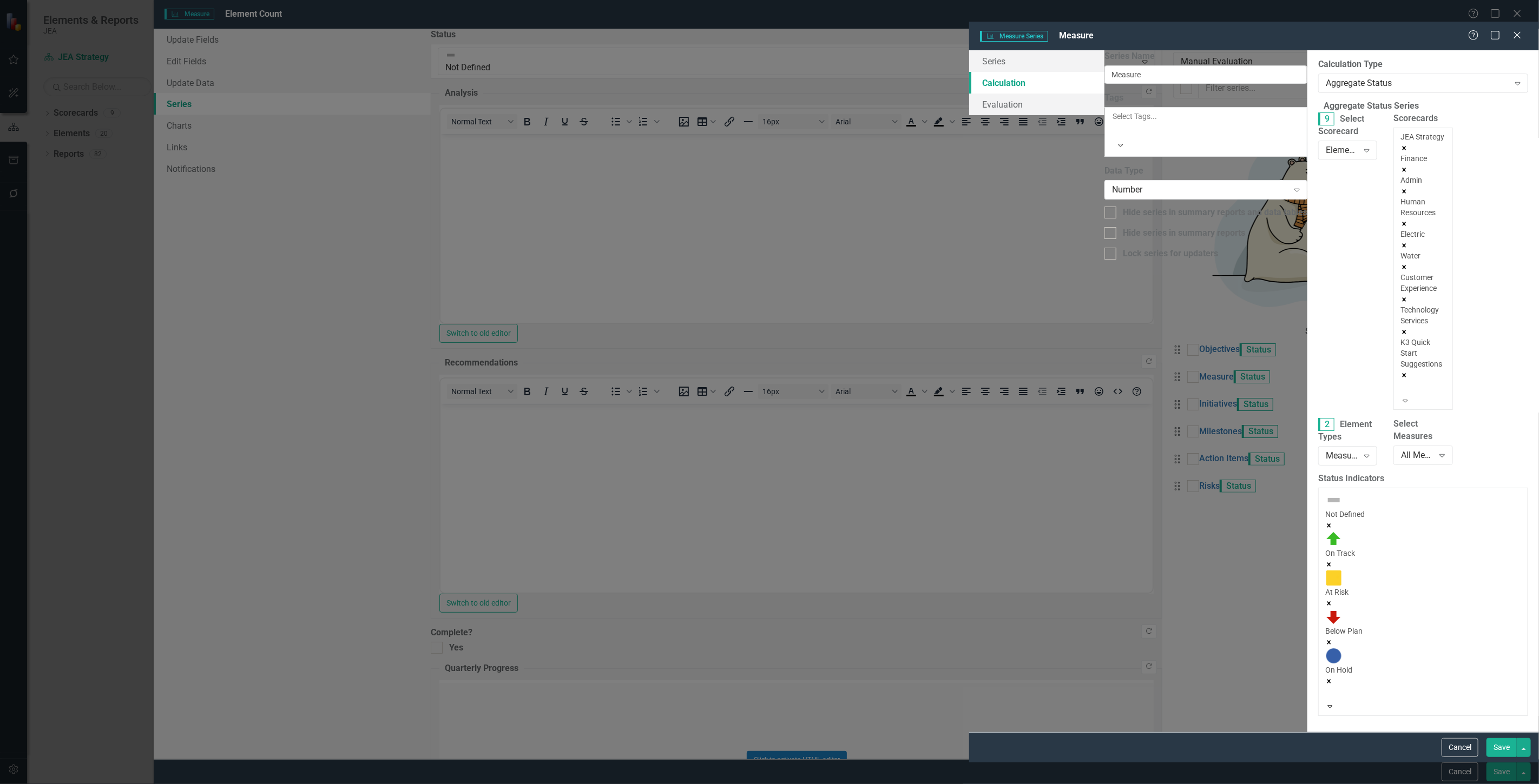
click at [1492, 757] on button "Save" at bounding box center [1501, 748] width 30 height 19
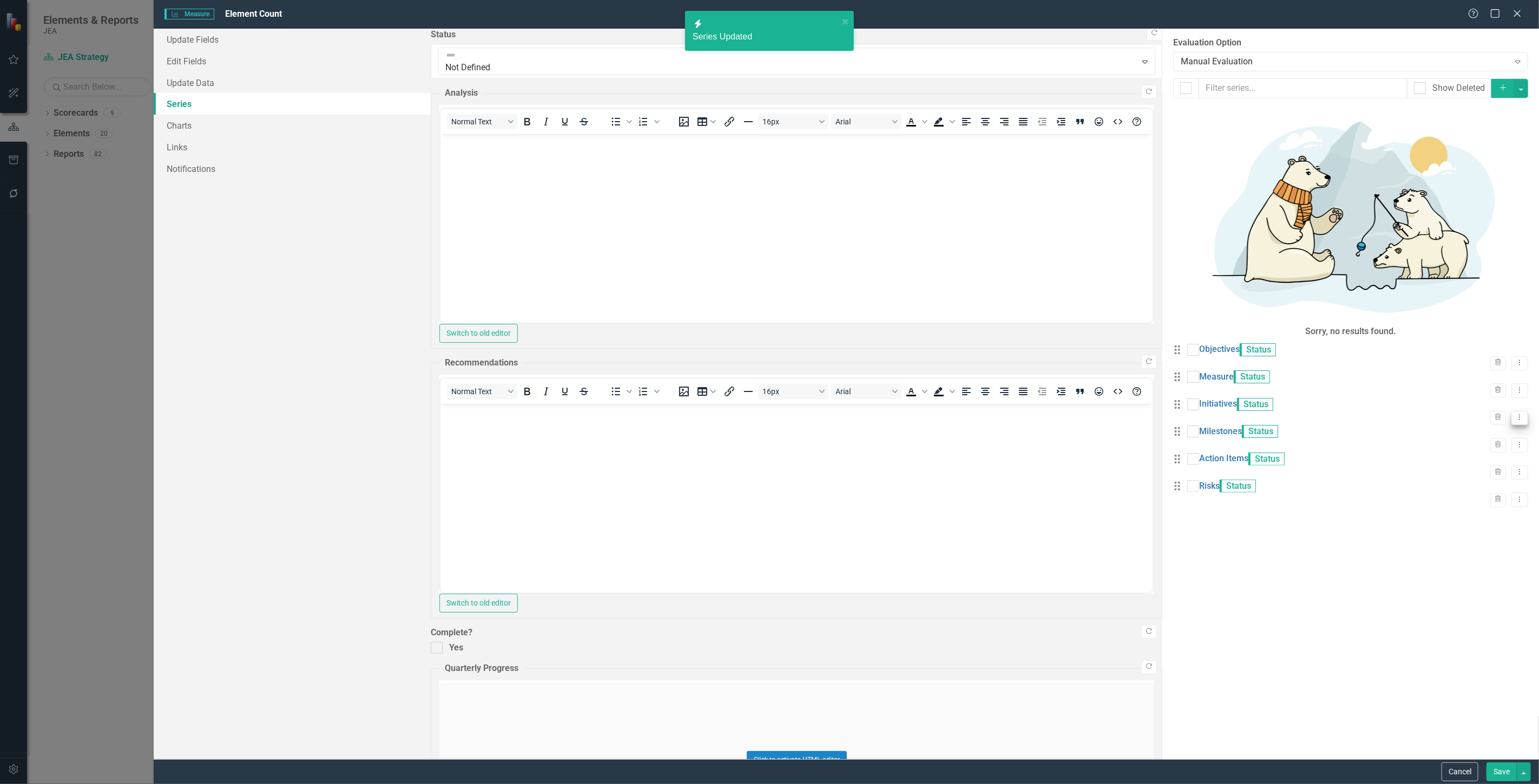
click at [1515, 414] on icon "Dropdown Menu" at bounding box center [1519, 417] width 9 height 7
click at [1427, 210] on link "Edit Edit Measure Series" at bounding box center [1458, 205] width 123 height 20
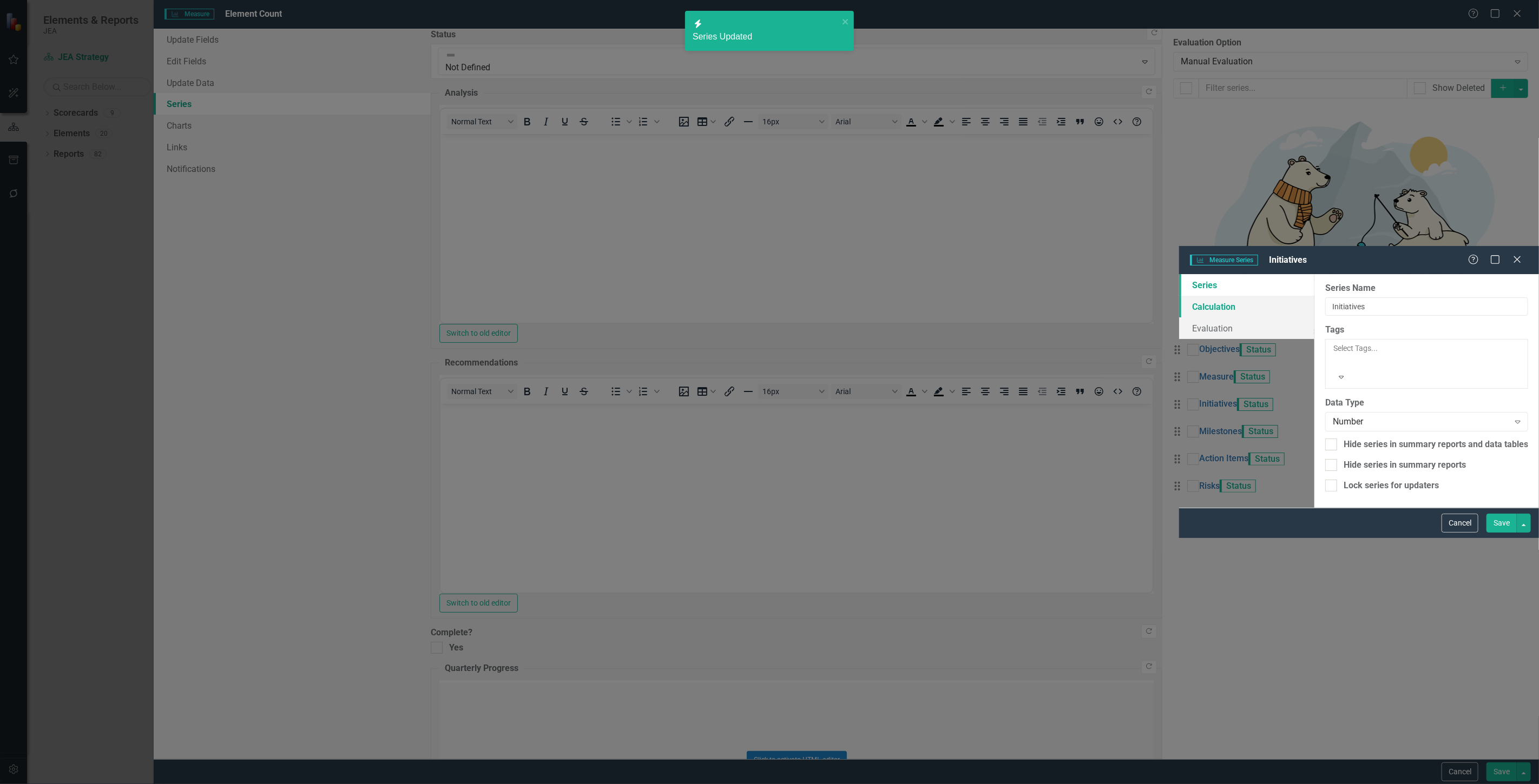
click at [1179, 296] on link "Calculation" at bounding box center [1247, 306] width 135 height 21
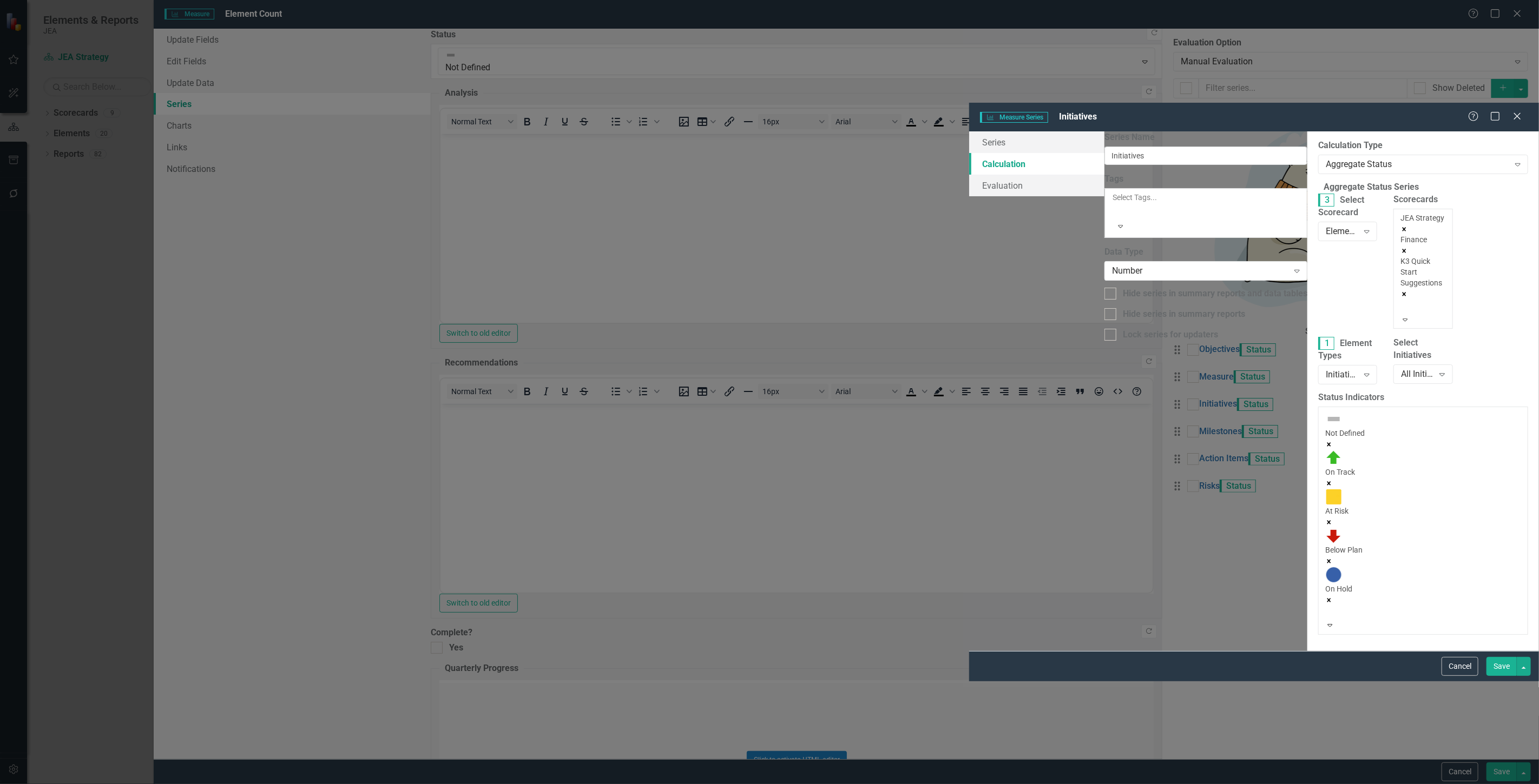
click at [1402, 300] on div at bounding box center [1402, 307] width 2 height 13
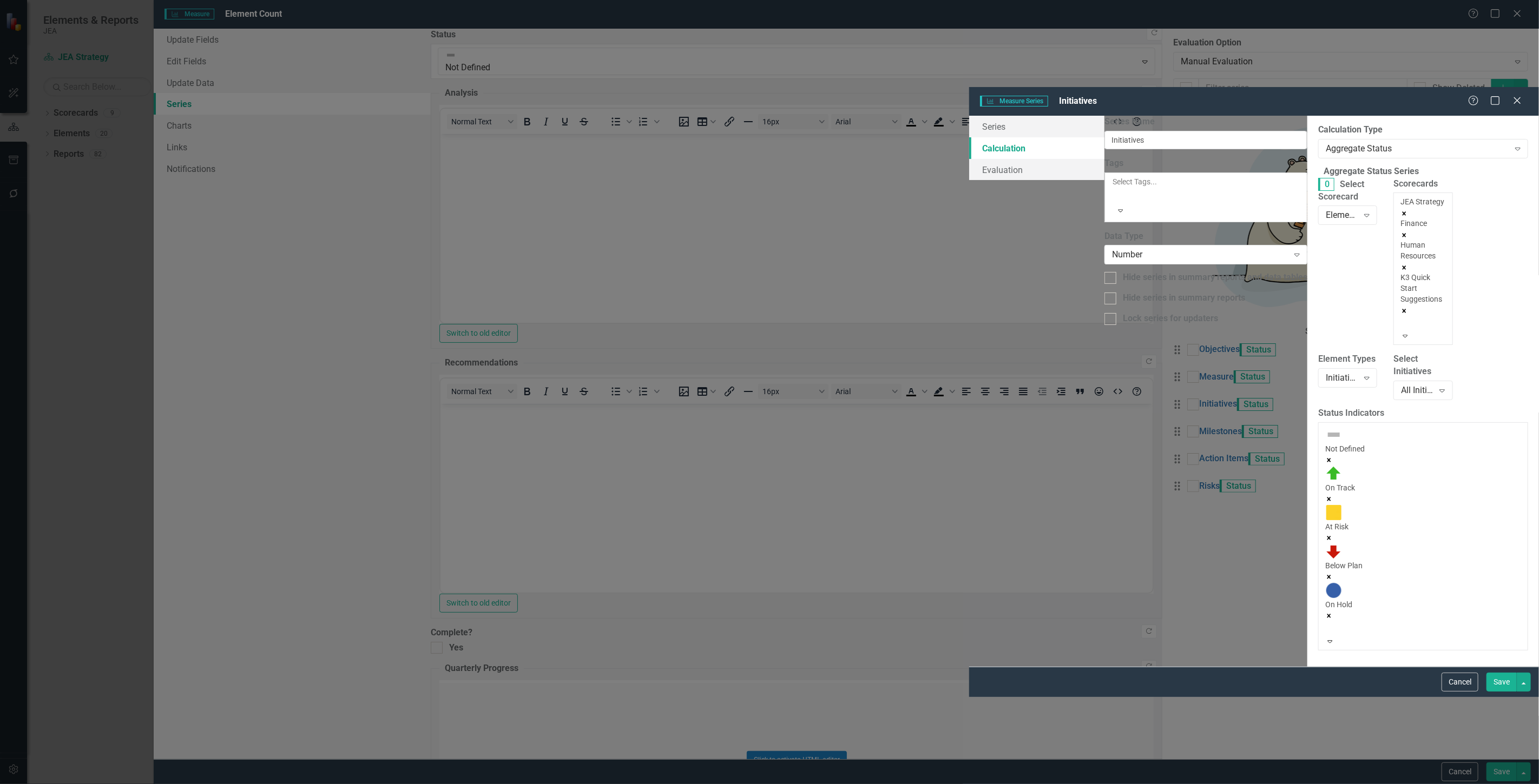
click at [1402, 316] on div at bounding box center [1402, 323] width 2 height 13
click at [927, 783] on div "Admin" at bounding box center [770, 790] width 1539 height 13
click at [1385, 177] on div "Scorecards option Human Resources, selected. 5 results available. Use Up and Do…" at bounding box center [1423, 265] width 75 height 176
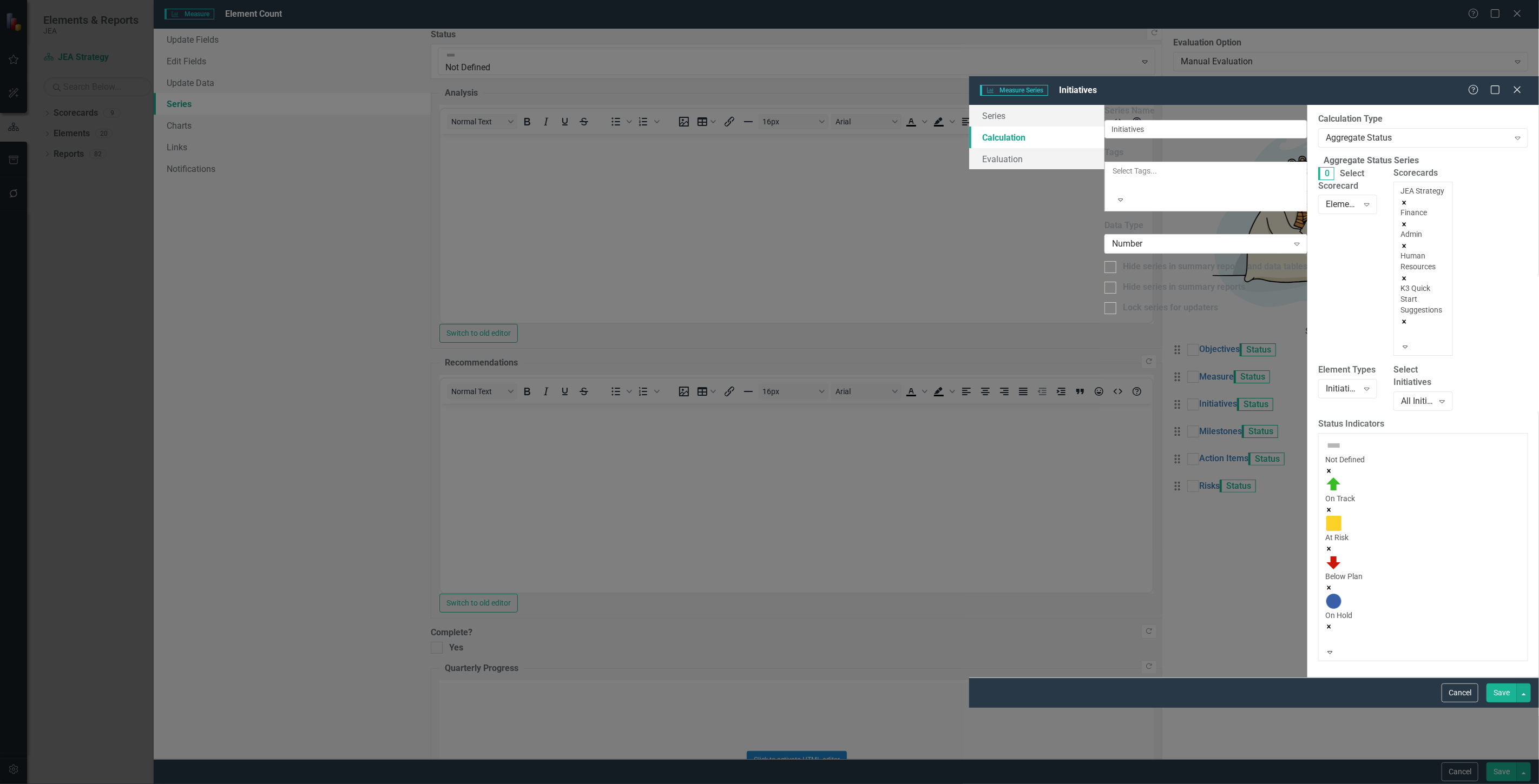
click at [1402, 327] on div at bounding box center [1402, 334] width 2 height 13
click at [927, 783] on div "Electric" at bounding box center [770, 790] width 1539 height 13
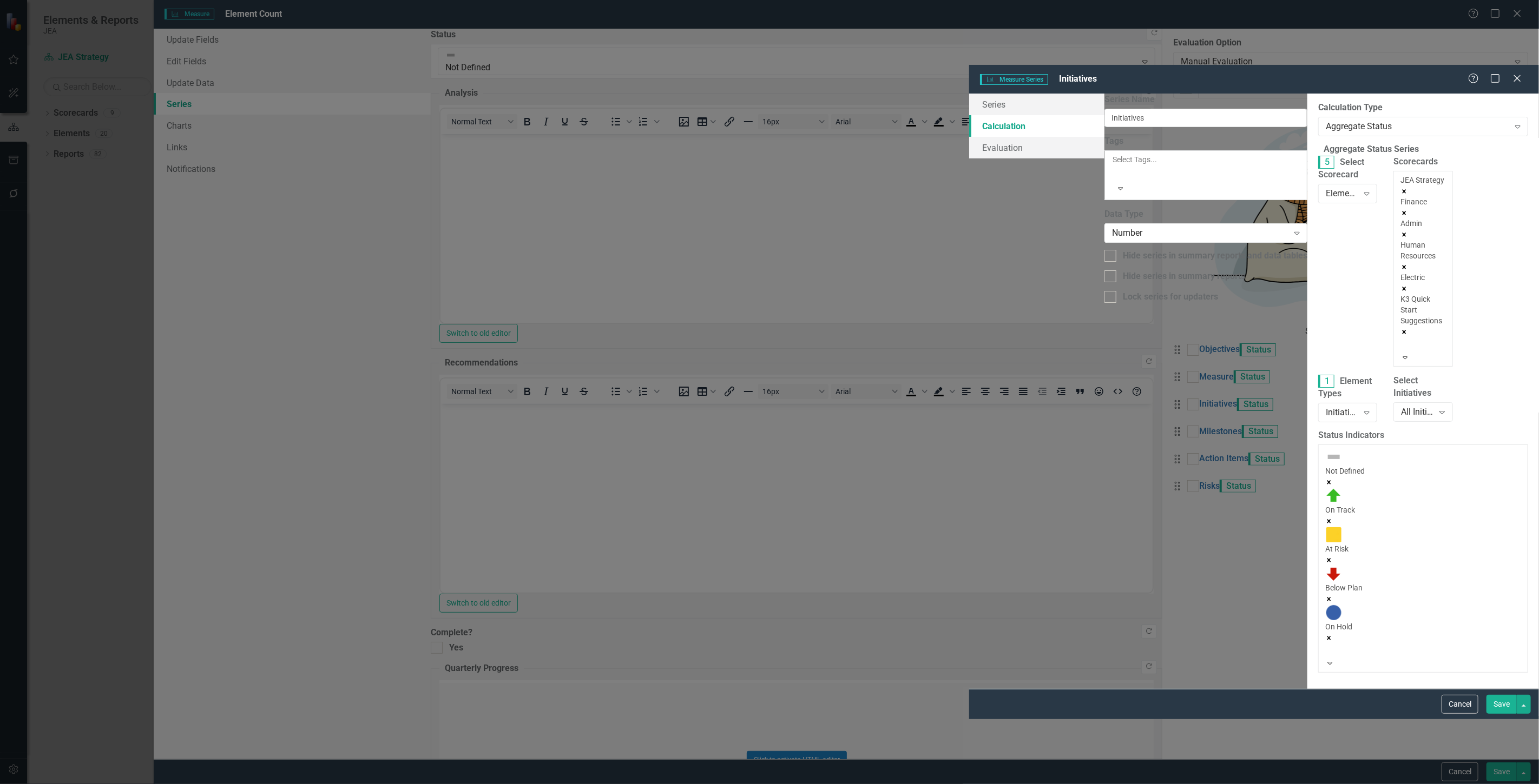
click at [1402, 338] on div at bounding box center [1402, 345] width 2 height 13
click at [931, 783] on div "Water" at bounding box center [770, 790] width 1539 height 13
click at [1402, 338] on div at bounding box center [1402, 345] width 2 height 13
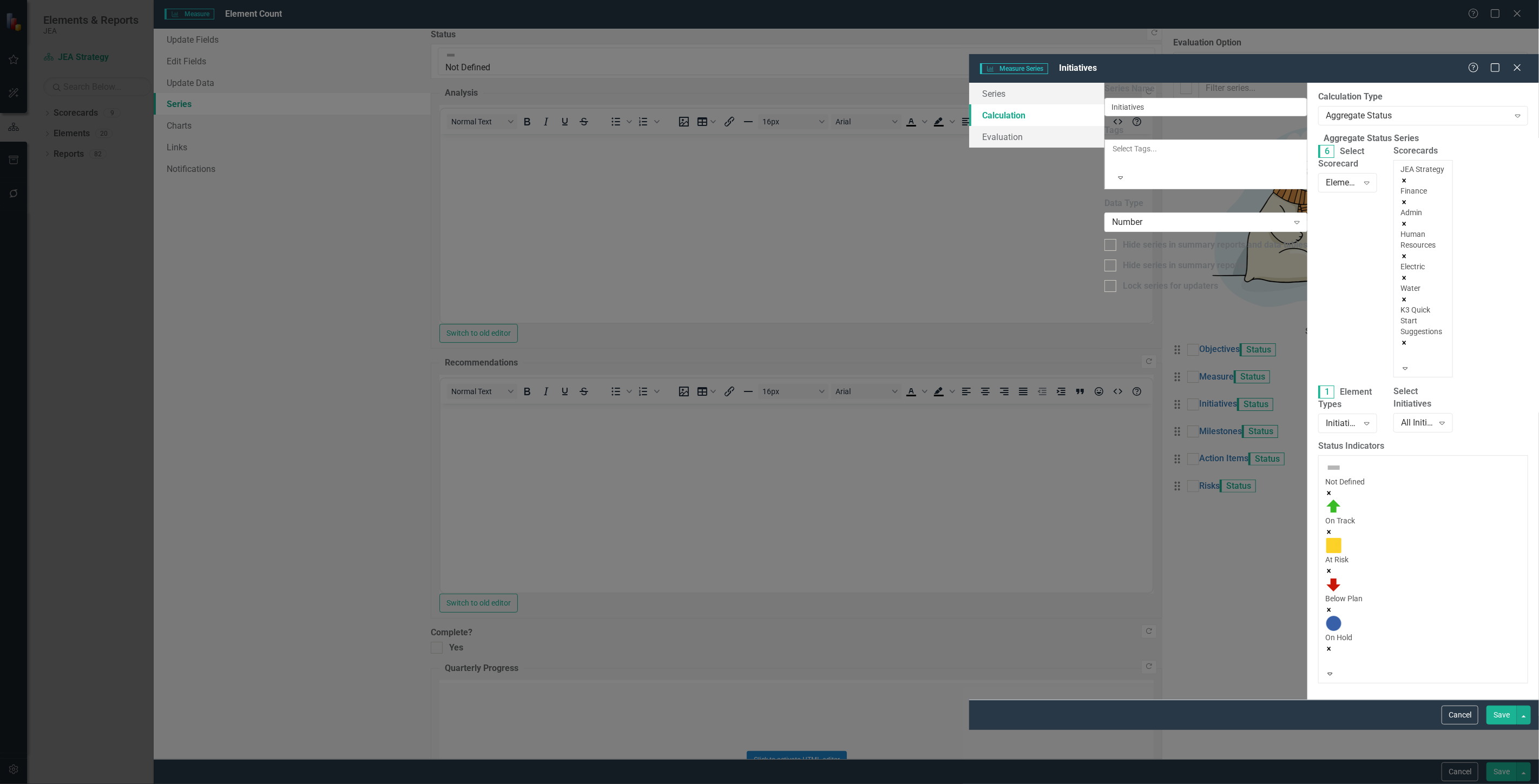
click at [933, 783] on div "Customer Experience" at bounding box center [770, 790] width 1539 height 13
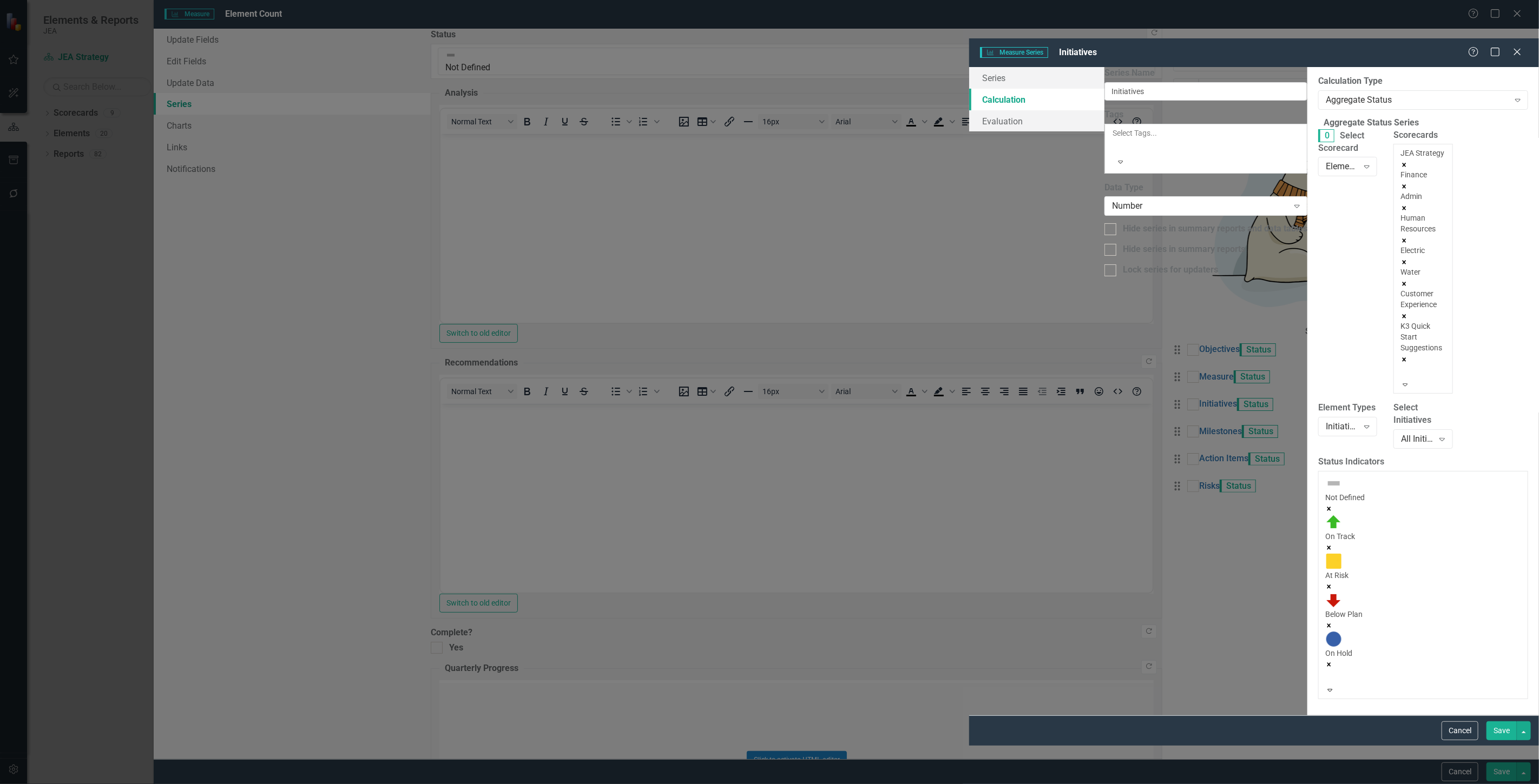
click at [1402, 365] on div at bounding box center [1402, 371] width 2 height 13
click at [945, 783] on div "Technology Services" at bounding box center [770, 790] width 1539 height 13
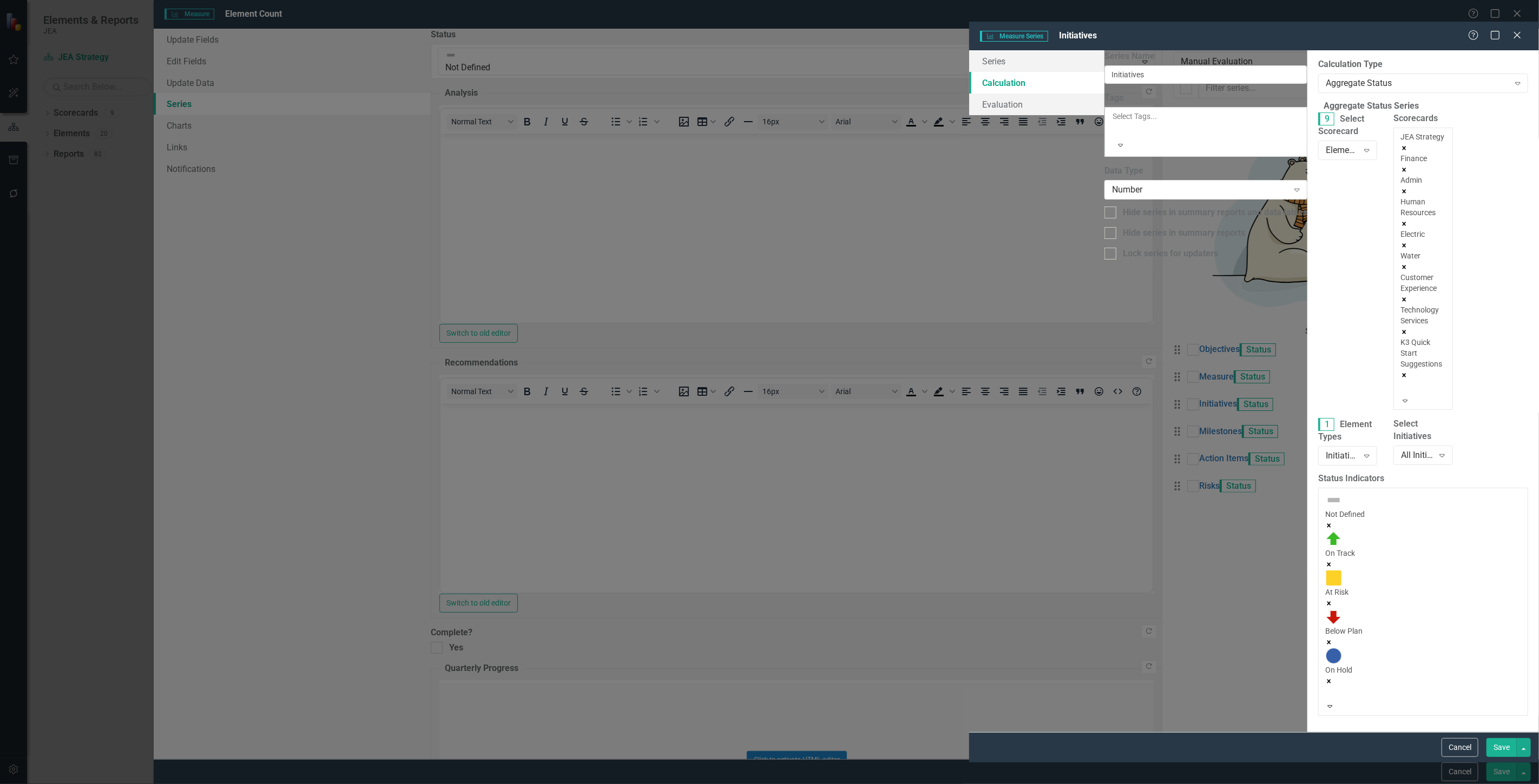
click at [1487, 757] on button "Save" at bounding box center [1501, 748] width 30 height 19
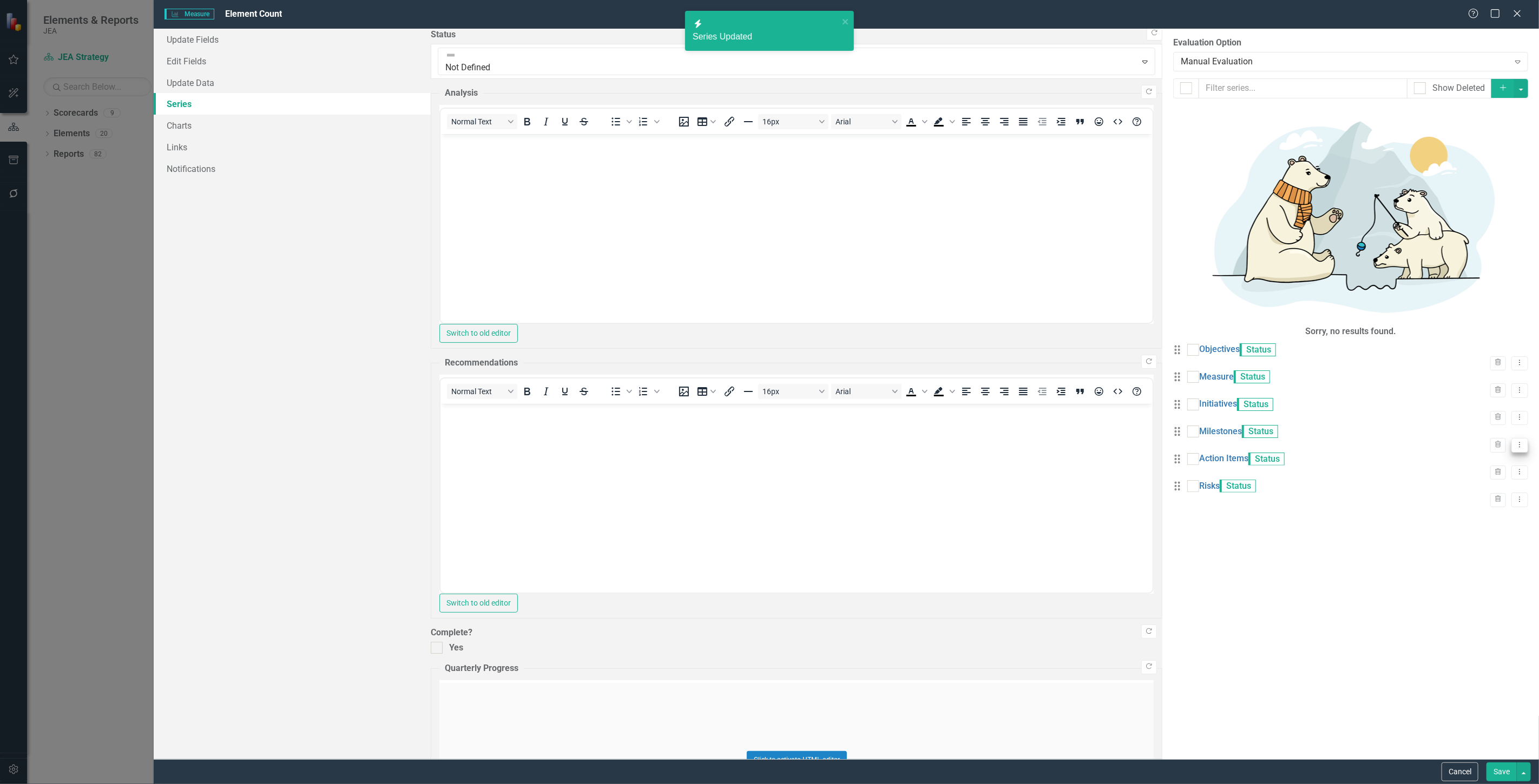
click at [1515, 441] on icon "Dropdown Menu" at bounding box center [1519, 445] width 9 height 7
click at [1471, 240] on link "Edit Edit Measure Series" at bounding box center [1458, 239] width 123 height 20
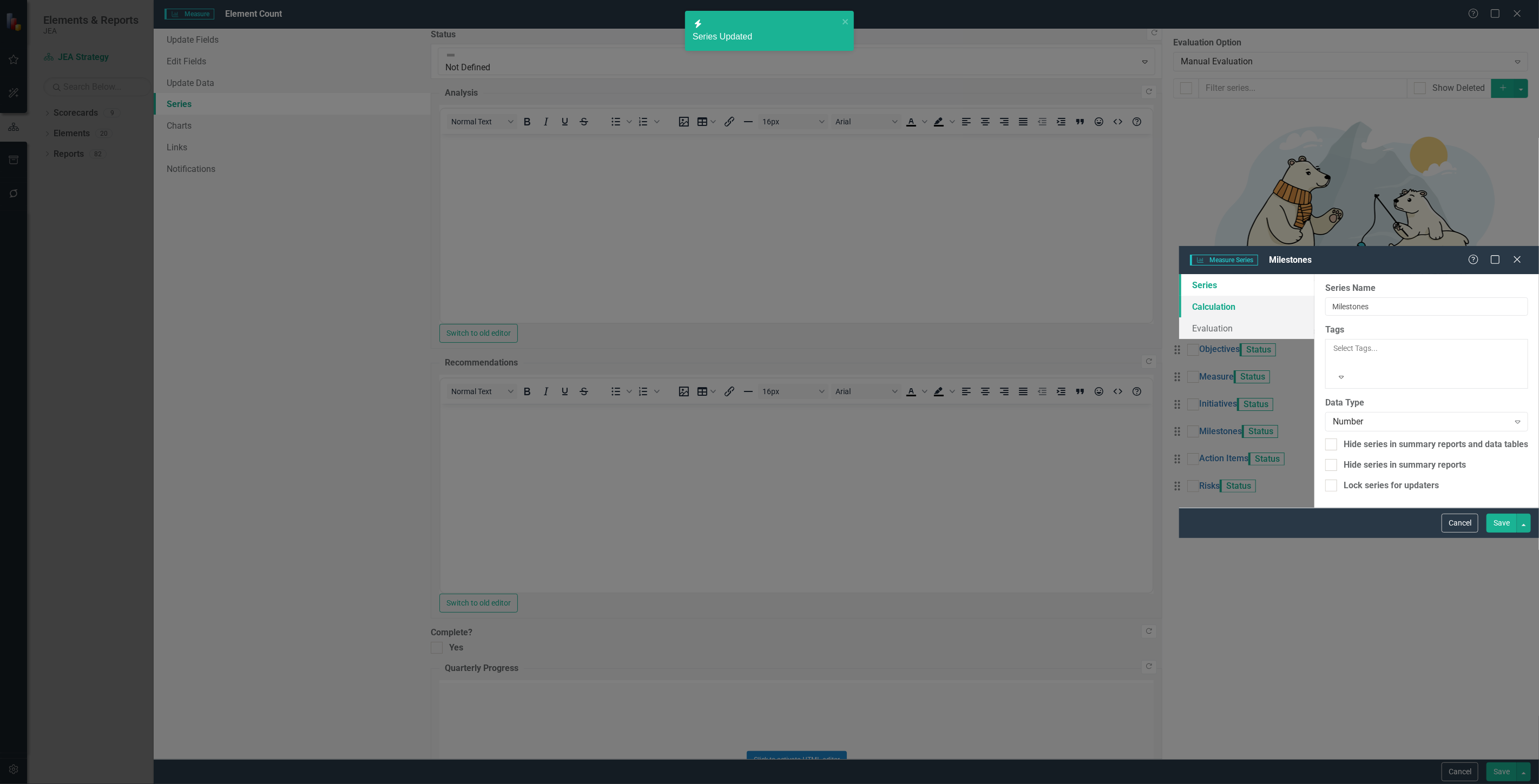
click at [1179, 296] on link "Calculation" at bounding box center [1247, 306] width 135 height 21
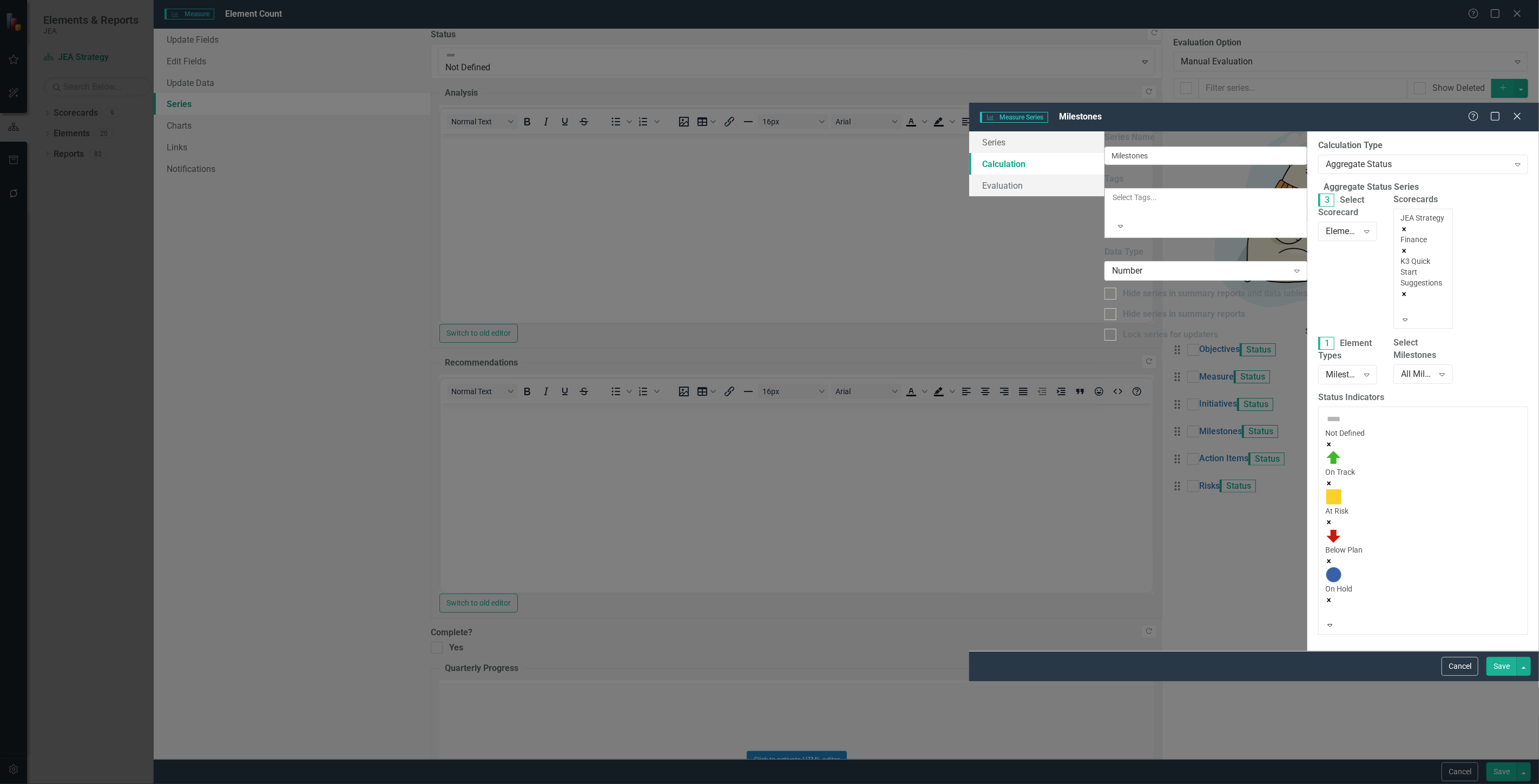
click at [1402, 300] on div at bounding box center [1402, 307] width 2 height 13
click at [933, 783] on div "Admin" at bounding box center [770, 790] width 1539 height 13
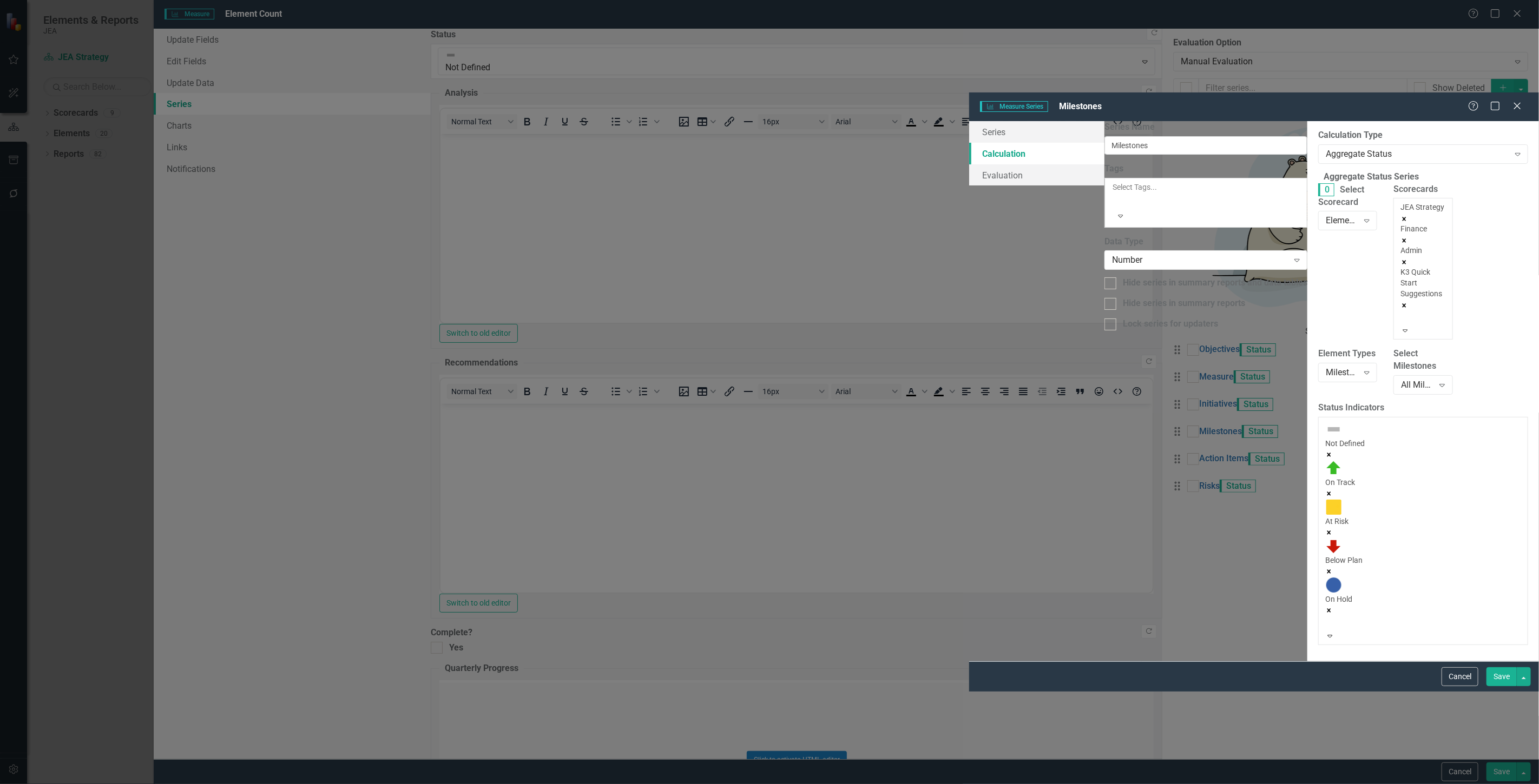
click at [1400, 202] on div "JEA Strategy Finance Admin K3 Quick Start Suggestions" at bounding box center [1422, 263] width 45 height 124
click at [934, 783] on div "Human Resources" at bounding box center [770, 790] width 1539 height 13
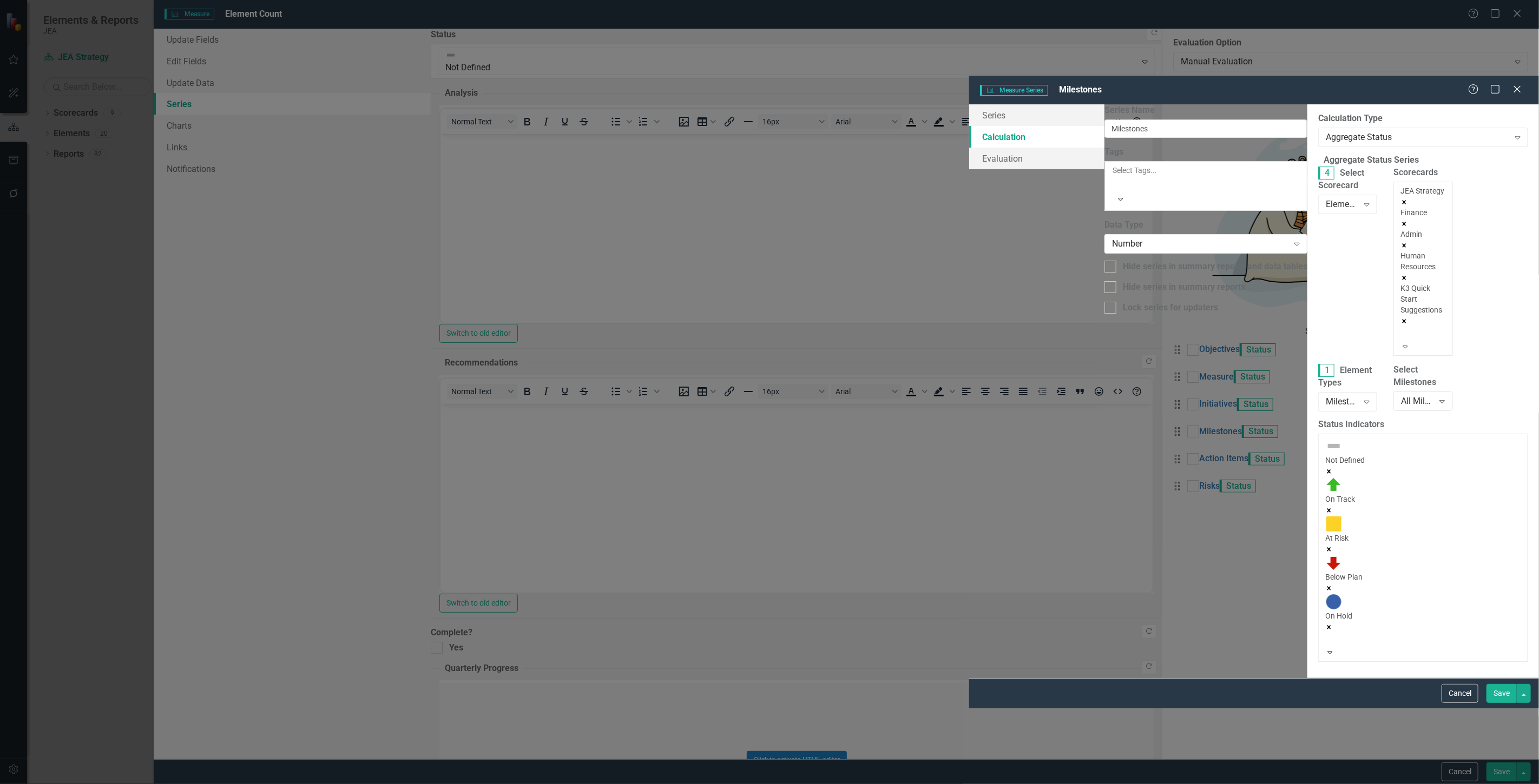
click at [1385, 171] on div "Scorecards JEA Strategy Finance Admin Human Resources K3 Quick Start Suggestion…" at bounding box center [1423, 265] width 75 height 198
click at [1402, 327] on div at bounding box center [1402, 334] width 2 height 13
click at [934, 783] on div "Electric" at bounding box center [770, 790] width 1539 height 13
click at [1385, 174] on div "Scorecards 4 results available. Use Up and Down to choose options, press Enter …" at bounding box center [1423, 266] width 75 height 198
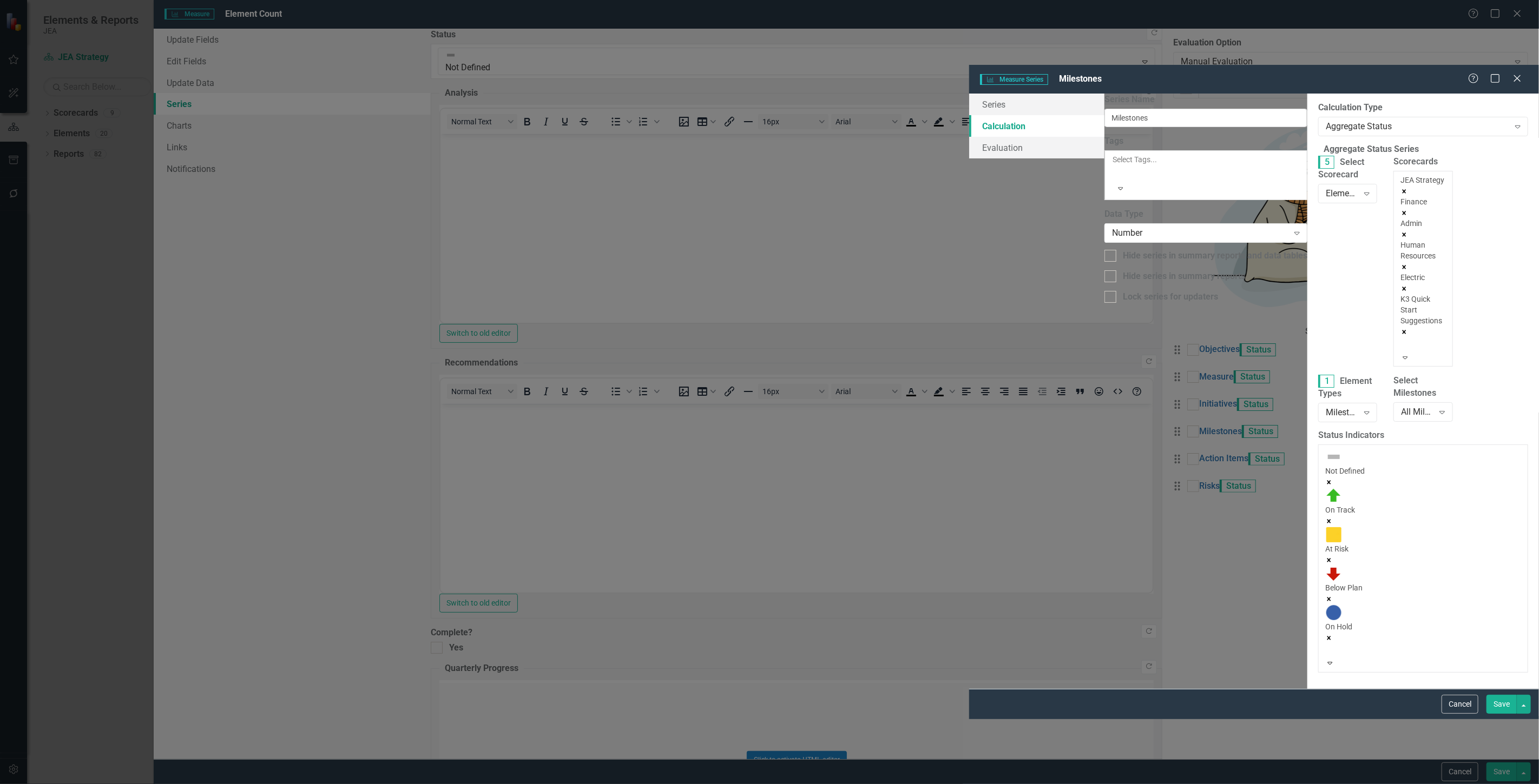
click at [1402, 338] on div at bounding box center [1402, 345] width 2 height 13
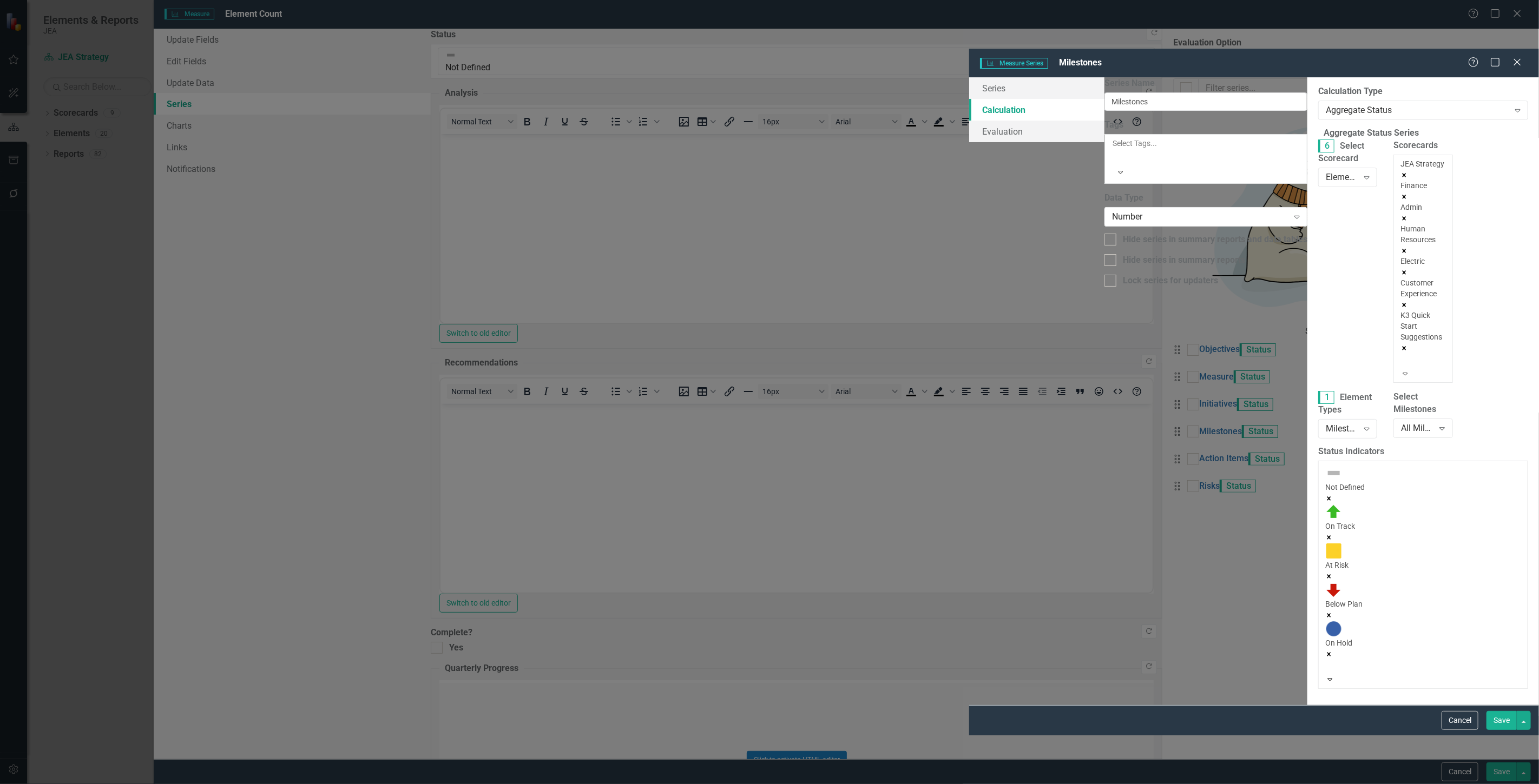
click at [1400, 168] on div "JEA Strategy Finance Admin Human Resources Electric Customer Experience K3 Quic…" at bounding box center [1422, 263] width 45 height 210
click at [933, 783] on div "Water" at bounding box center [770, 790] width 1539 height 13
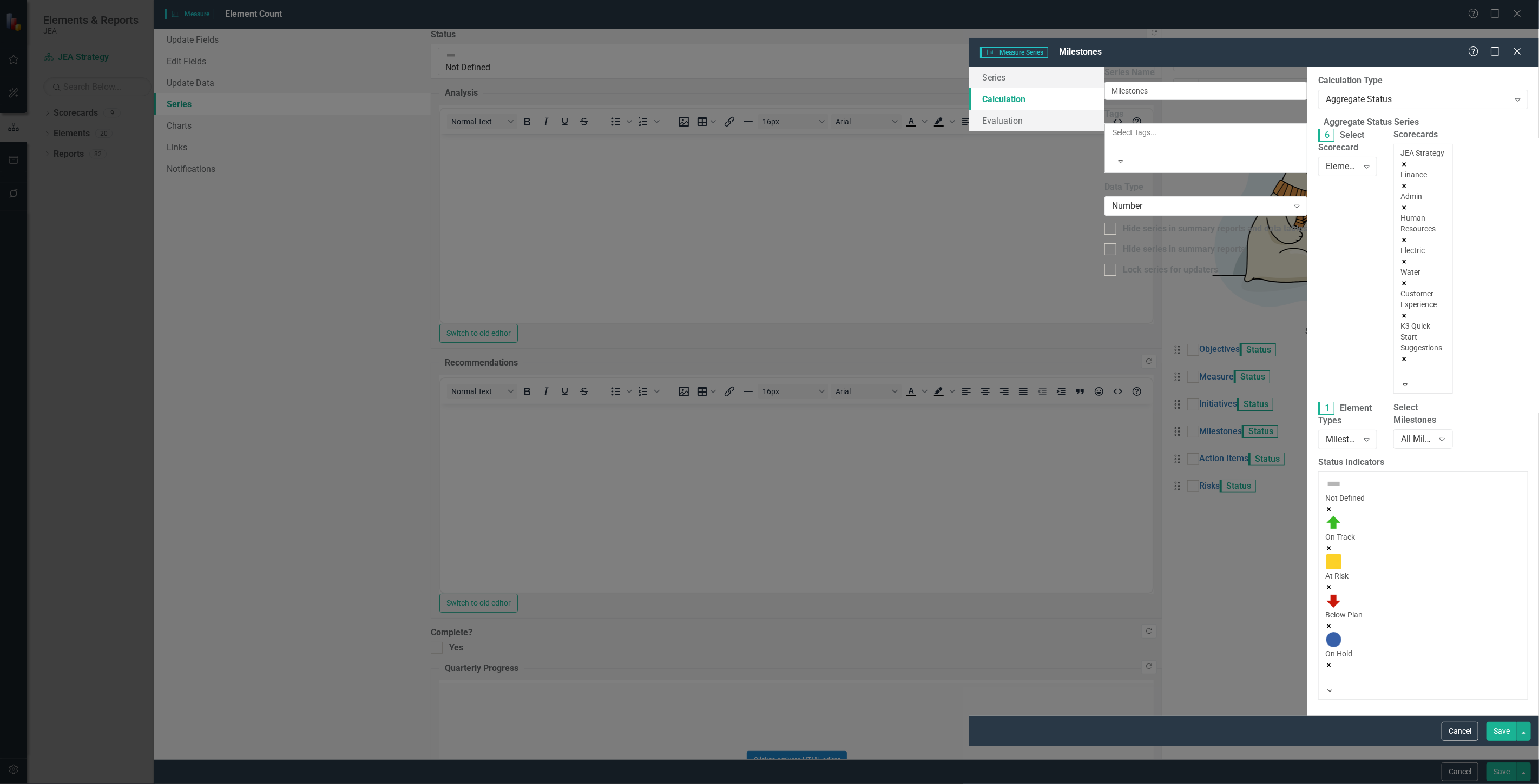
click at [1400, 321] on div "K3 Quick Start Suggestions" at bounding box center [1422, 337] width 45 height 32
click at [935, 783] on div "Technology Services" at bounding box center [770, 790] width 1539 height 13
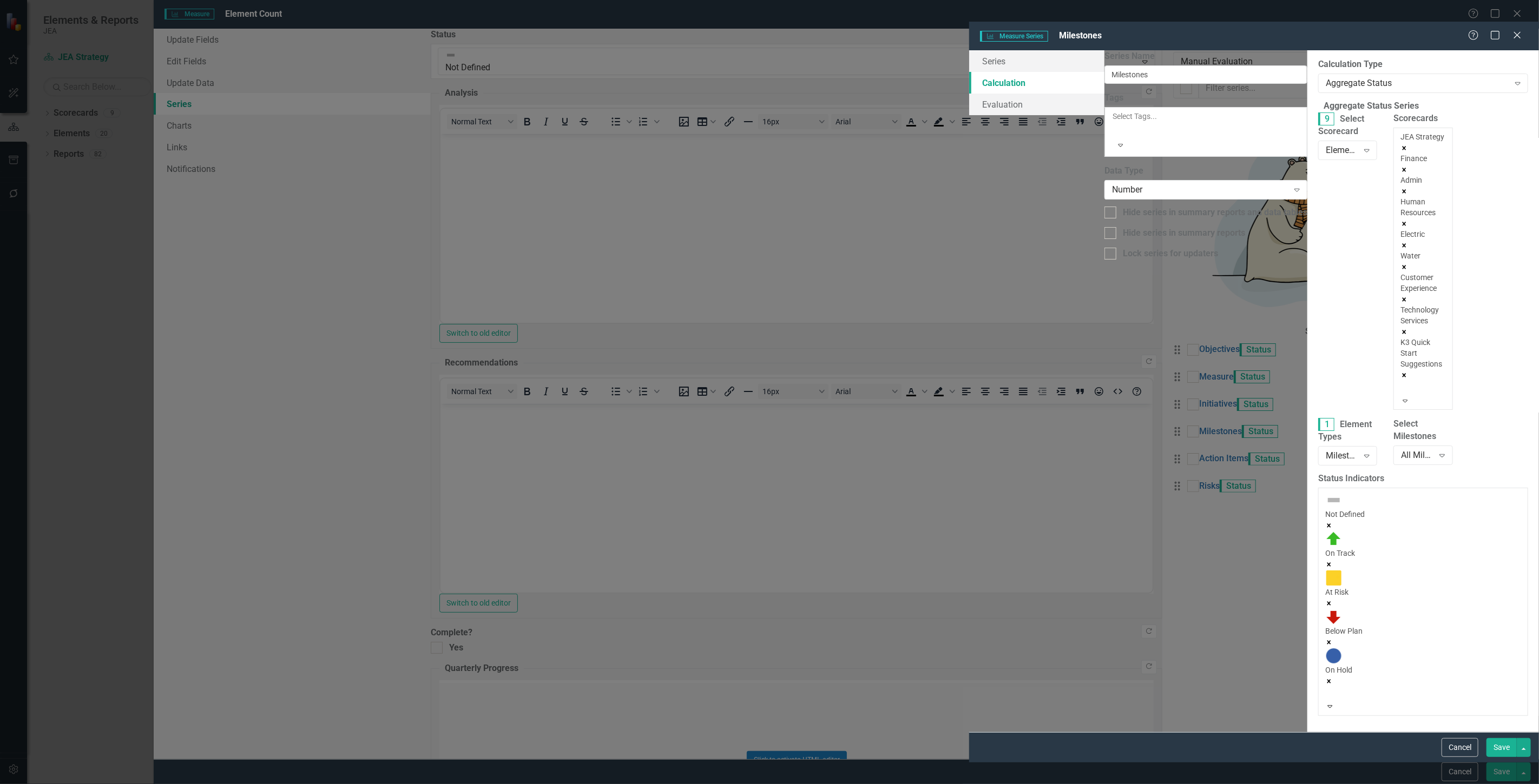
click at [1491, 757] on button "Save" at bounding box center [1501, 748] width 30 height 19
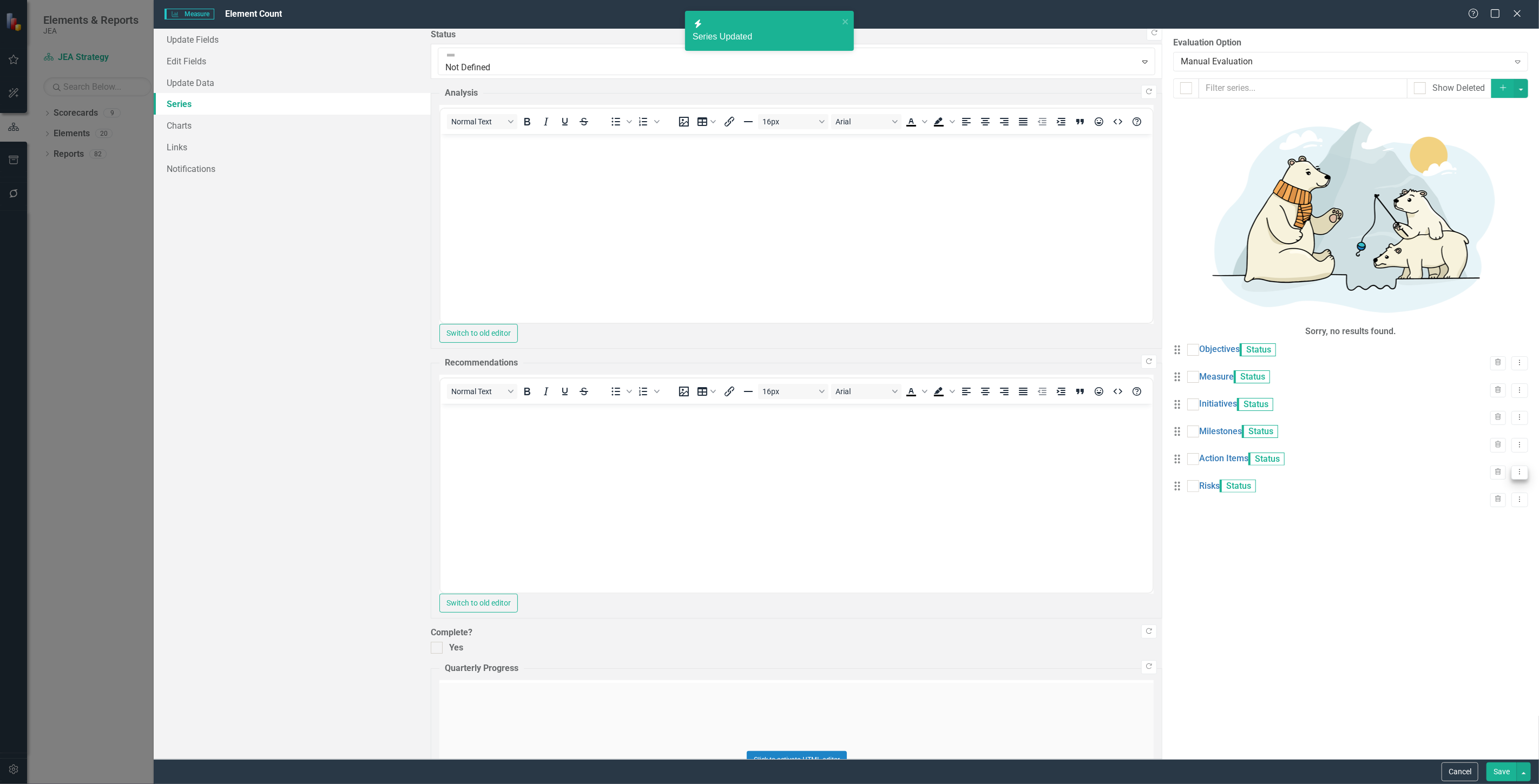
click at [1515, 468] on icon "Dropdown Menu" at bounding box center [1519, 472] width 9 height 7
drag, startPoint x: 1489, startPoint y: 271, endPoint x: 1434, endPoint y: 281, distance: 55.9
click at [1489, 271] on link "Edit Edit Measure Series" at bounding box center [1458, 274] width 123 height 20
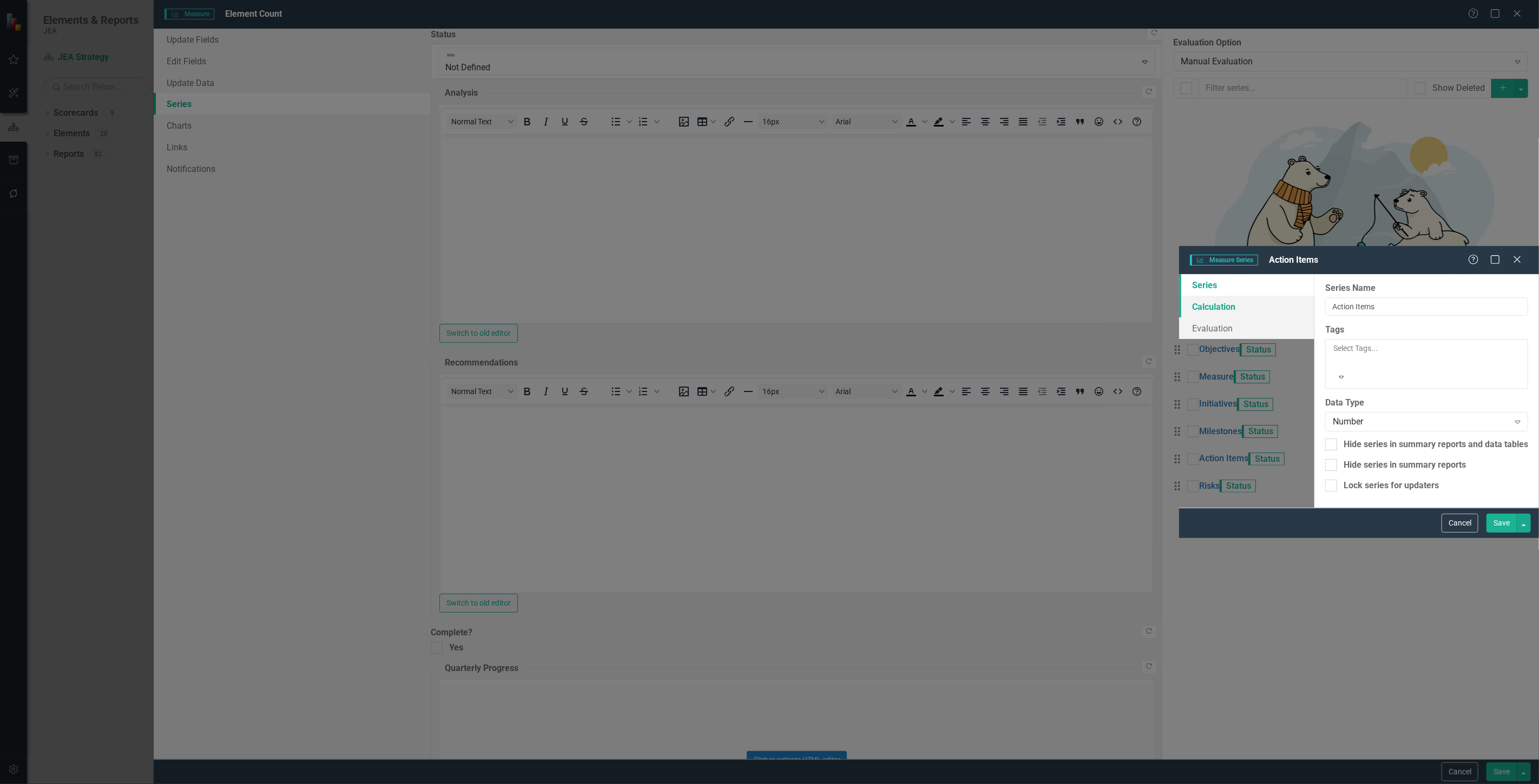
click at [1179, 296] on link "Calculation" at bounding box center [1247, 306] width 135 height 21
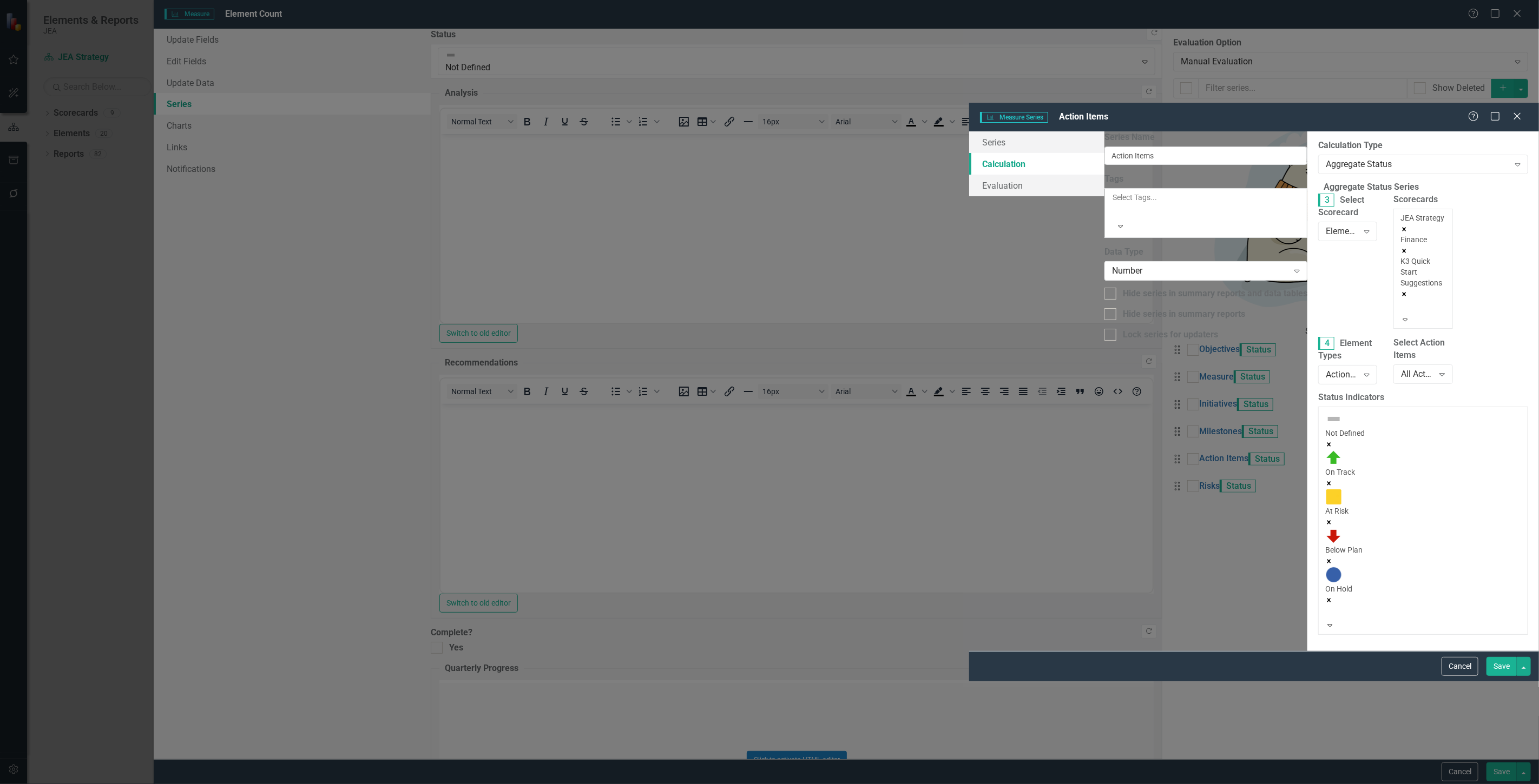
click at [1400, 213] on div "JEA Strategy" at bounding box center [1422, 223] width 45 height 21
click at [956, 783] on div "Admin" at bounding box center [770, 790] width 1539 height 13
click at [1402, 300] on div at bounding box center [1402, 307] width 2 height 13
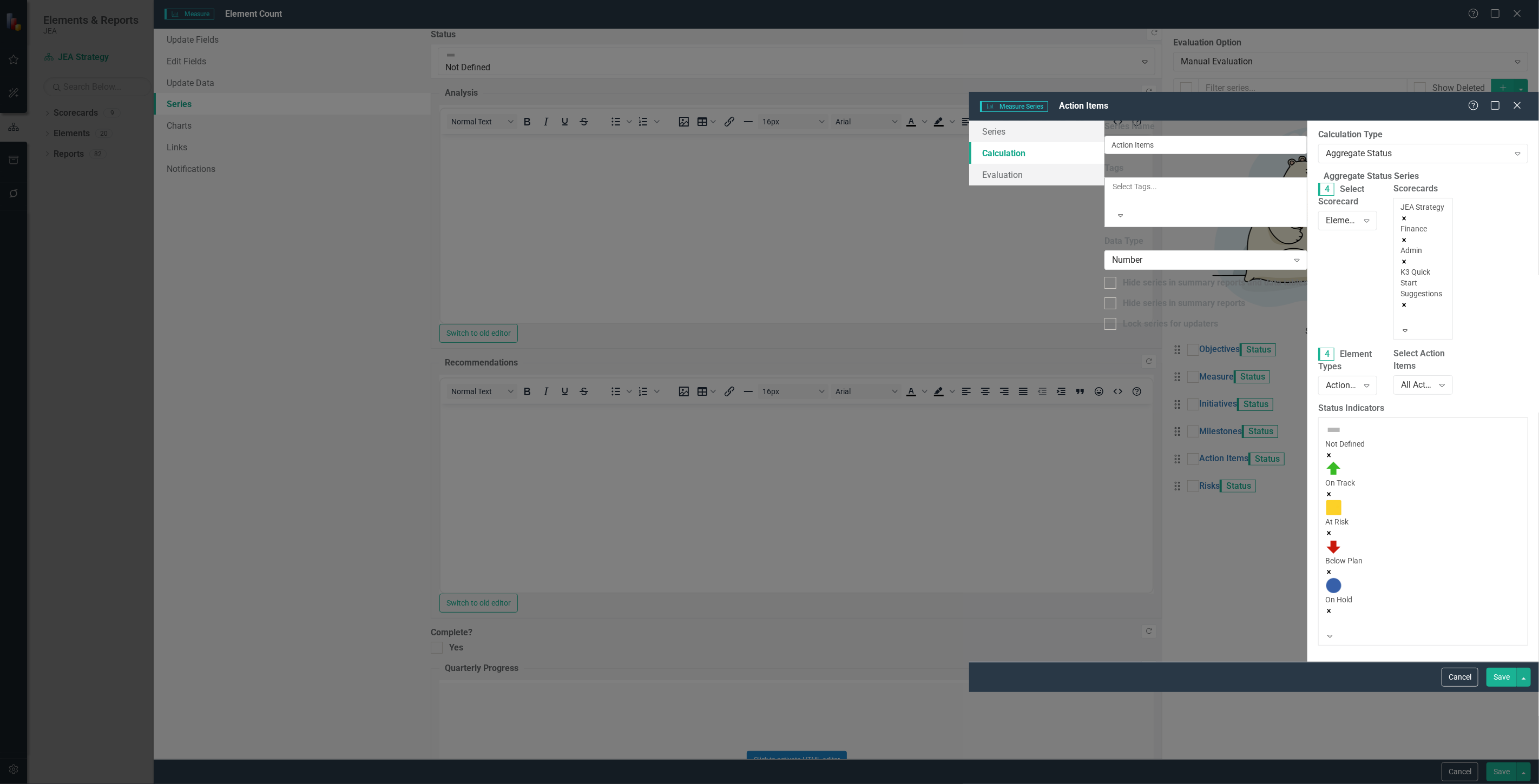
click at [1402, 311] on div at bounding box center [1402, 318] width 2 height 13
click at [1385, 183] on div "Scorecards option Admin, selected. JEA Strategy Finance Admin K3 Quick Start Su…" at bounding box center [1423, 265] width 75 height 165
click at [1402, 311] on div at bounding box center [1402, 318] width 2 height 13
click at [951, 783] on div "Human Resources" at bounding box center [770, 790] width 1539 height 13
click at [1385, 183] on div "Scorecards 5 results available. Use Up and Down to choose options, press Enter …" at bounding box center [1423, 265] width 75 height 165
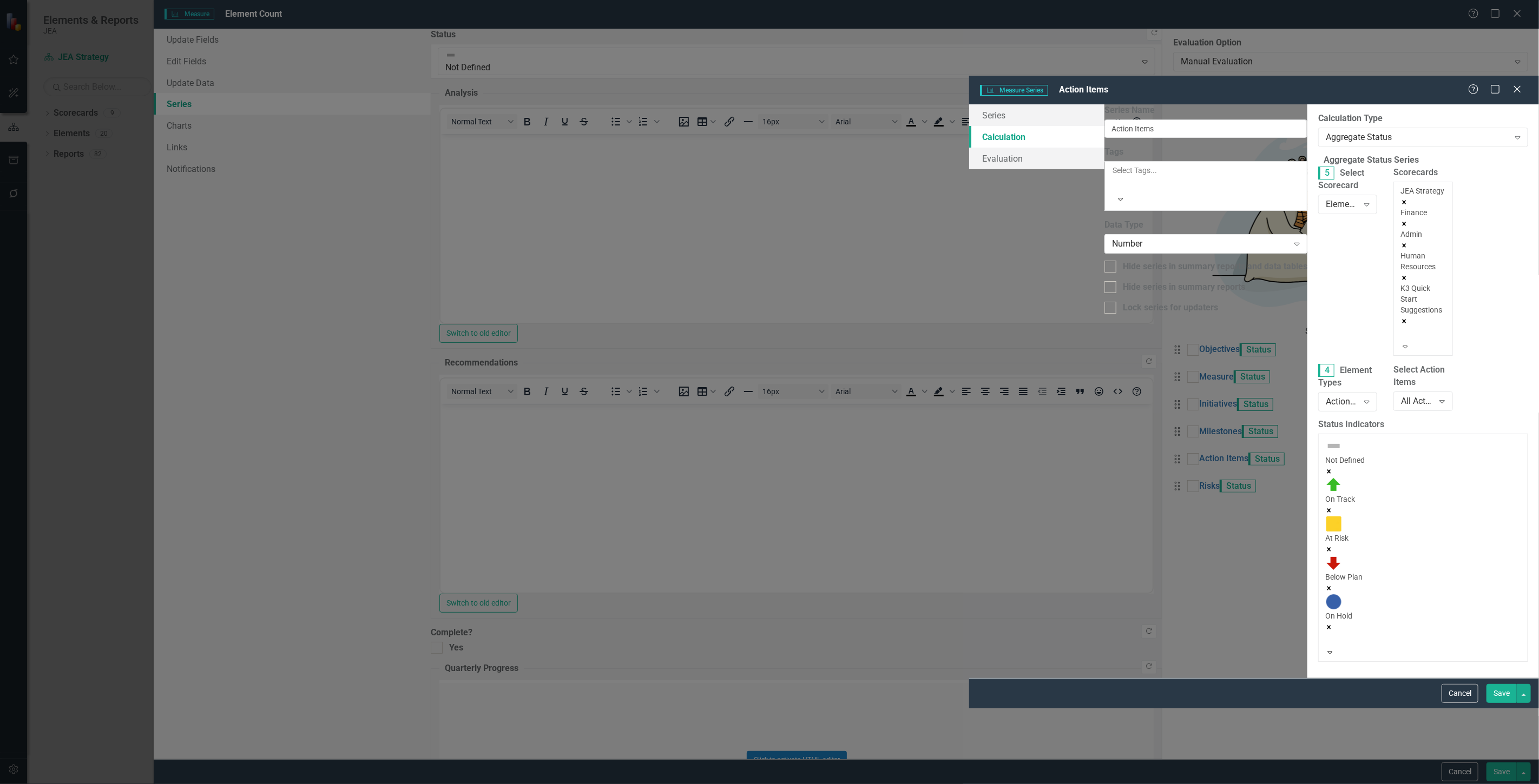
click at [1385, 169] on div "Scorecards JEA Strategy Finance Admin Human Resources K3 Quick Start Suggestion…" at bounding box center [1423, 265] width 75 height 198
click at [1402, 327] on div at bounding box center [1402, 334] width 2 height 13
click at [939, 783] on div "Electric" at bounding box center [770, 790] width 1539 height 13
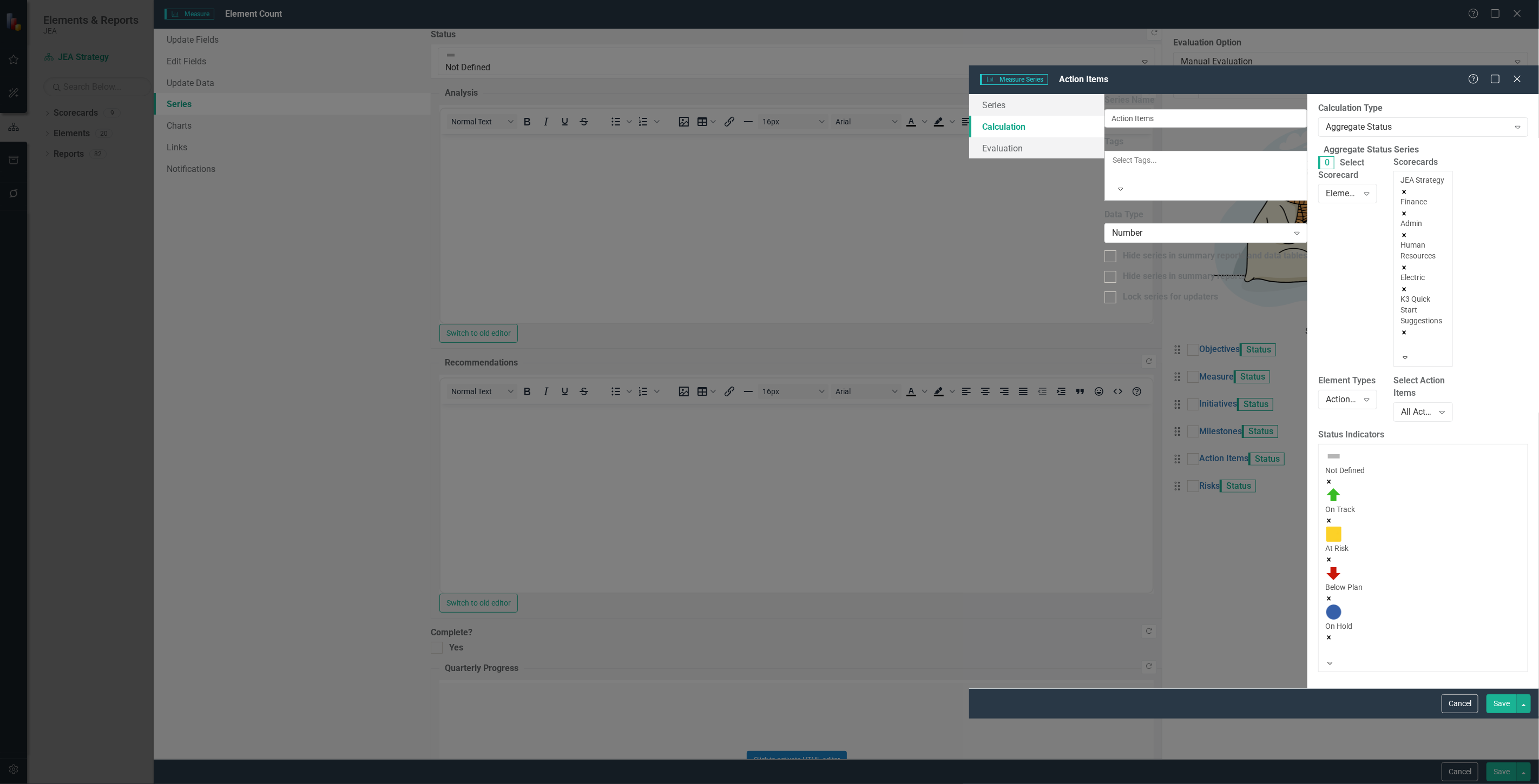
click at [1402, 338] on div at bounding box center [1402, 345] width 2 height 13
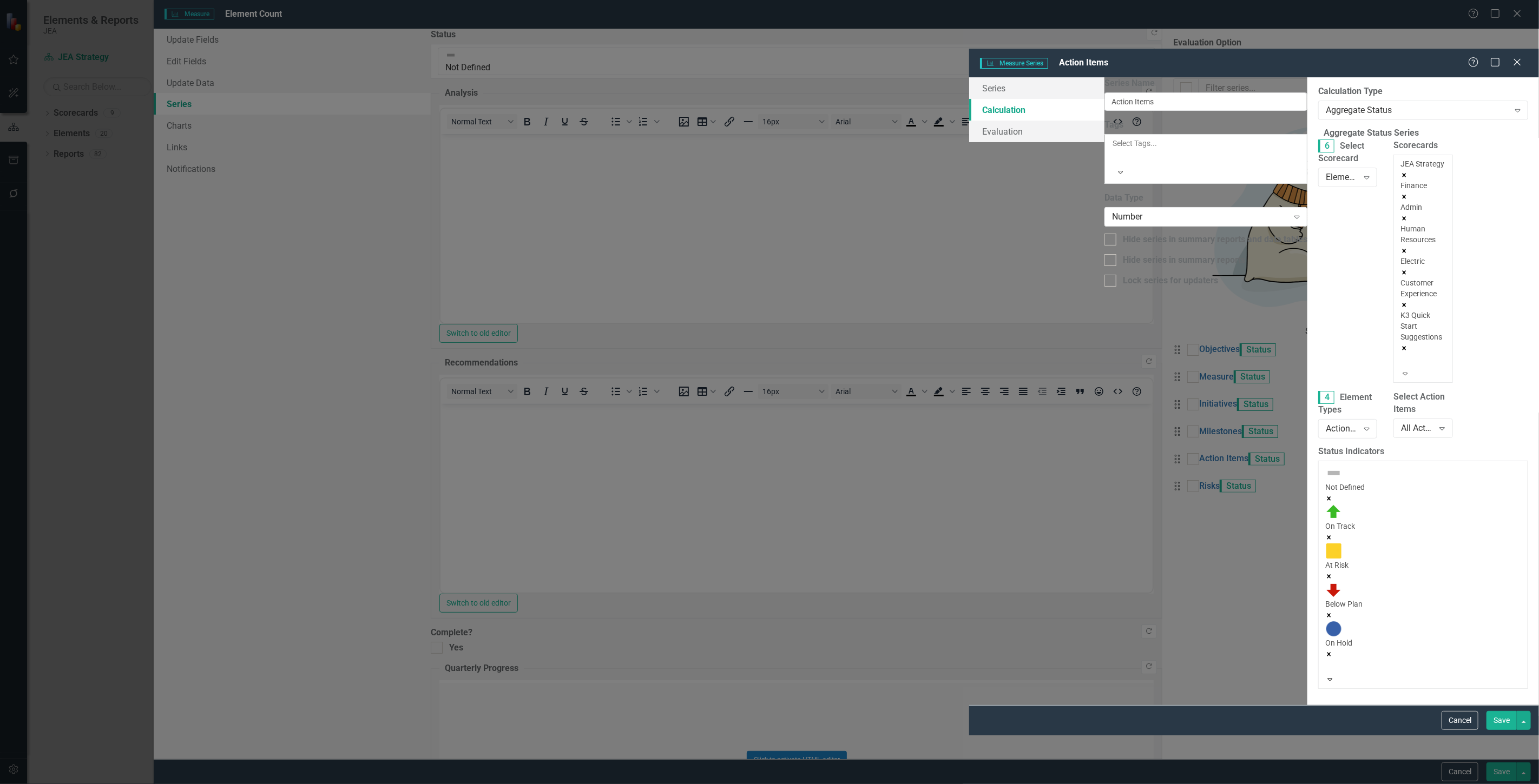
click at [1385, 170] on div "Scorecards option Customer Experience, selected. JEA Strategy Finance Admin Hum…" at bounding box center [1423, 265] width 75 height 251
click at [1402, 354] on div at bounding box center [1402, 361] width 2 height 13
click at [952, 783] on div "Water" at bounding box center [770, 790] width 1539 height 13
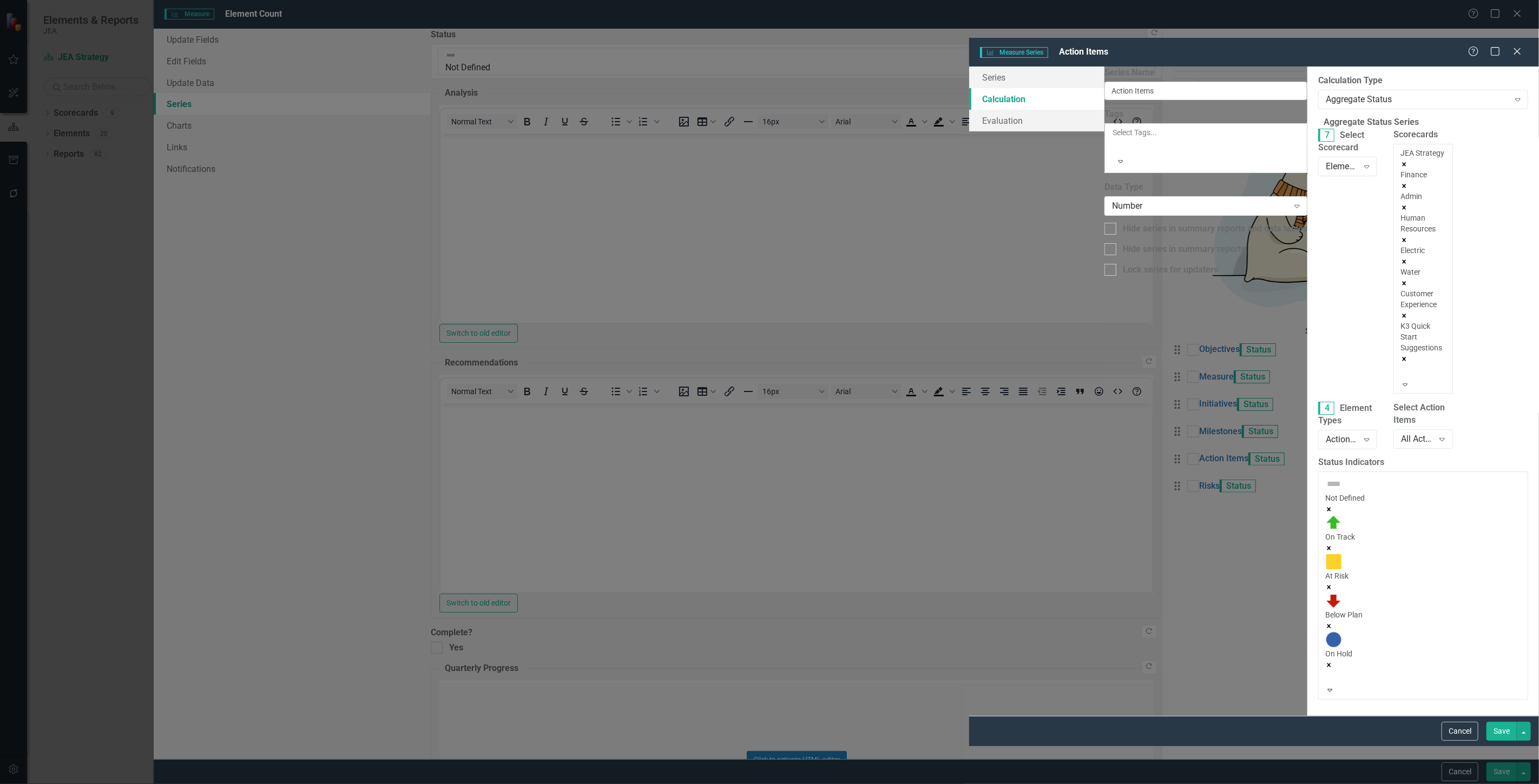
click at [1400, 321] on div "K3 Quick Start Suggestions" at bounding box center [1422, 337] width 45 height 32
click at [955, 783] on div "Technology Services" at bounding box center [770, 790] width 1539 height 13
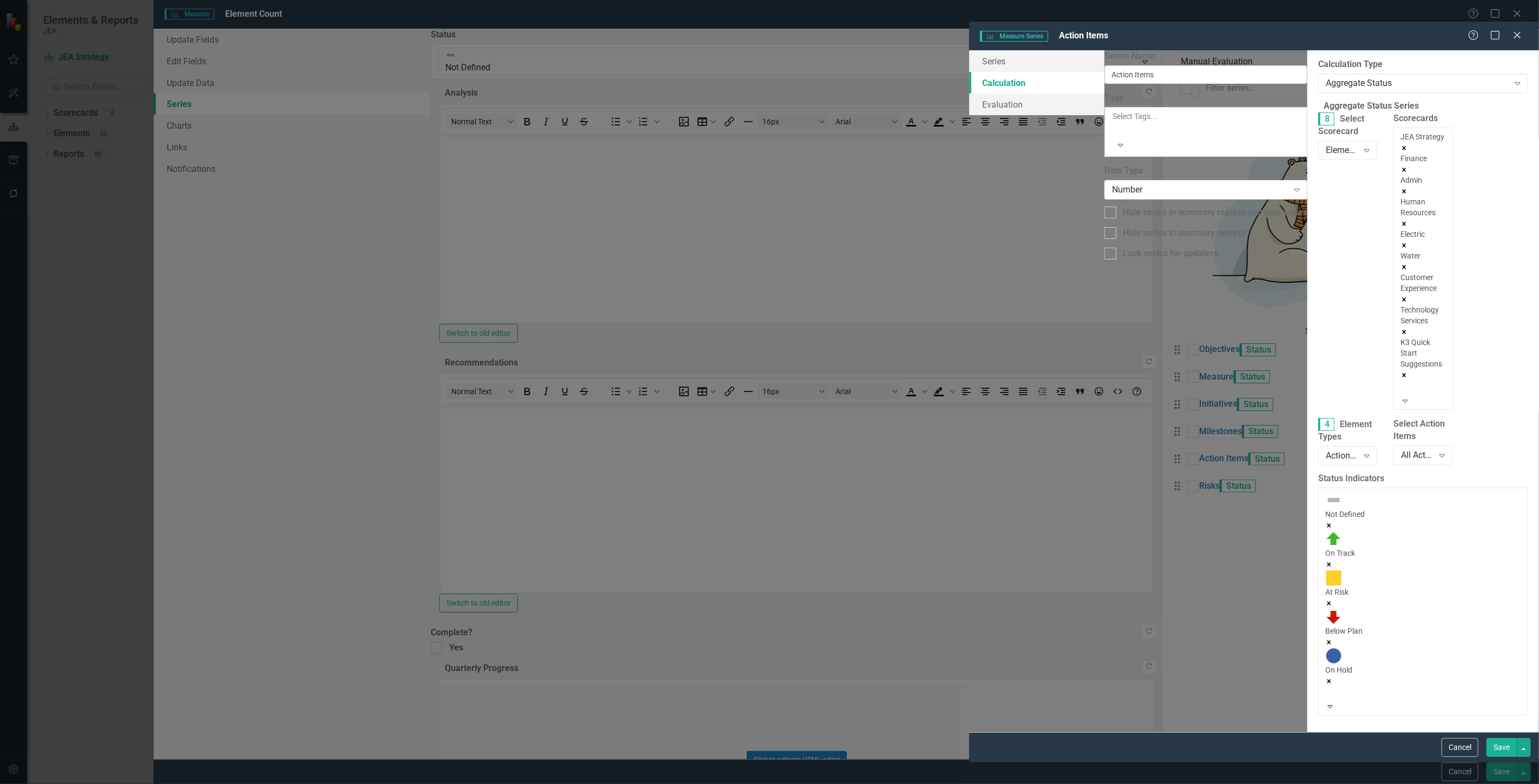
click at [1503, 757] on button "Save" at bounding box center [1501, 748] width 30 height 19
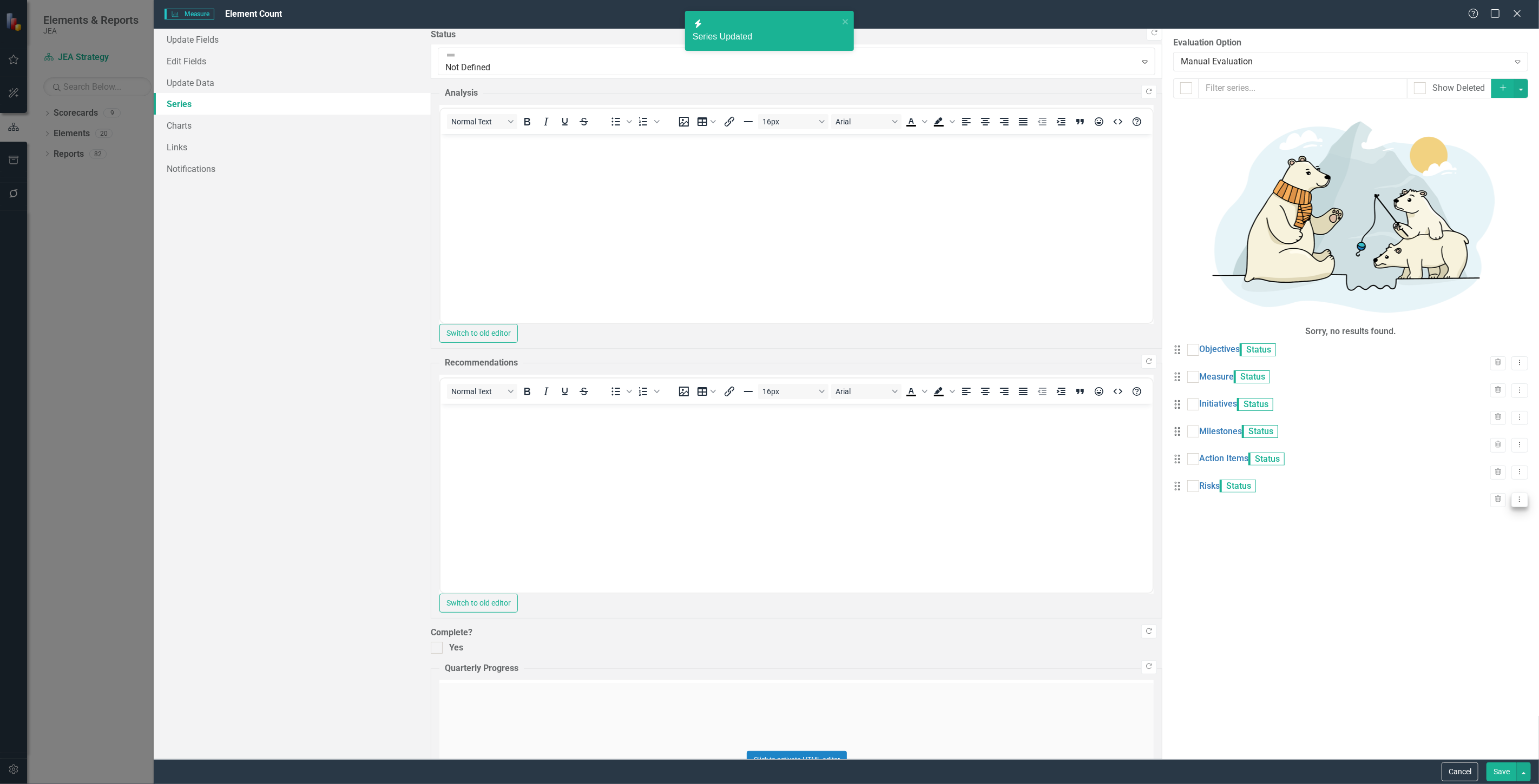
click at [1515, 496] on icon "Dropdown Menu" at bounding box center [1519, 500] width 9 height 7
click at [1431, 309] on link "Edit Edit Measure Series" at bounding box center [1458, 308] width 123 height 20
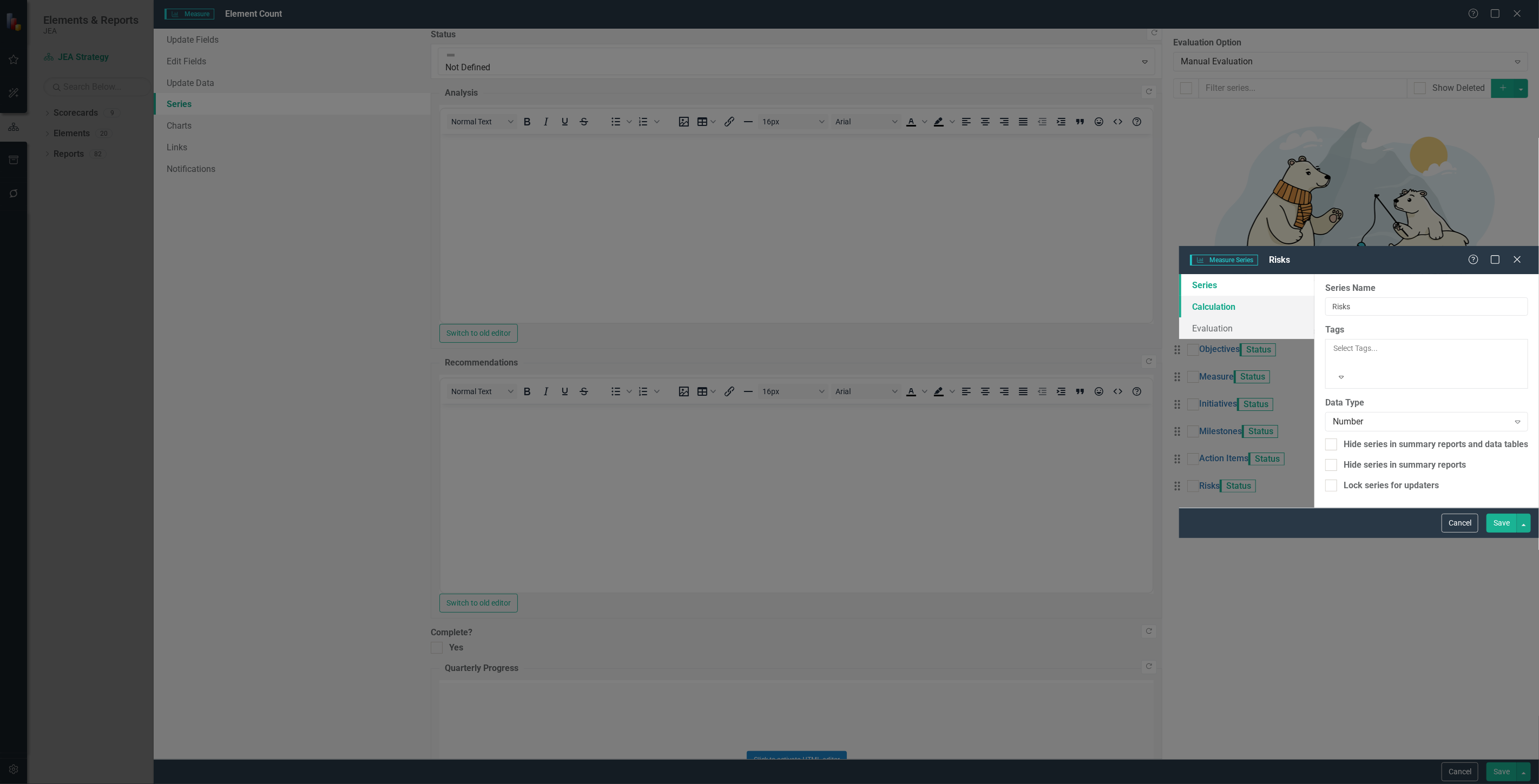
click at [1179, 296] on link "Calculation" at bounding box center [1247, 306] width 135 height 21
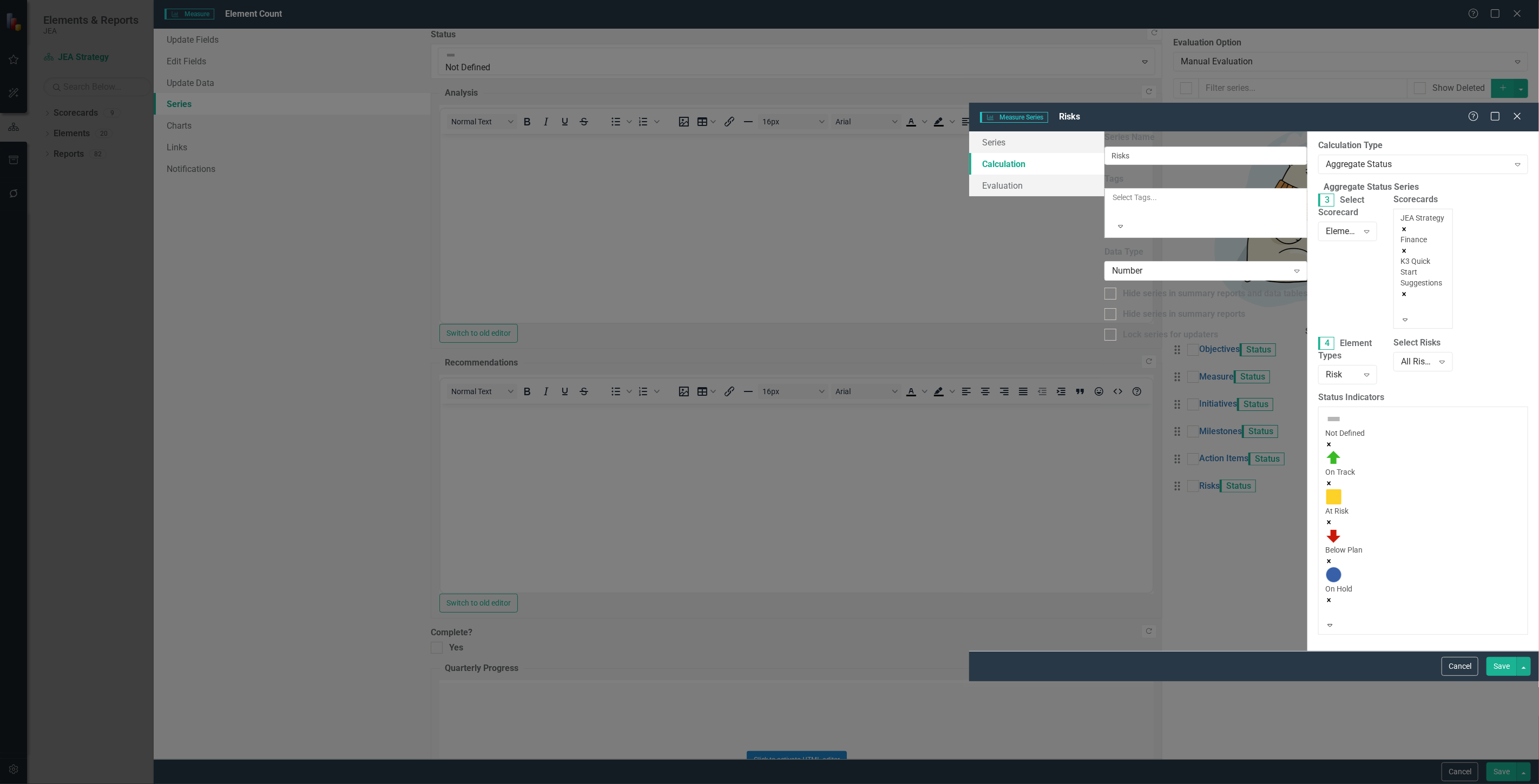
click at [1402, 300] on div at bounding box center [1402, 307] width 2 height 13
click at [974, 783] on div "Admin" at bounding box center [770, 790] width 1539 height 13
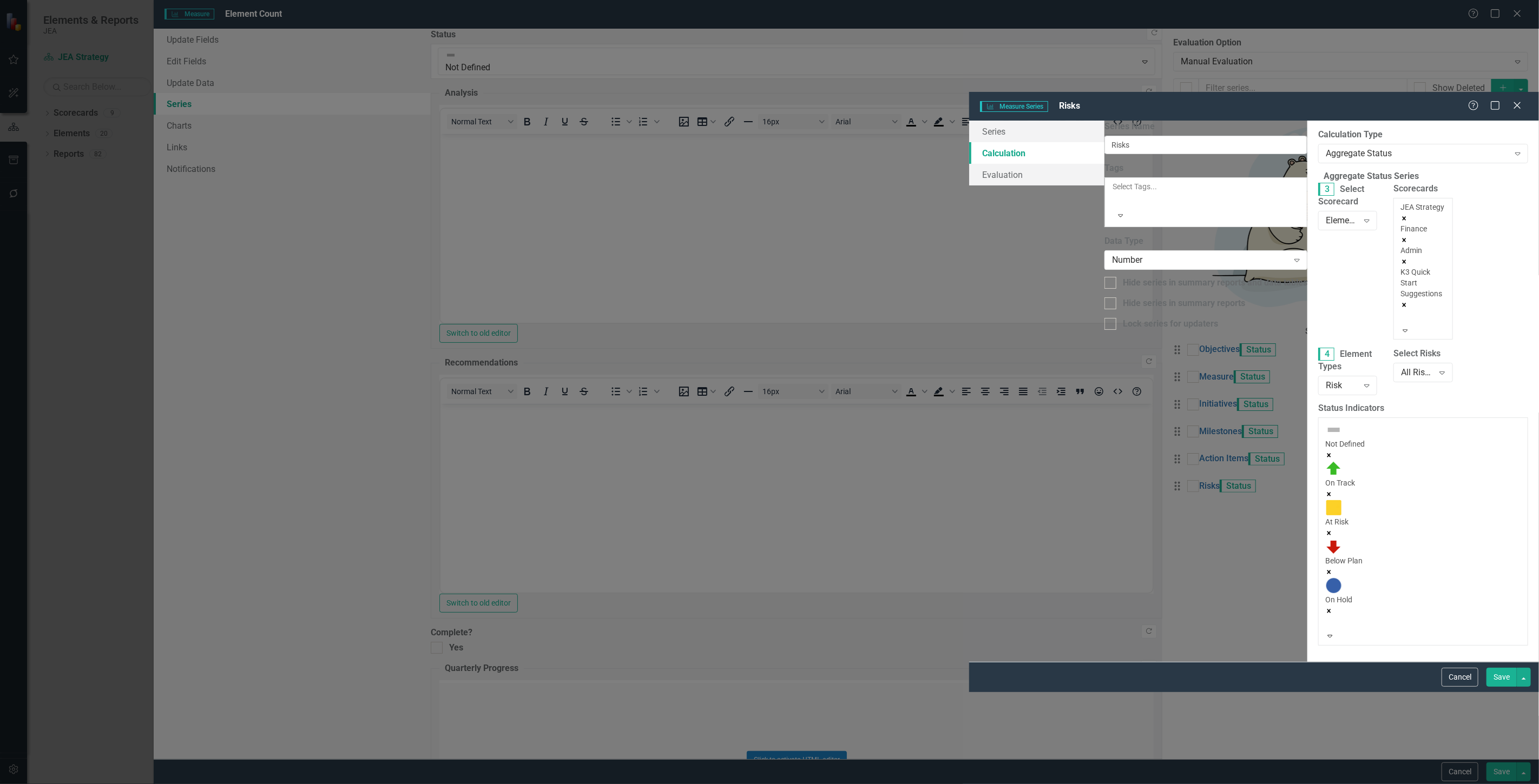
click at [1400, 267] on div "K3 Quick Start Suggestions" at bounding box center [1422, 283] width 45 height 32
click at [967, 783] on div "Human Resources" at bounding box center [770, 790] width 1539 height 13
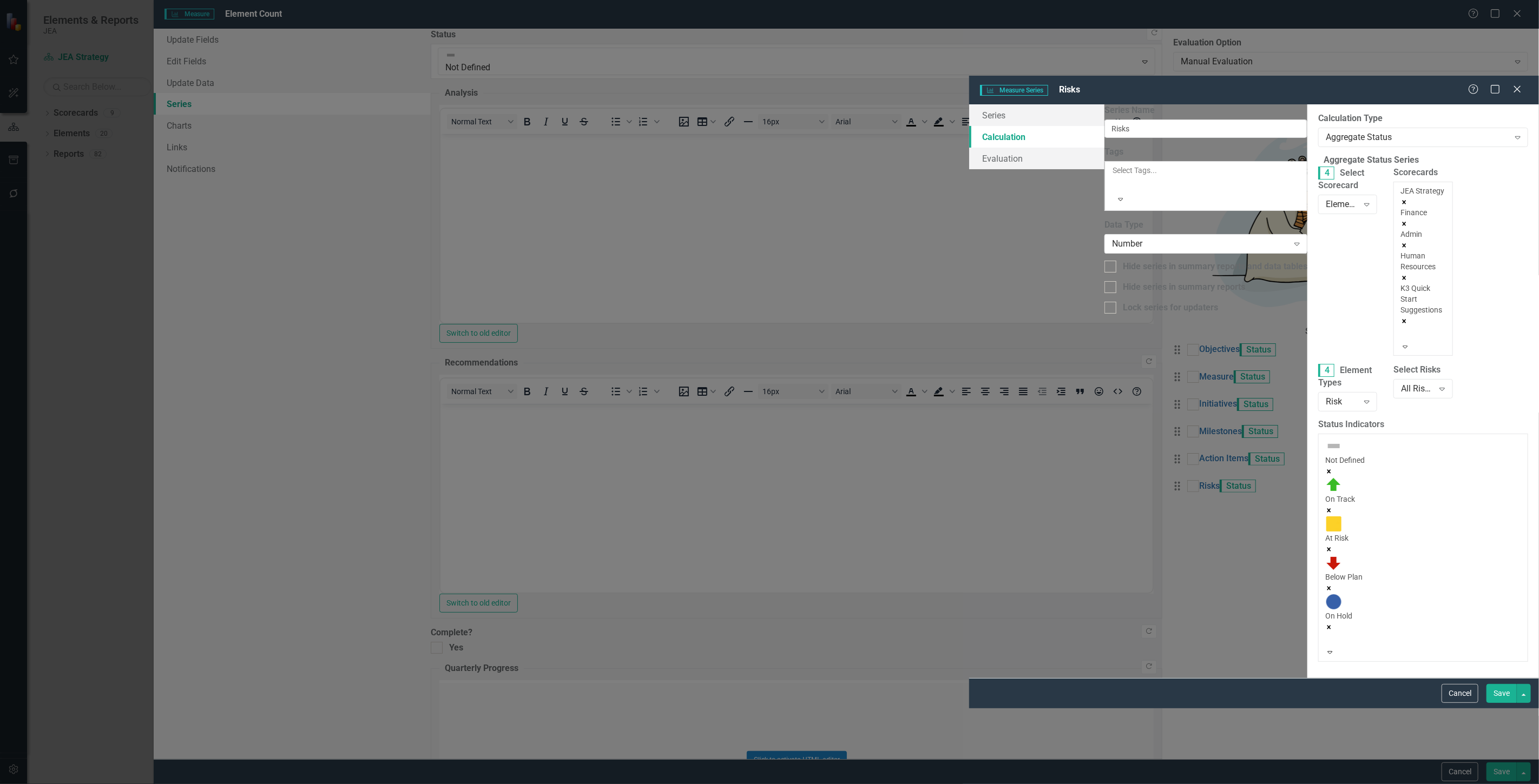
click at [1385, 171] on div "Scorecards JEA Strategy Finance Admin Human Resources K3 Quick Start Suggestion…" at bounding box center [1423, 265] width 75 height 198
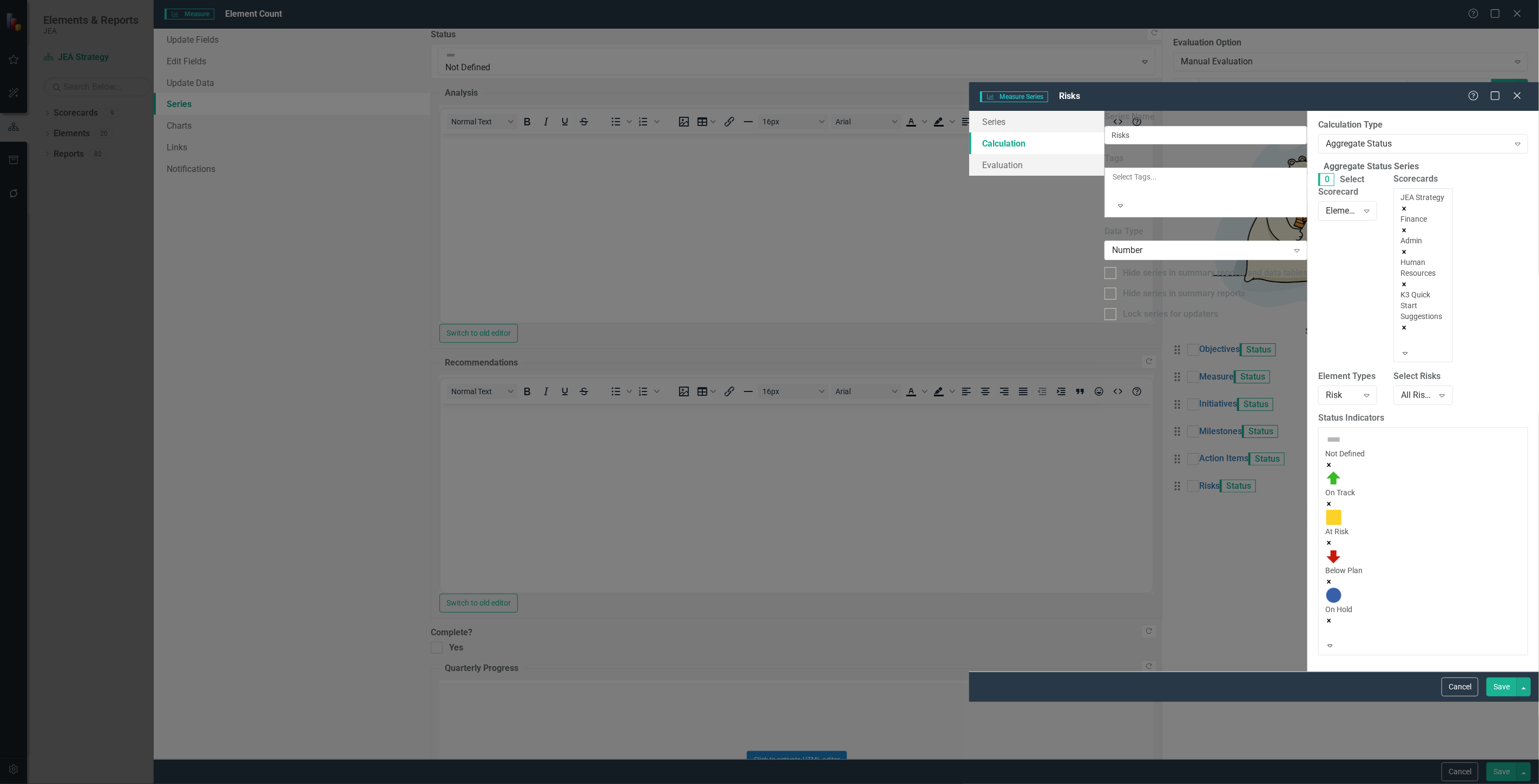
click at [1402, 334] on div at bounding box center [1402, 340] width 2 height 13
click at [958, 783] on div "Electric" at bounding box center [770, 790] width 1539 height 13
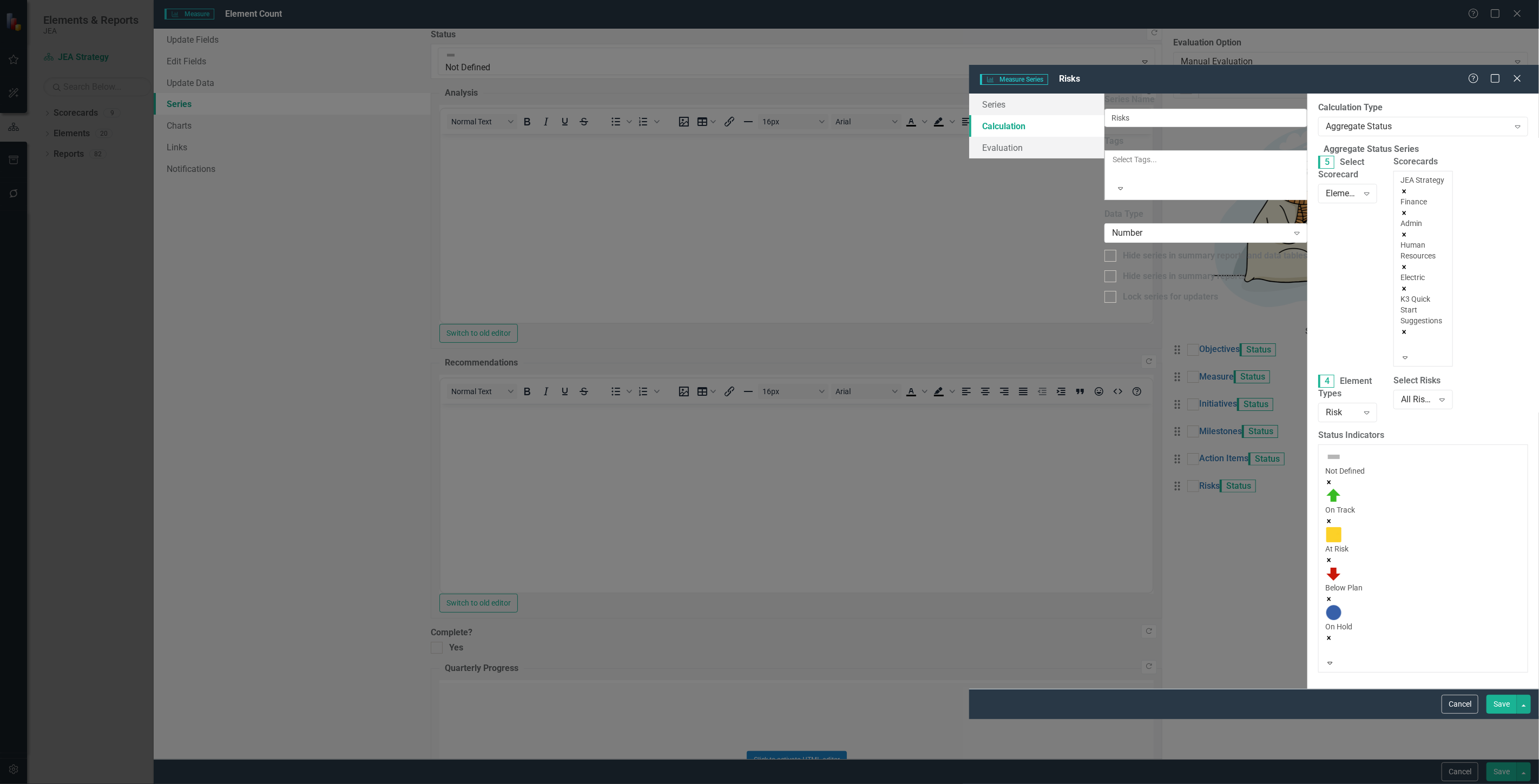
click at [1402, 338] on div at bounding box center [1402, 345] width 2 height 13
click at [959, 783] on div "Water" at bounding box center [770, 790] width 1539 height 13
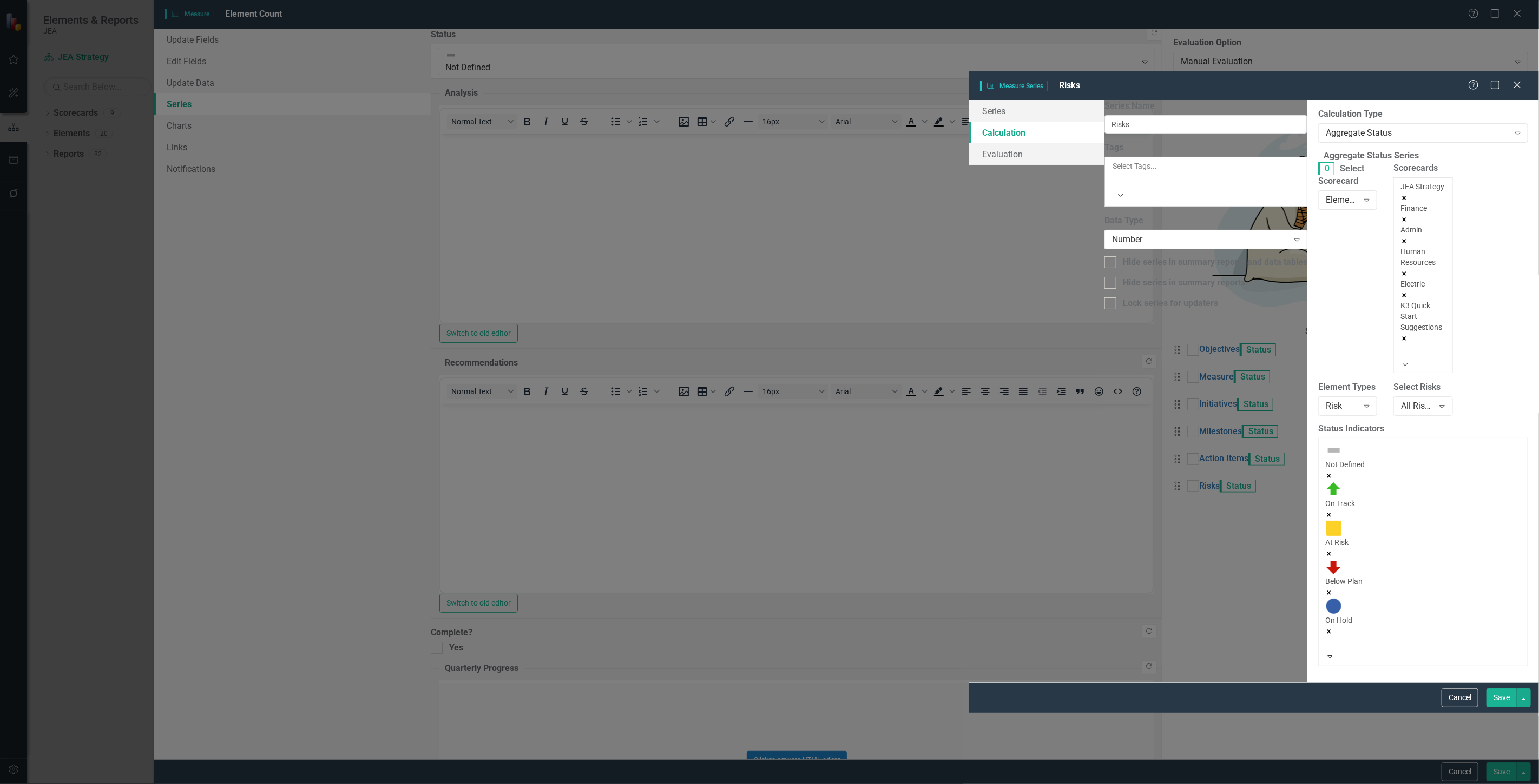
click at [1402, 345] on div at bounding box center [1402, 351] width 2 height 13
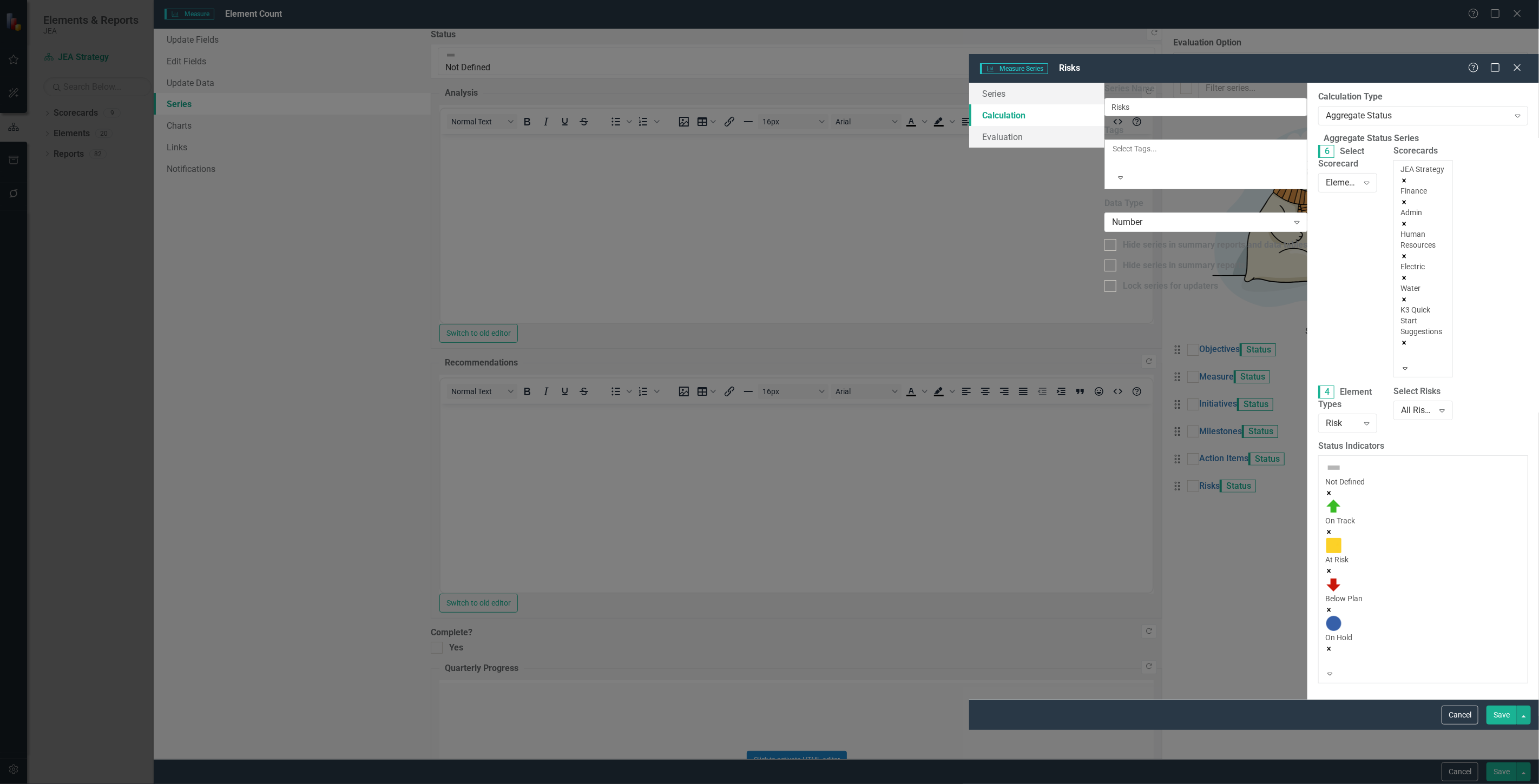
click at [1402, 349] on div at bounding box center [1402, 355] width 2 height 13
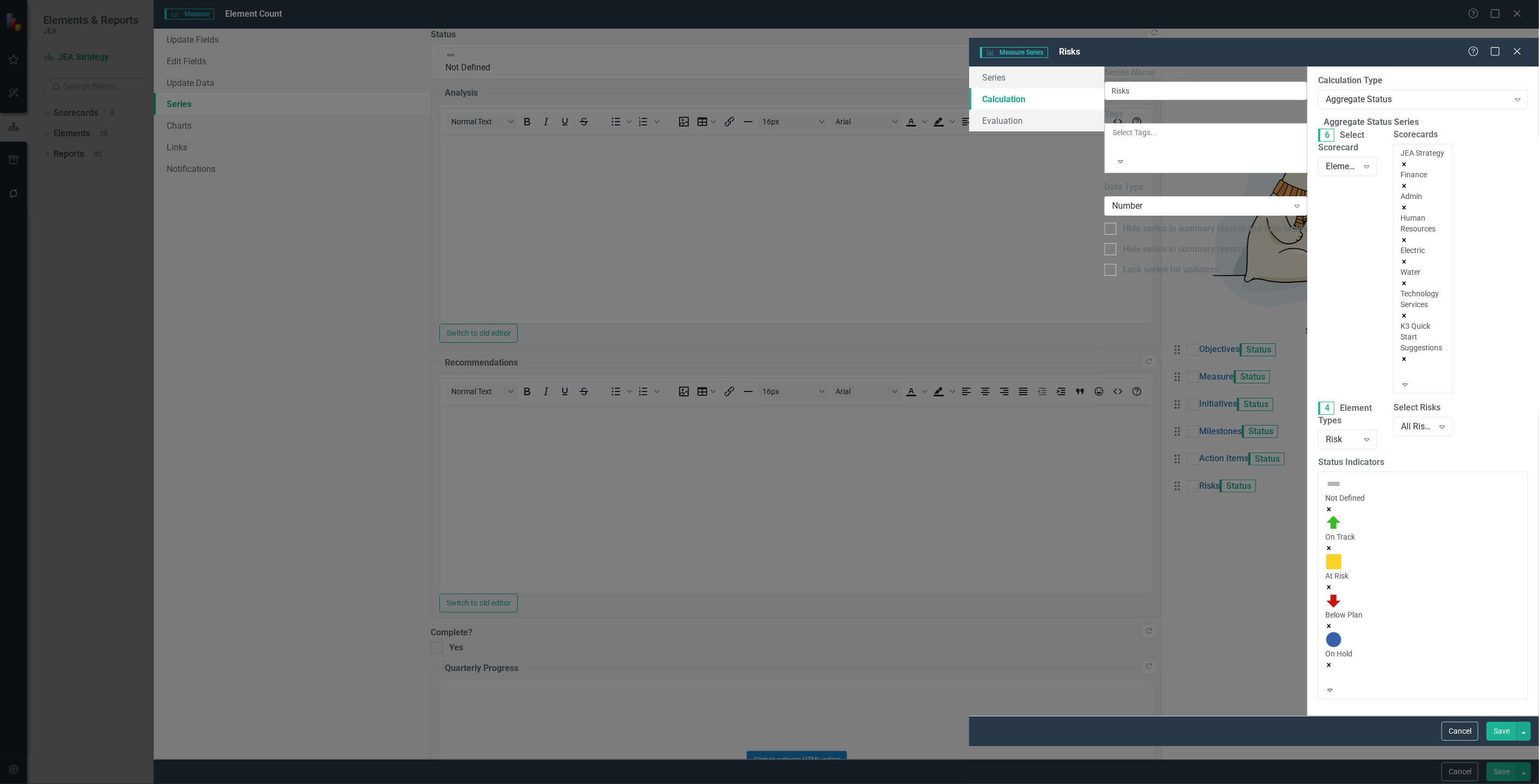
click at [1402, 365] on div at bounding box center [1402, 371] width 2 height 13
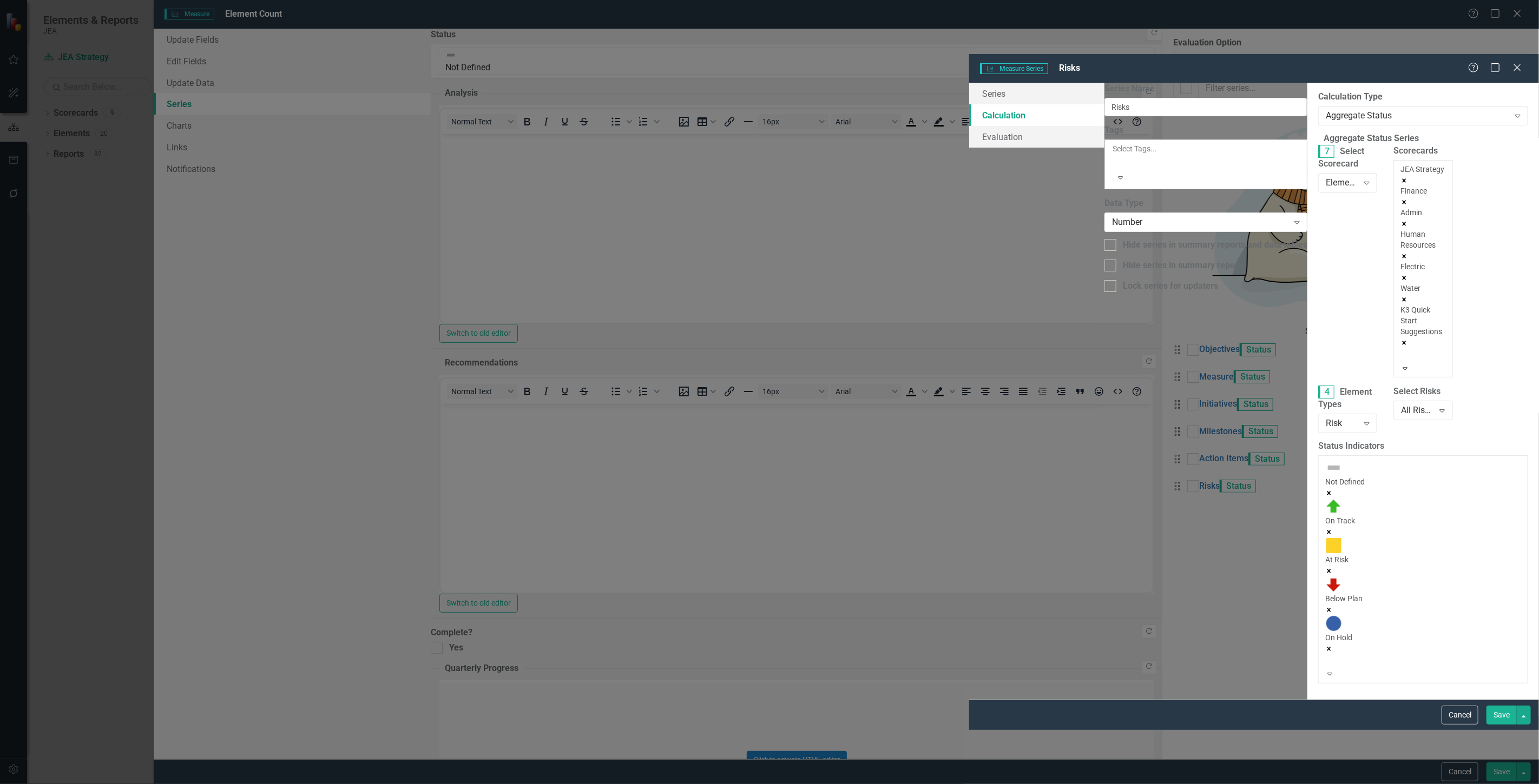
click at [949, 783] on div "Customer Experience" at bounding box center [770, 790] width 1539 height 13
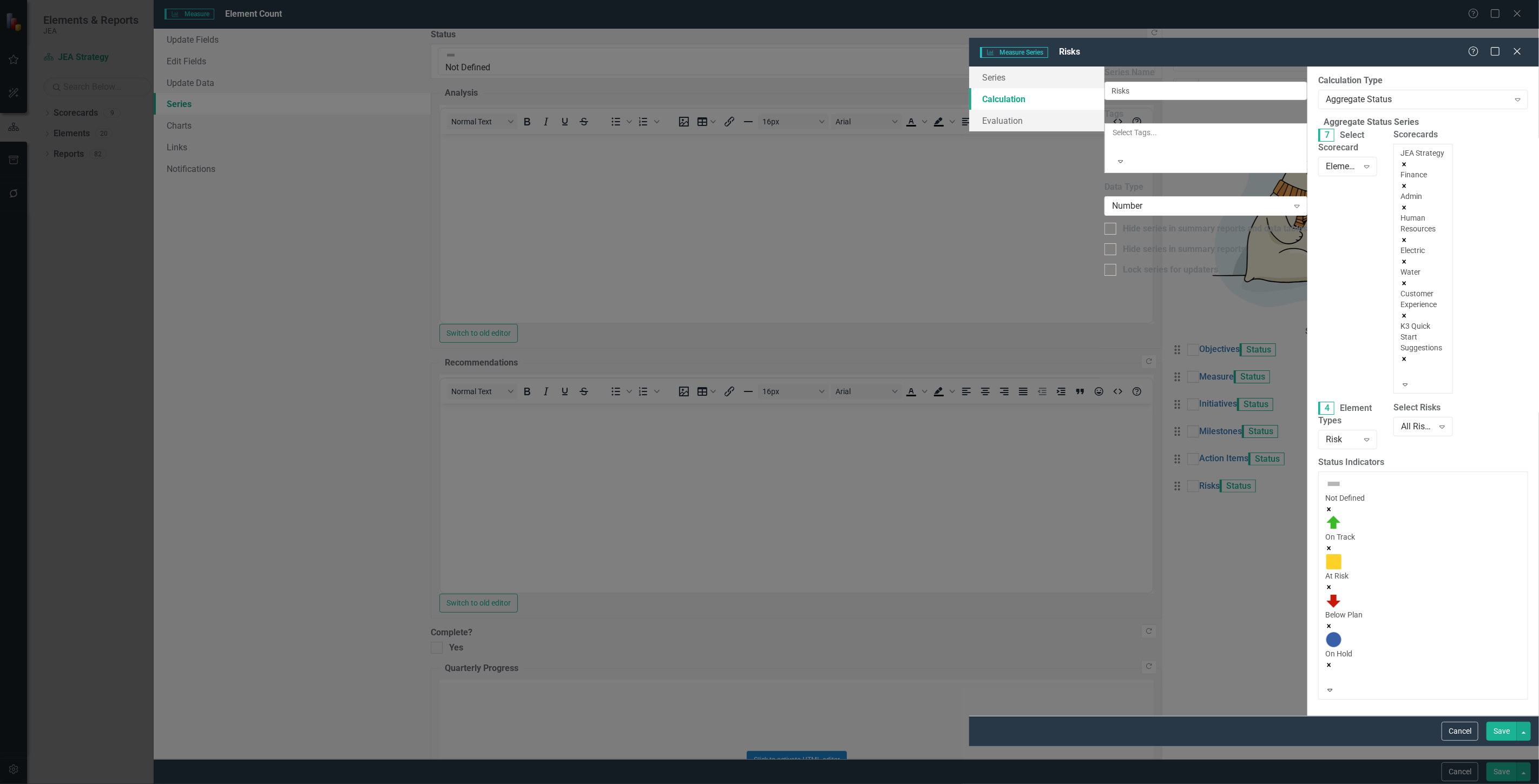
click at [1400, 321] on div "K3 Quick Start Suggestions" at bounding box center [1422, 337] width 45 height 32
click at [943, 783] on div "Technology Services" at bounding box center [770, 790] width 1539 height 13
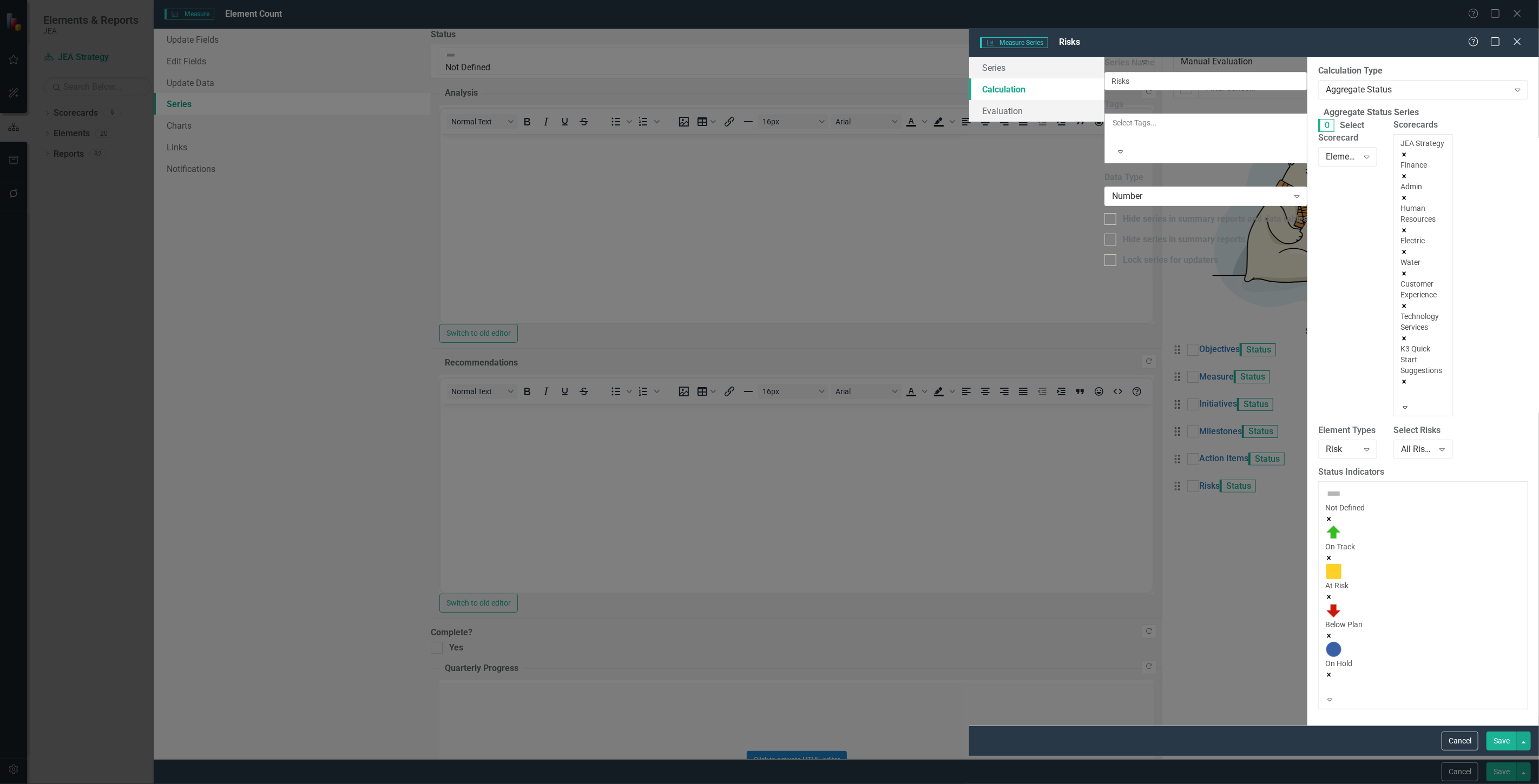
click at [1496, 751] on button "Save" at bounding box center [1501, 742] width 30 height 19
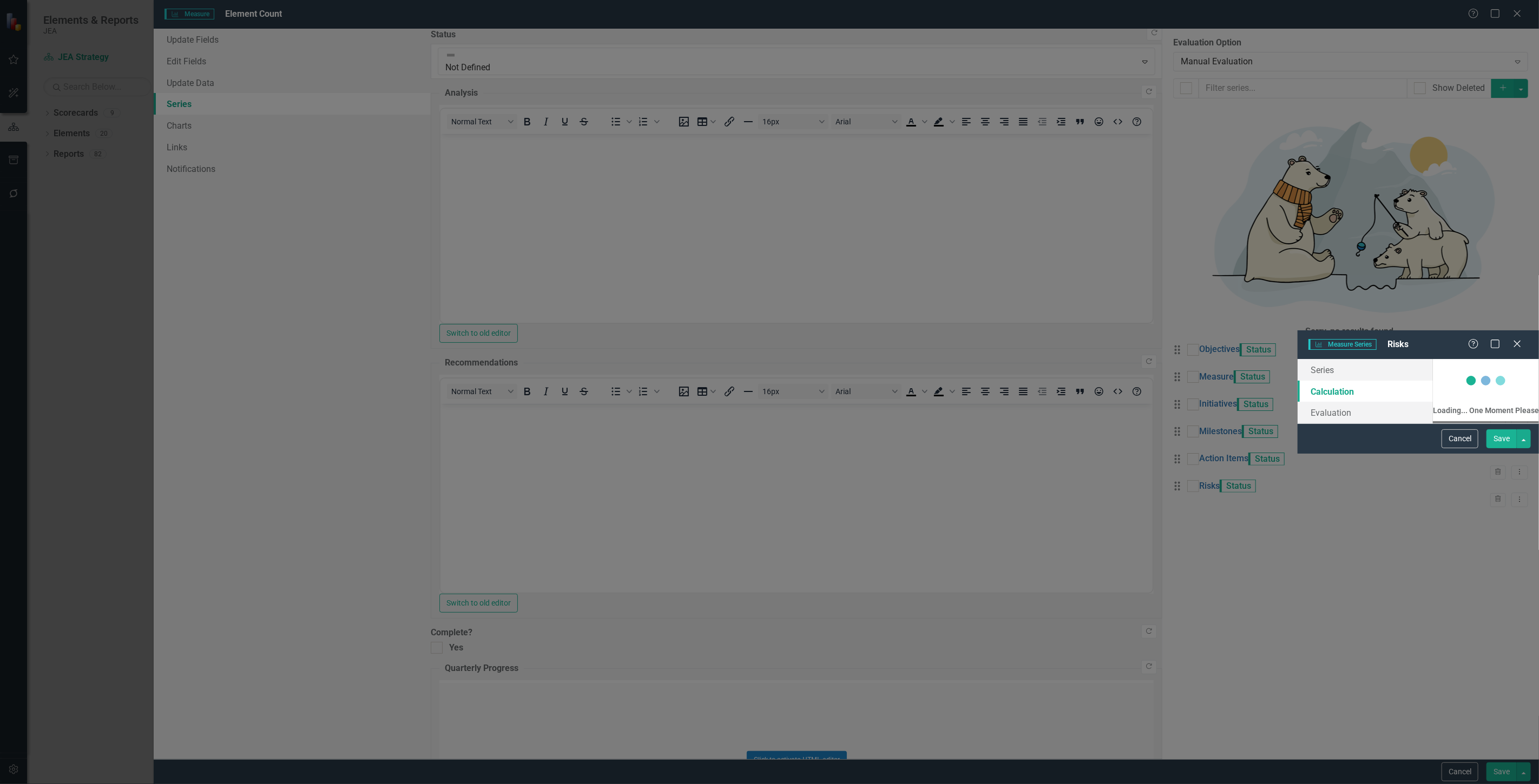
click at [1496, 448] on button "Save" at bounding box center [1501, 439] width 30 height 19
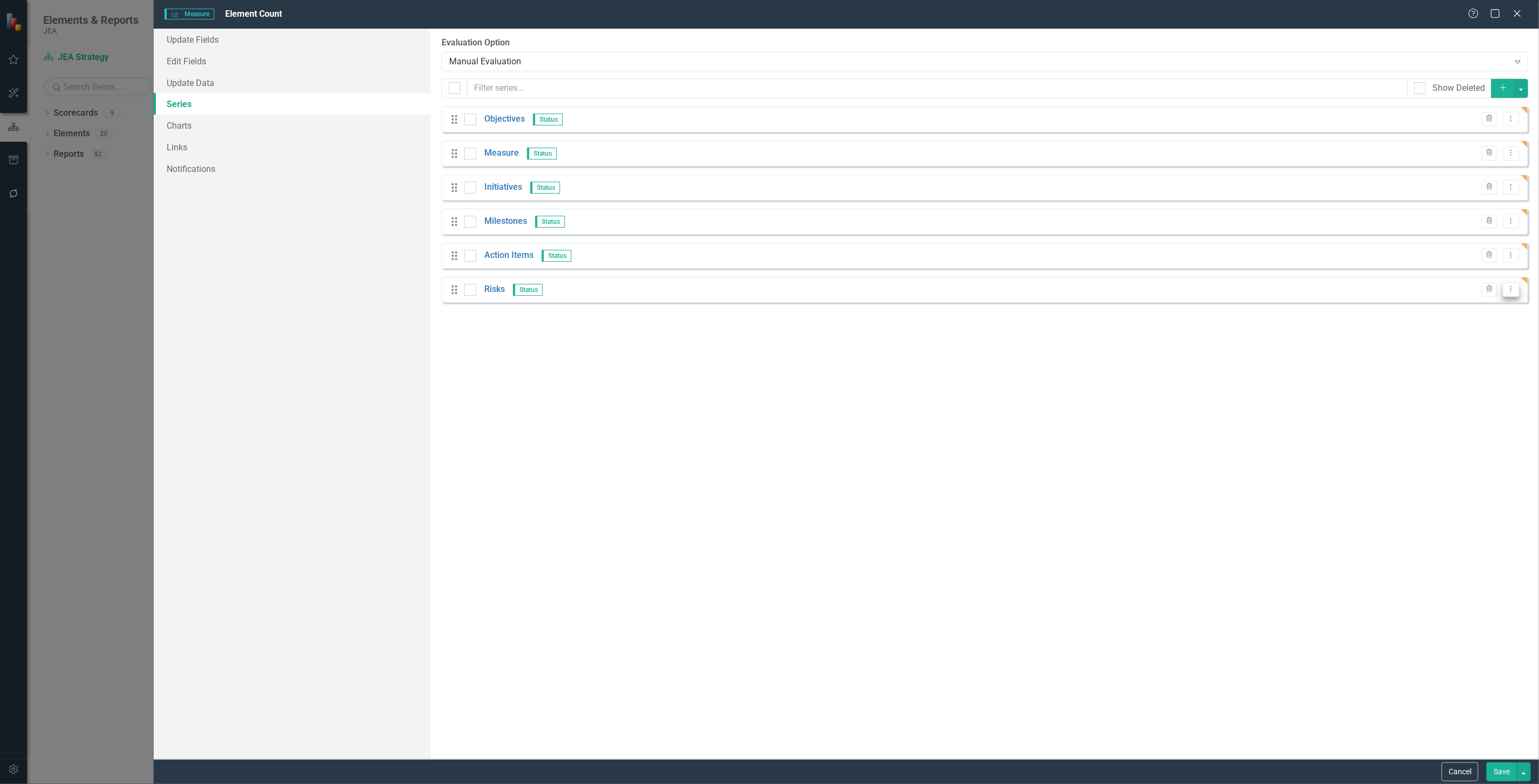
click at [1514, 293] on icon "Dropdown Menu" at bounding box center [1511, 289] width 9 height 7
click at [1462, 310] on link "Edit Edit Measure Series" at bounding box center [1458, 308] width 123 height 20
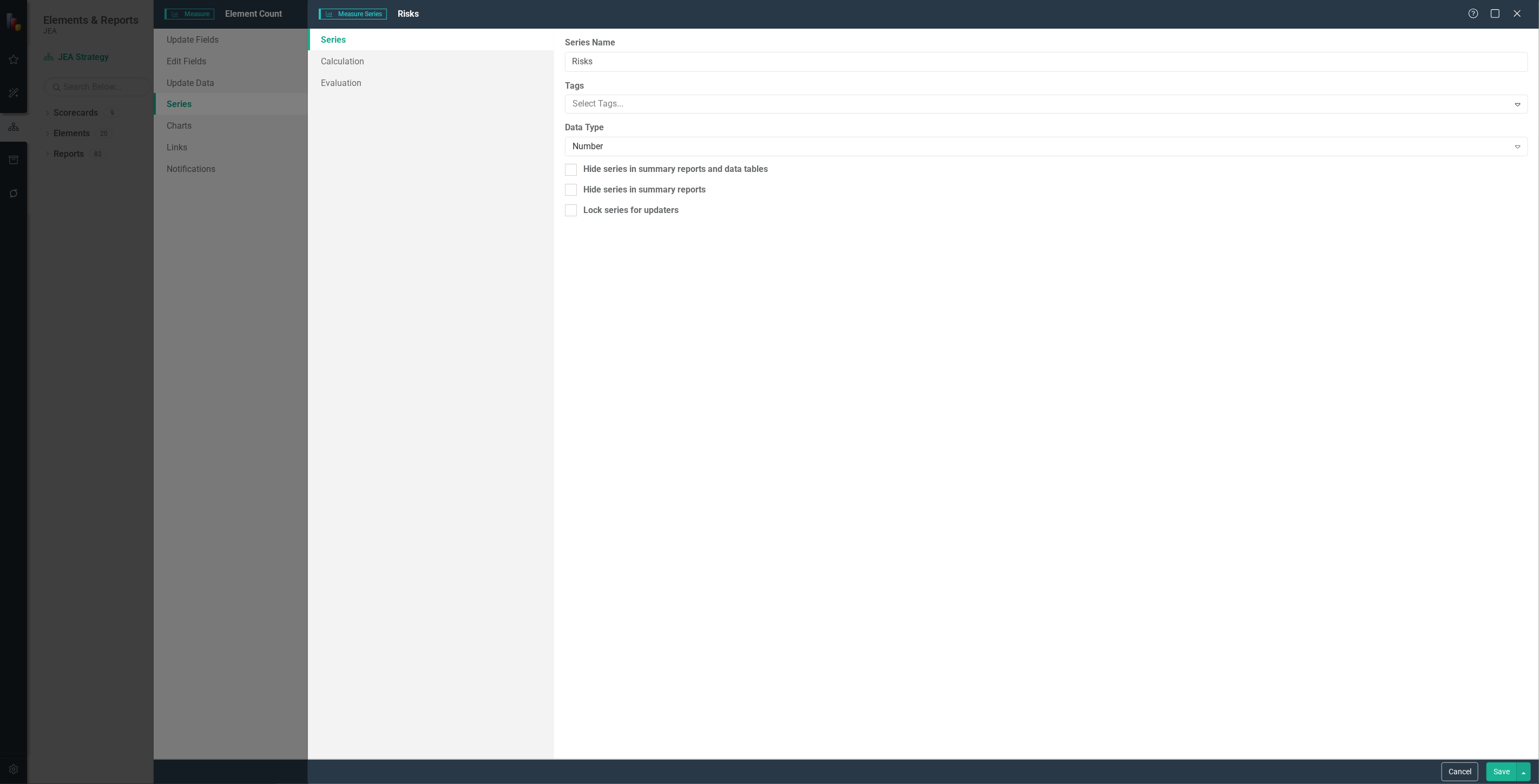
click at [623, 176] on div "From this page, you can edit the name, type, and visibility options of your ser…" at bounding box center [1047, 394] width 985 height 731
click at [624, 176] on div "From this page, you can edit the name, type, and visibility options of your ser…" at bounding box center [1047, 394] width 985 height 731
click at [626, 170] on div "Hide series in summary reports and data tables" at bounding box center [675, 170] width 185 height 13
click at [572, 170] on input "Hide series in summary reports and data tables" at bounding box center [569, 167] width 7 height 7
checkbox input "true"
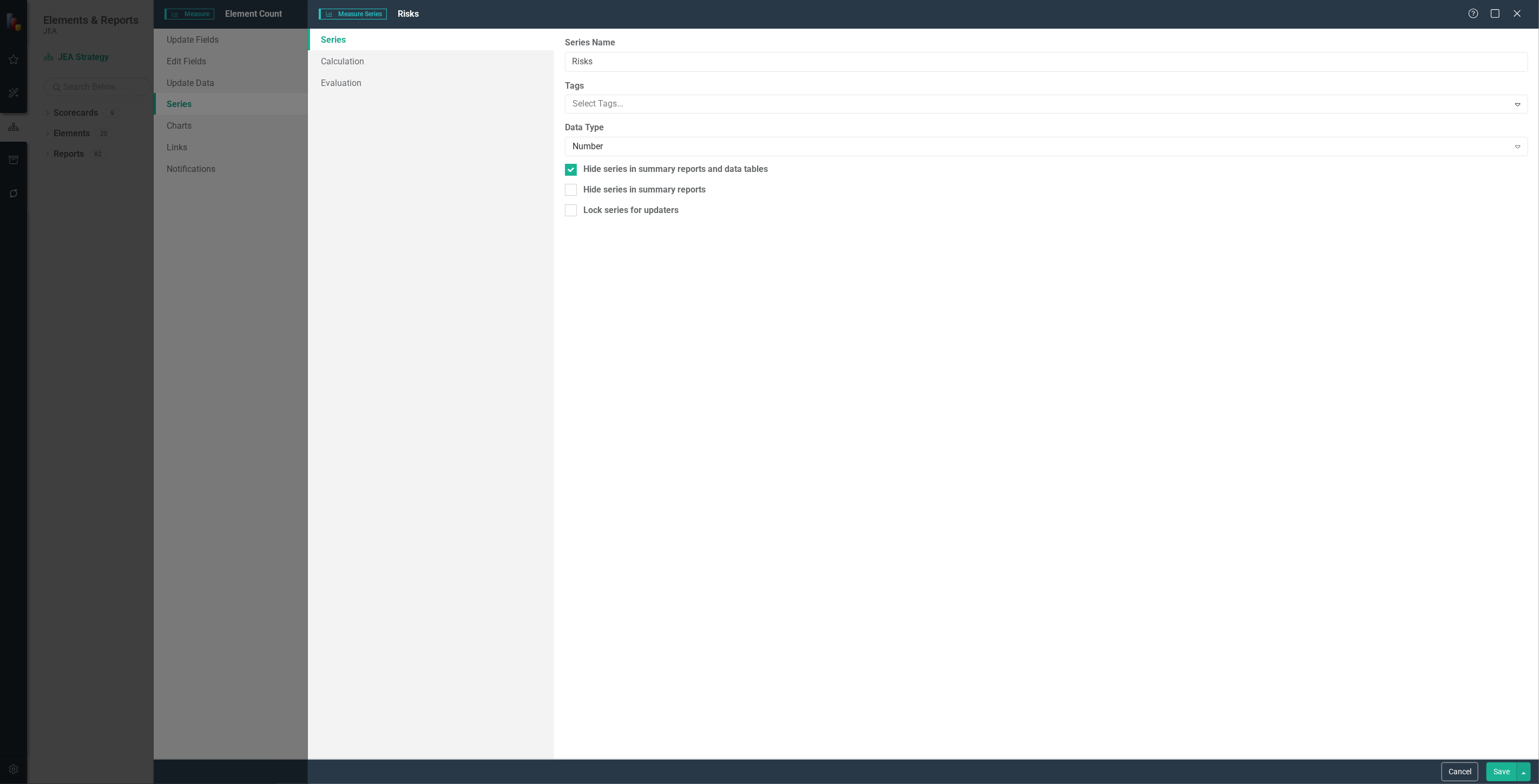
click at [1497, 760] on div "Cancel Save" at bounding box center [923, 772] width 1231 height 25
click at [1500, 772] on button "Save" at bounding box center [1501, 772] width 30 height 19
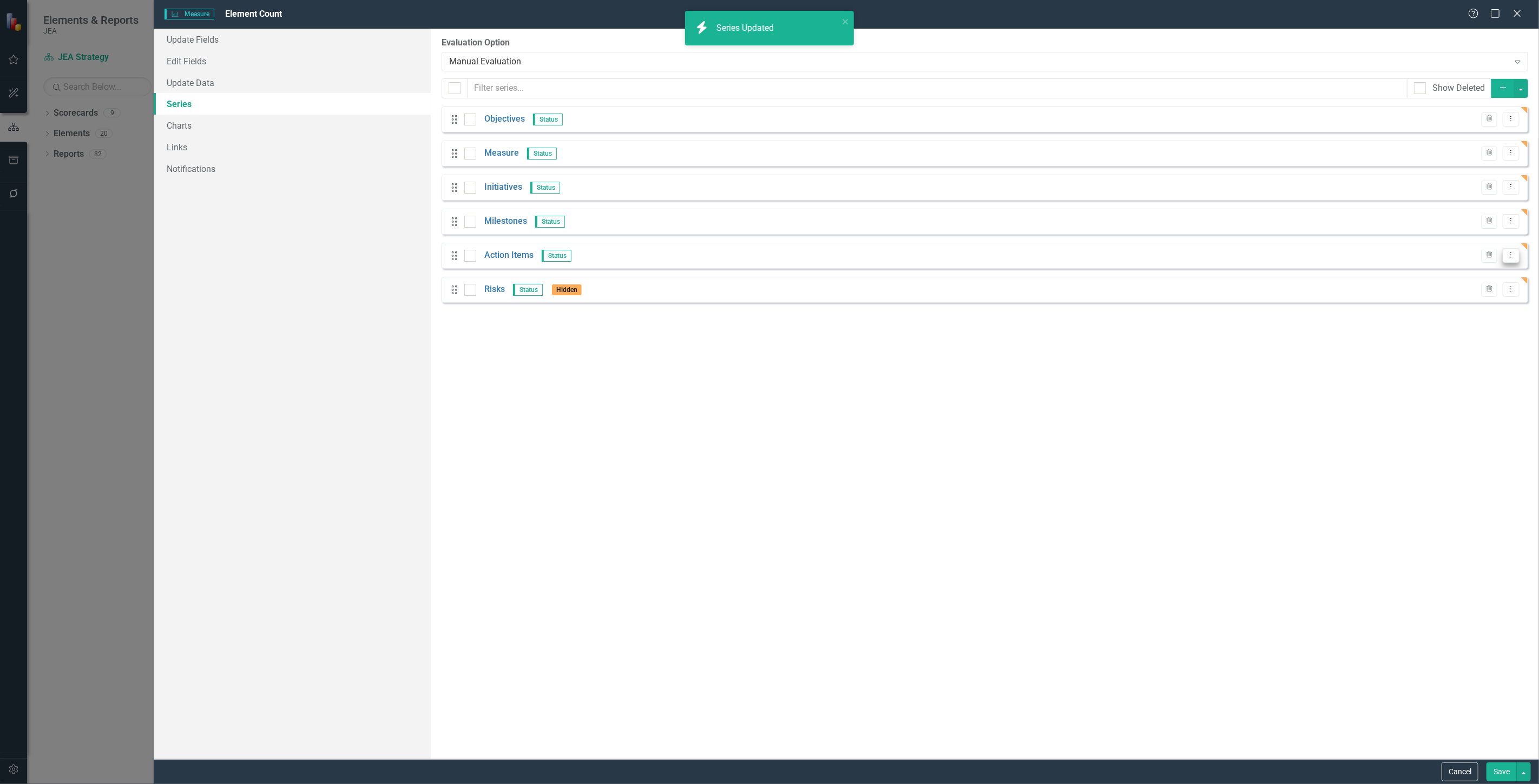
click at [1507, 254] on icon "Dropdown Menu" at bounding box center [1511, 255] width 9 height 7
click at [1425, 275] on link "Edit Edit Measure Series" at bounding box center [1458, 274] width 123 height 20
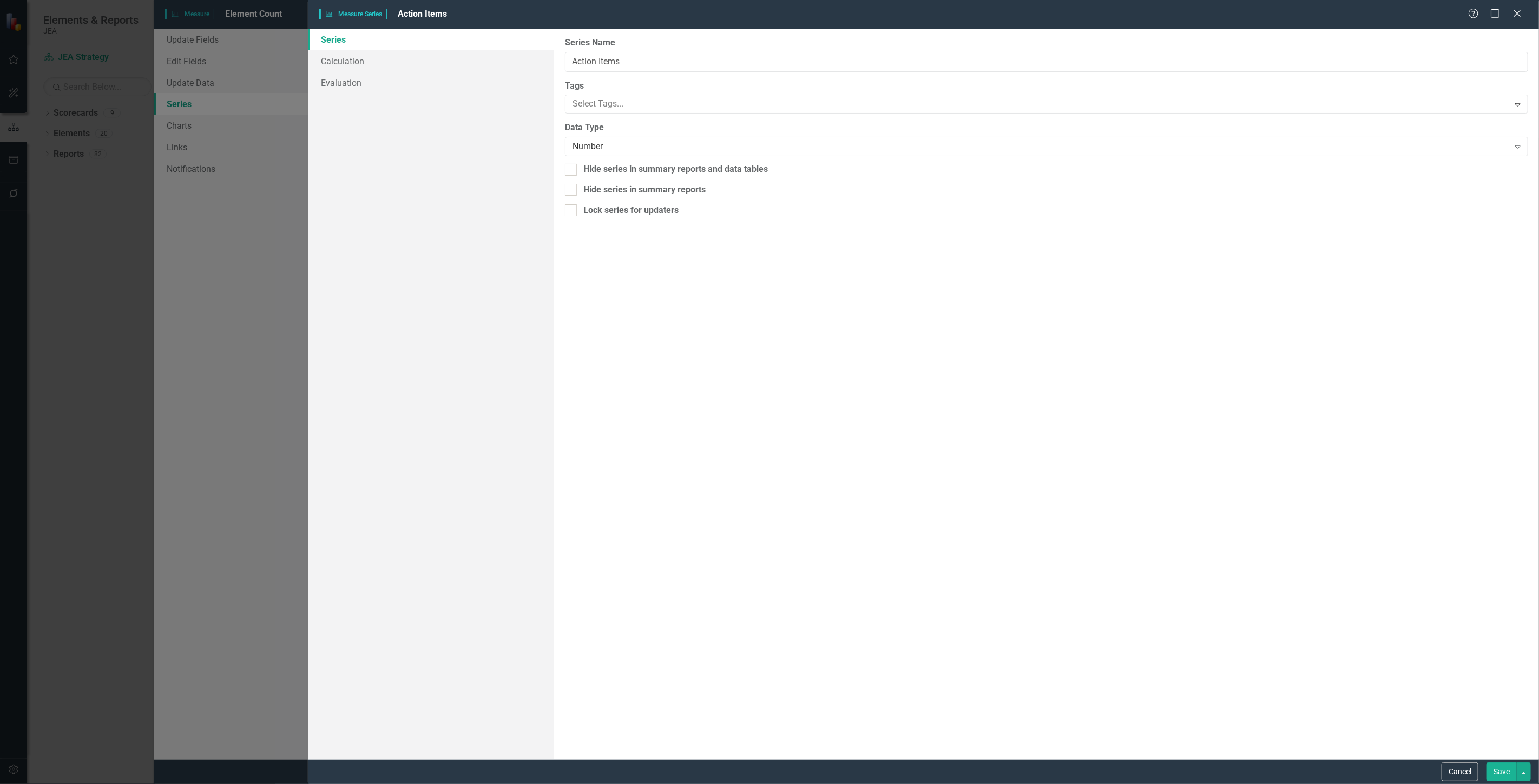
drag, startPoint x: 644, startPoint y: 170, endPoint x: 759, endPoint y: 290, distance: 166.2
click at [643, 170] on div "Hide series in summary reports and data tables" at bounding box center [675, 170] width 185 height 13
click at [572, 170] on input "Hide series in summary reports and data tables" at bounding box center [569, 167] width 7 height 7
checkbox input "true"
click at [1494, 775] on button "Save" at bounding box center [1501, 772] width 30 height 19
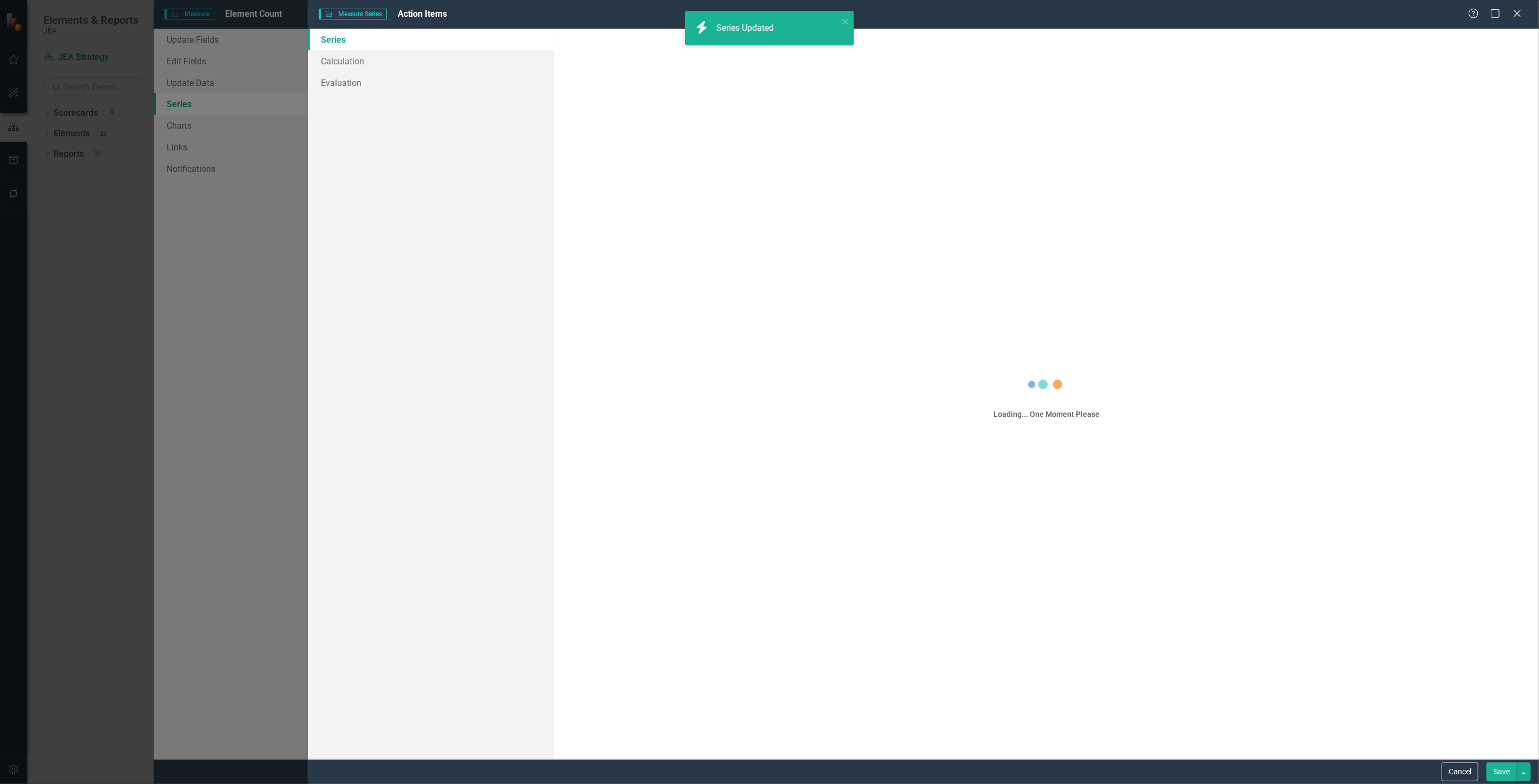
click at [1494, 775] on button "Save" at bounding box center [1501, 772] width 30 height 19
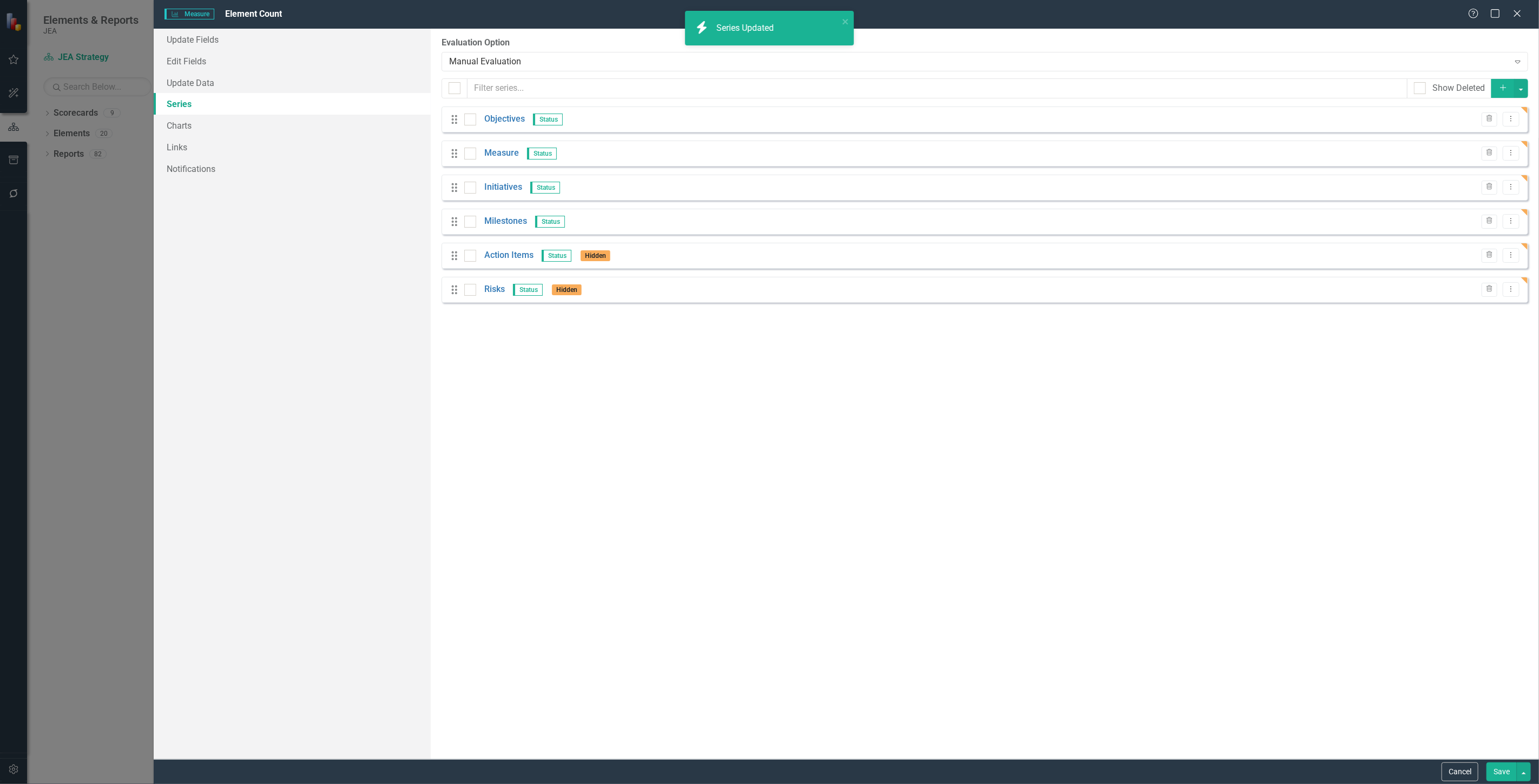
click at [1494, 776] on button "Save" at bounding box center [1501, 772] width 30 height 19
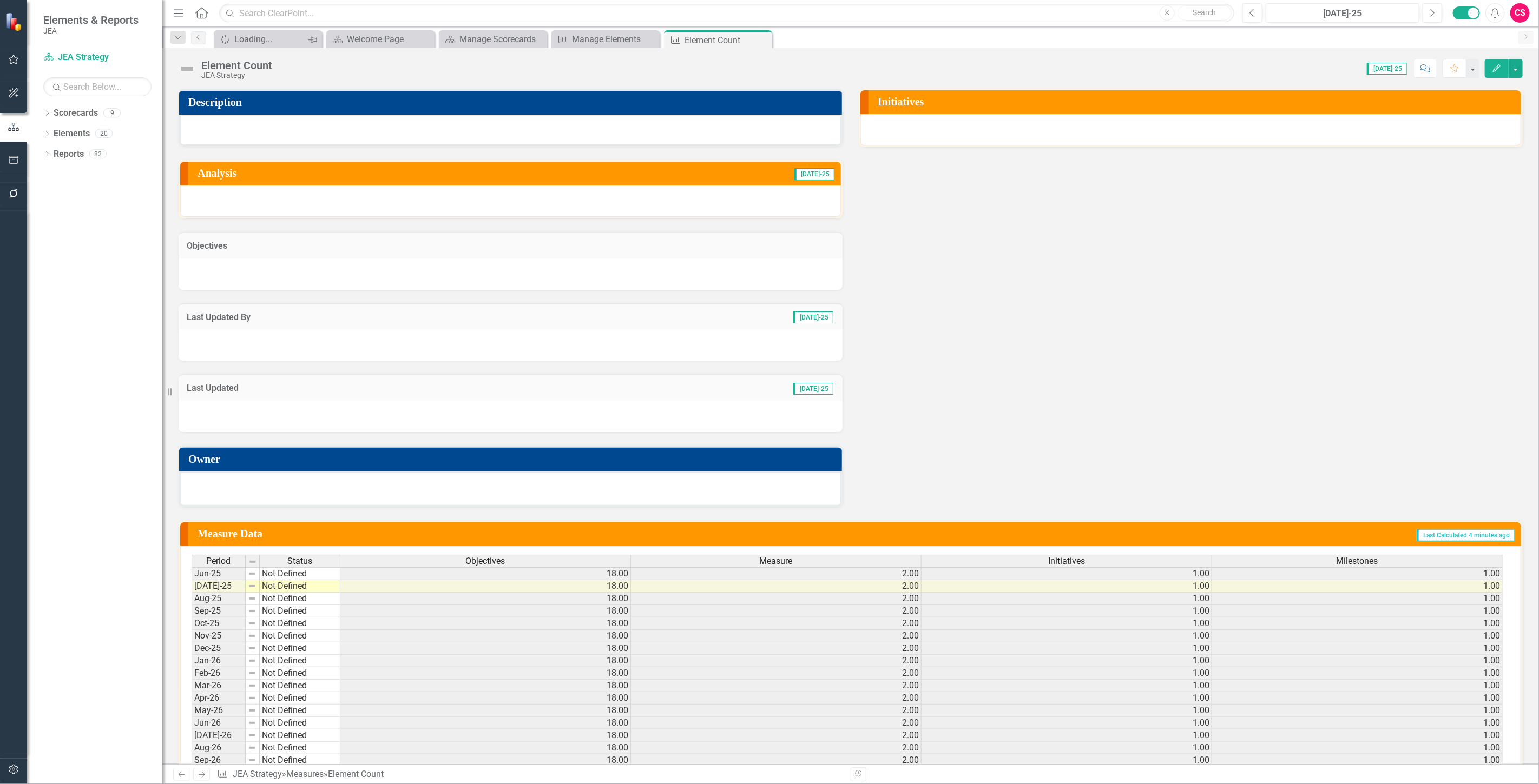
click at [310, 41] on icon "Pin" at bounding box center [312, 40] width 8 height 11
click at [310, 40] on icon "Close" at bounding box center [312, 39] width 11 height 8
